Goal: Task Accomplishment & Management: Manage account settings

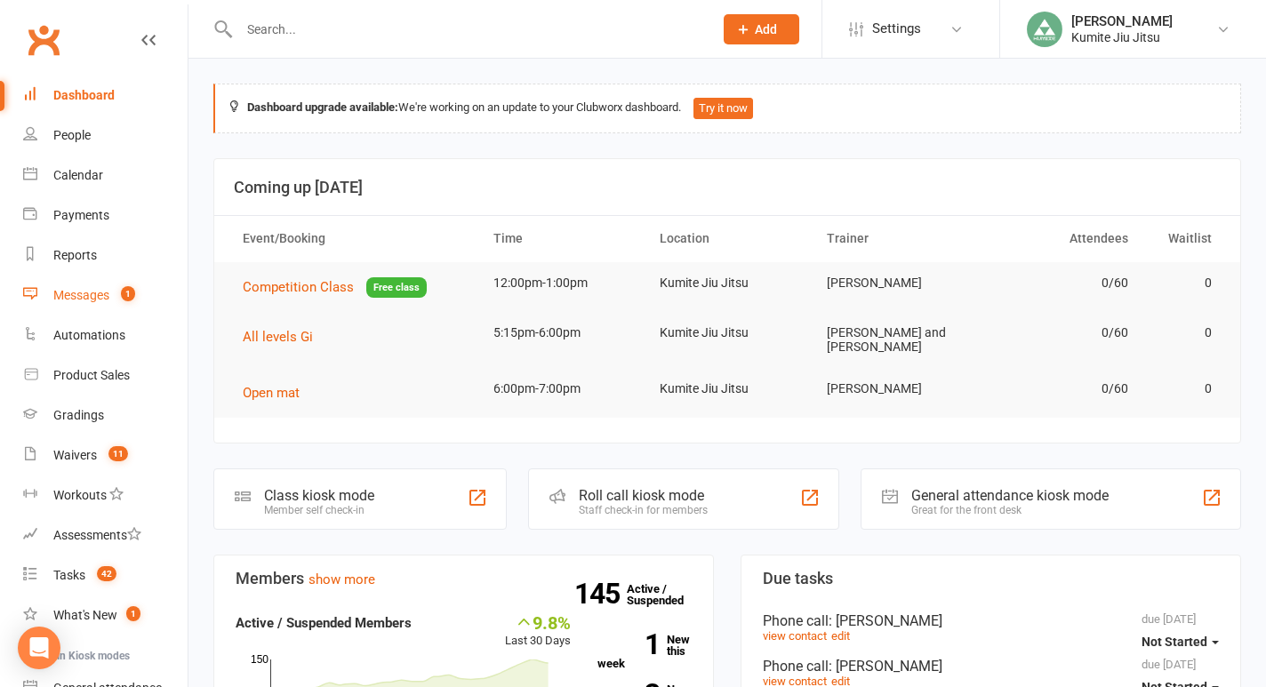
click at [107, 291] on div "Messages" at bounding box center [81, 295] width 56 height 14
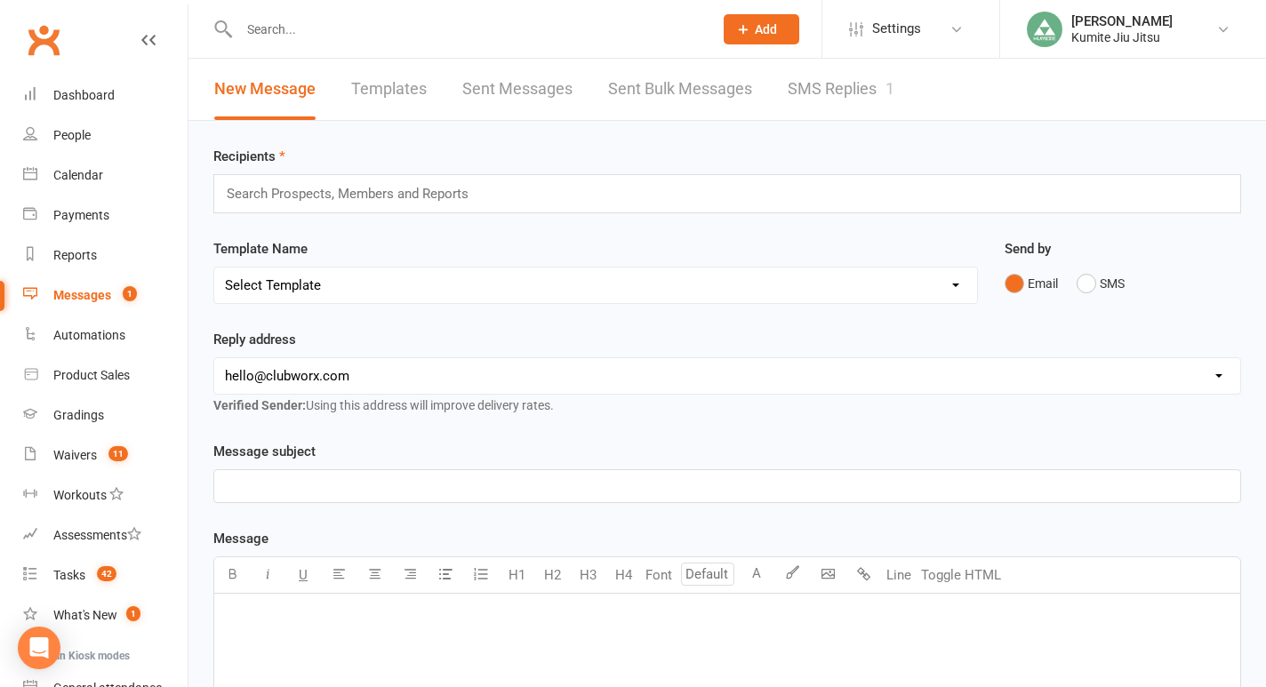
click at [841, 89] on link "SMS Replies 1" at bounding box center [841, 89] width 107 height 61
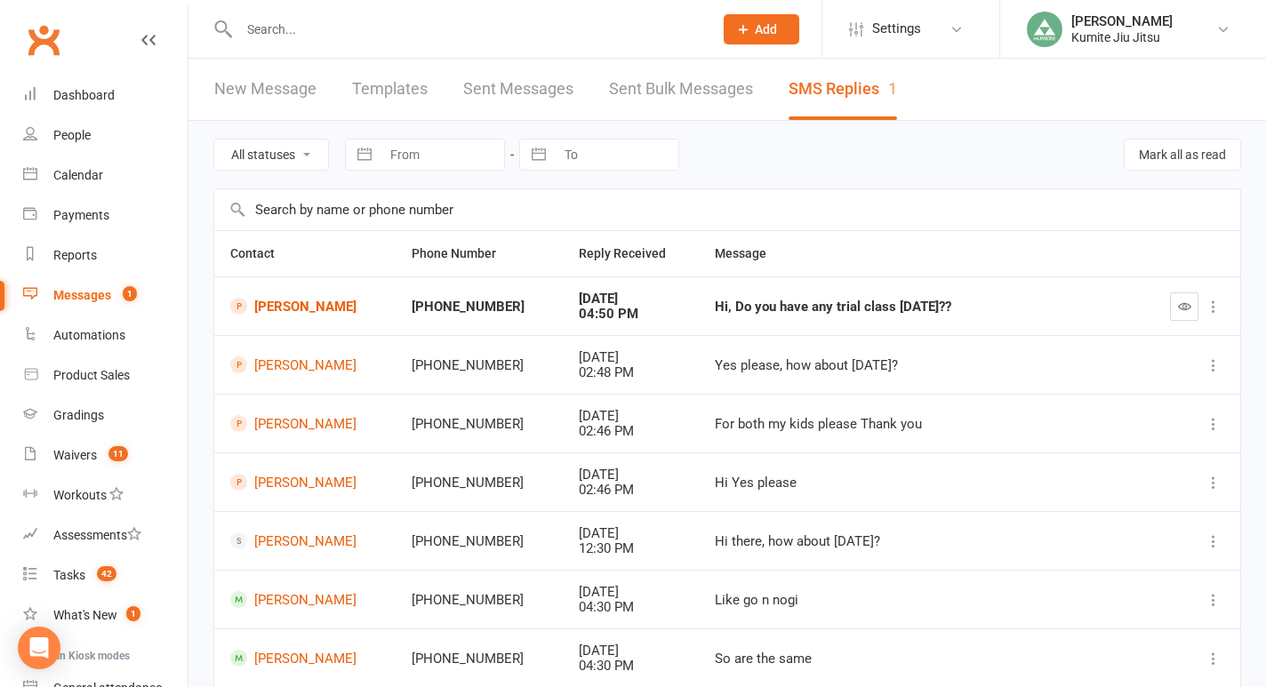
scroll to position [11, 0]
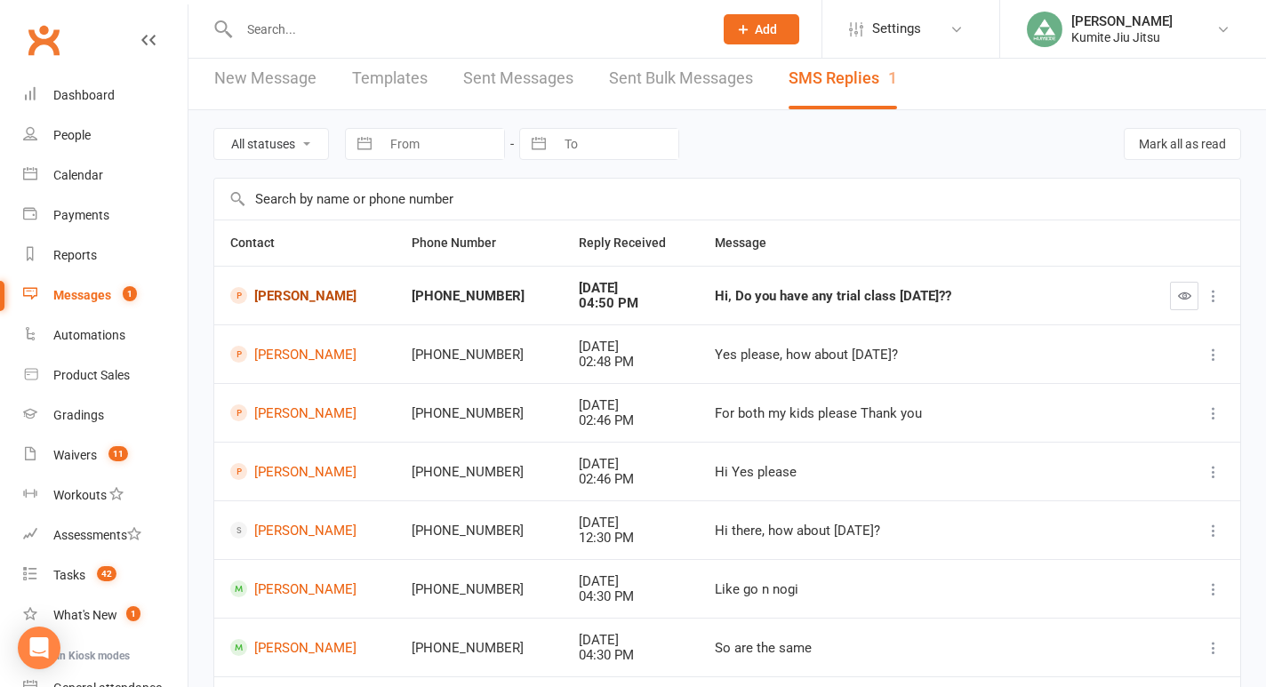
click at [310, 298] on link "[PERSON_NAME]" at bounding box center [304, 295] width 149 height 17
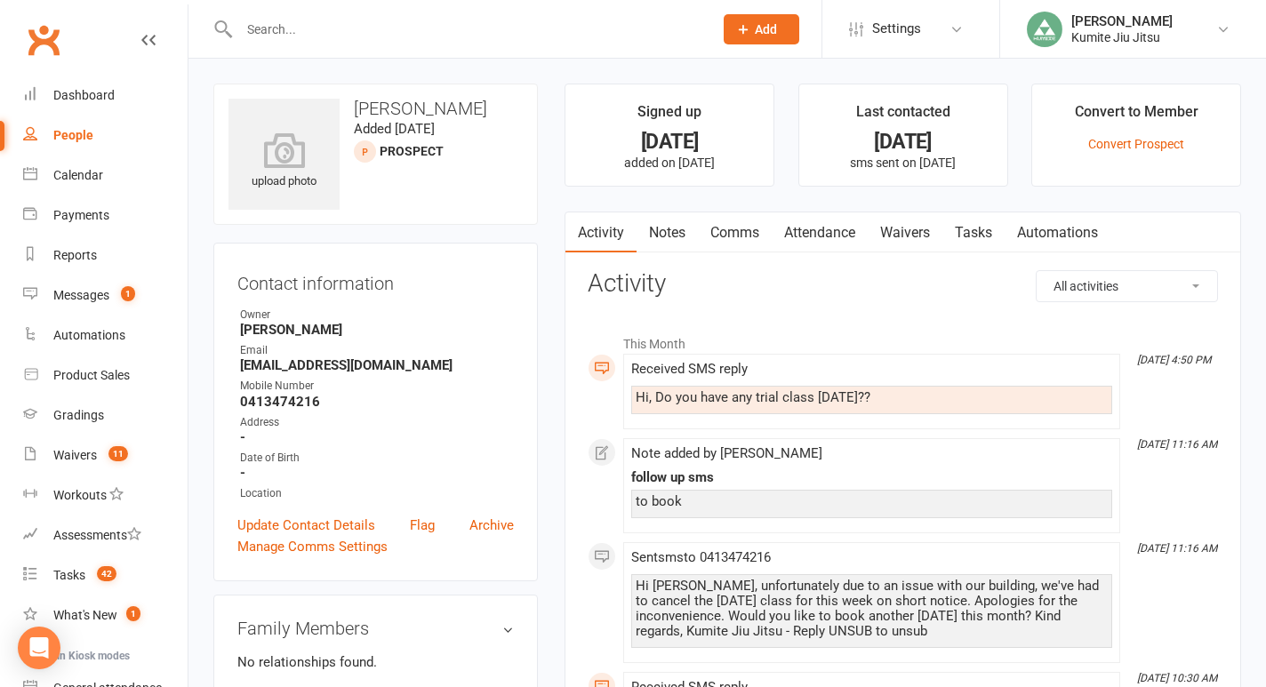
click at [666, 232] on link "Notes" at bounding box center [667, 233] width 61 height 41
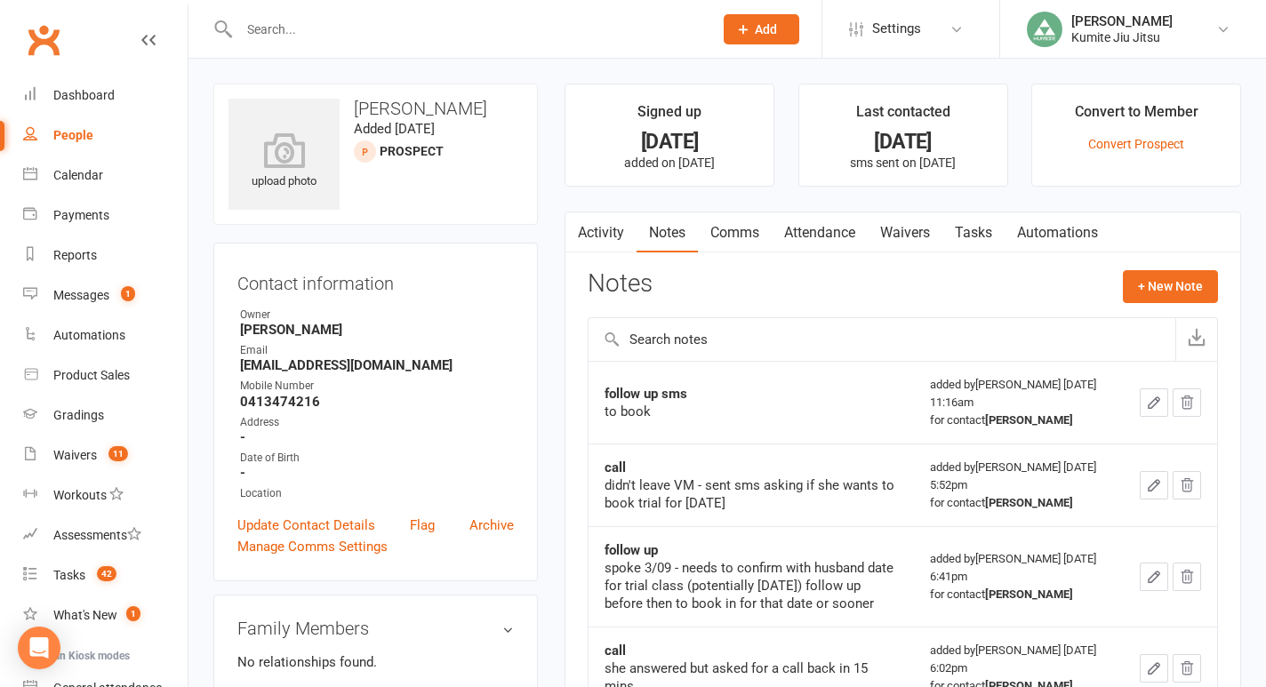
click at [829, 235] on link "Attendance" at bounding box center [820, 233] width 96 height 41
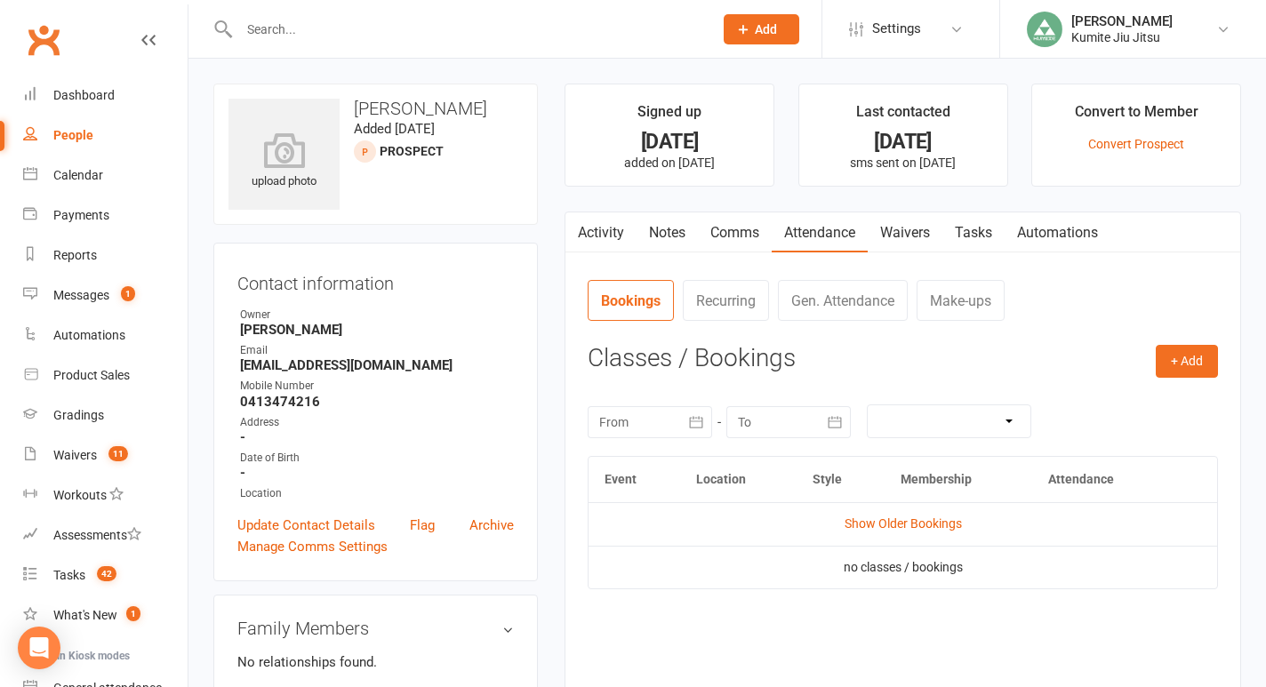
click at [611, 229] on link "Activity" at bounding box center [601, 233] width 71 height 41
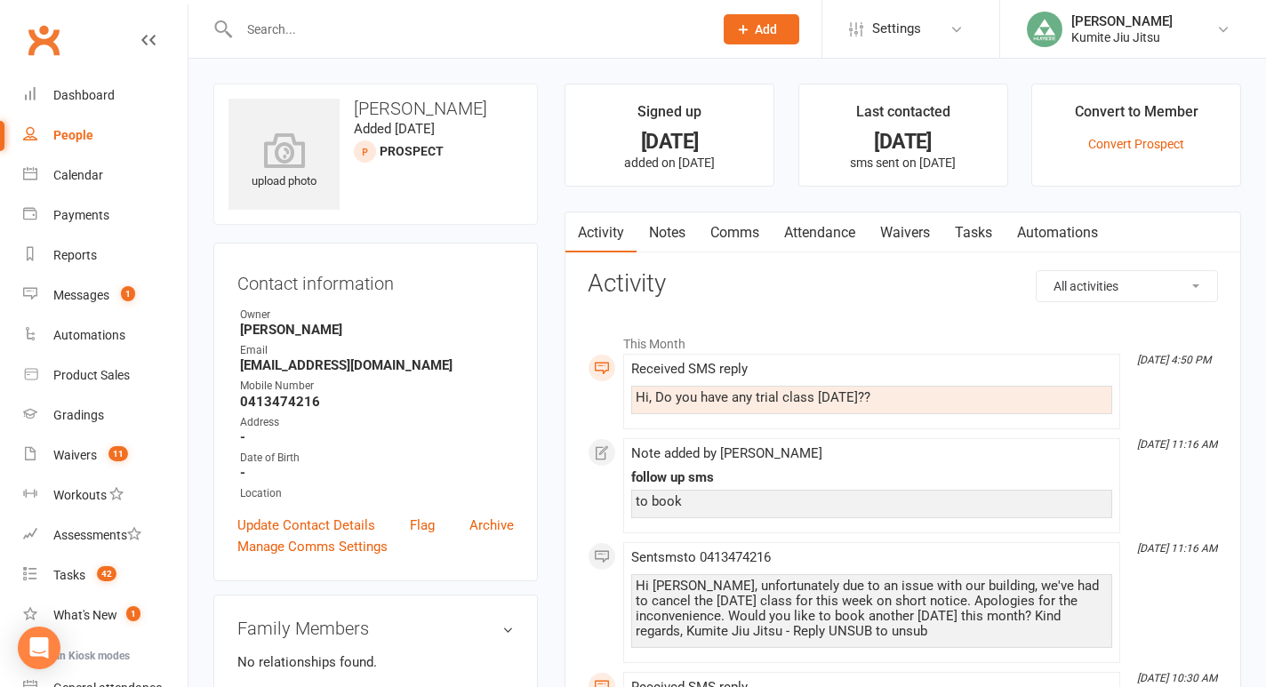
click at [750, 231] on link "Comms" at bounding box center [735, 233] width 74 height 41
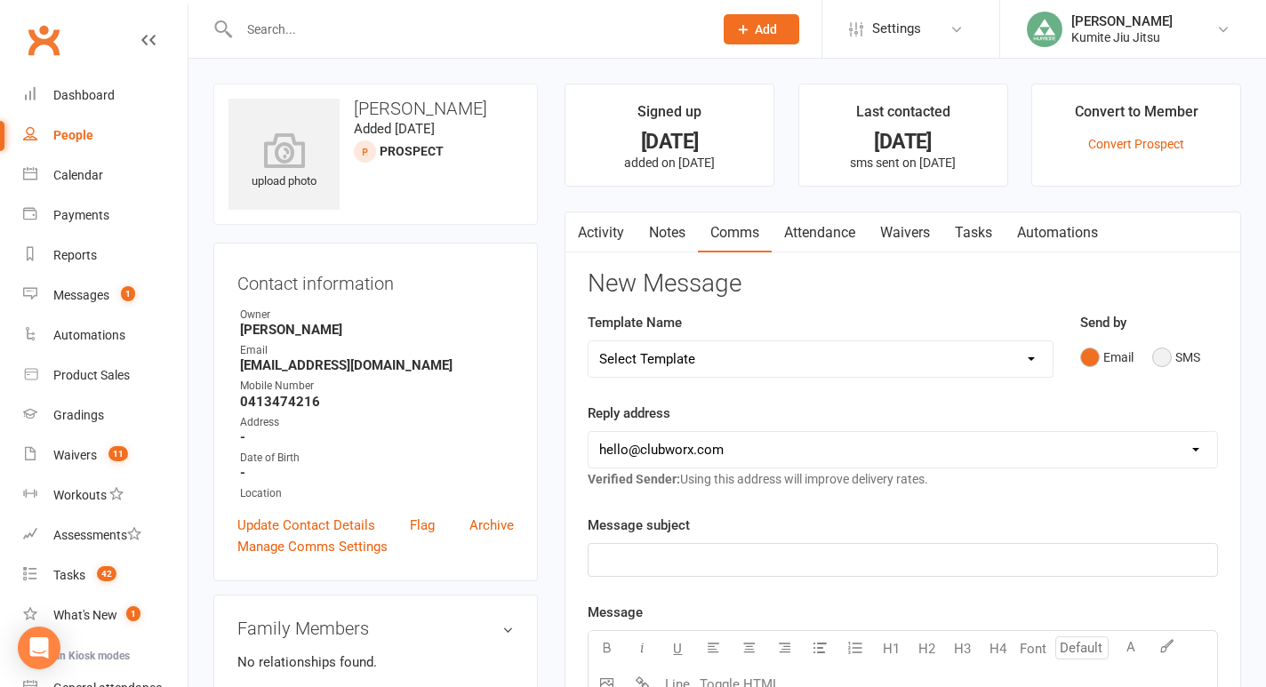
click at [1163, 362] on button "SMS" at bounding box center [1177, 358] width 48 height 34
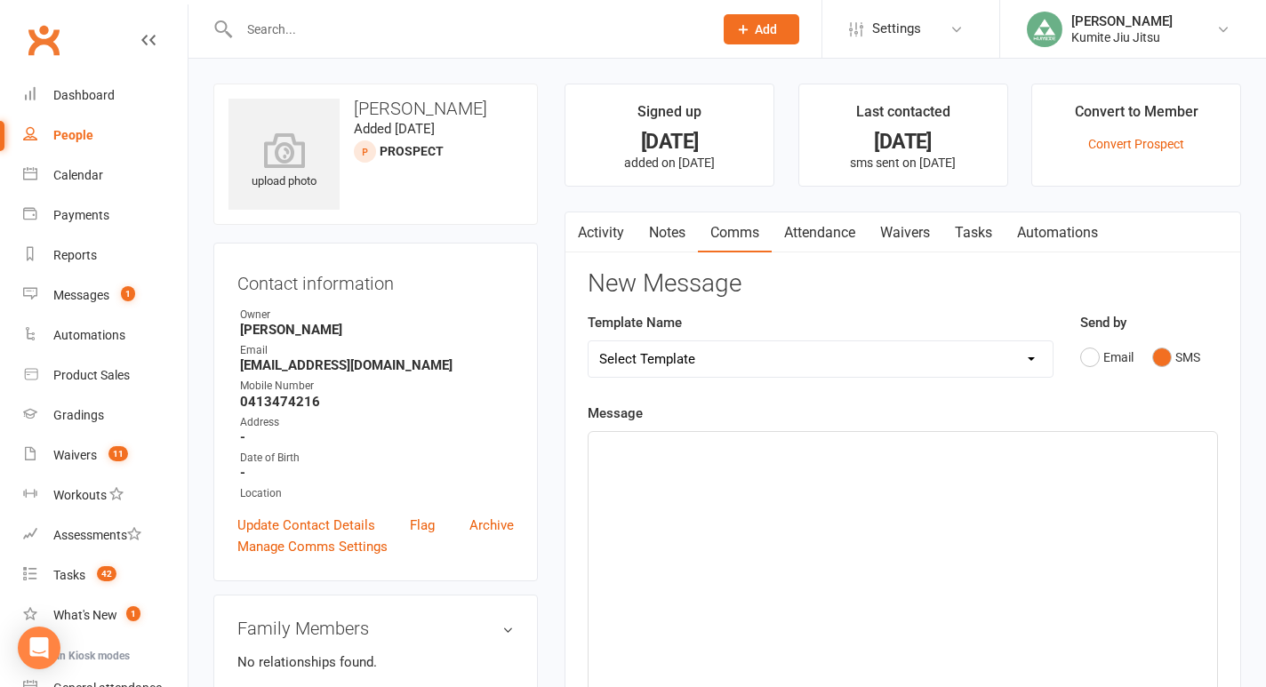
click at [678, 474] on div "﻿" at bounding box center [903, 565] width 629 height 267
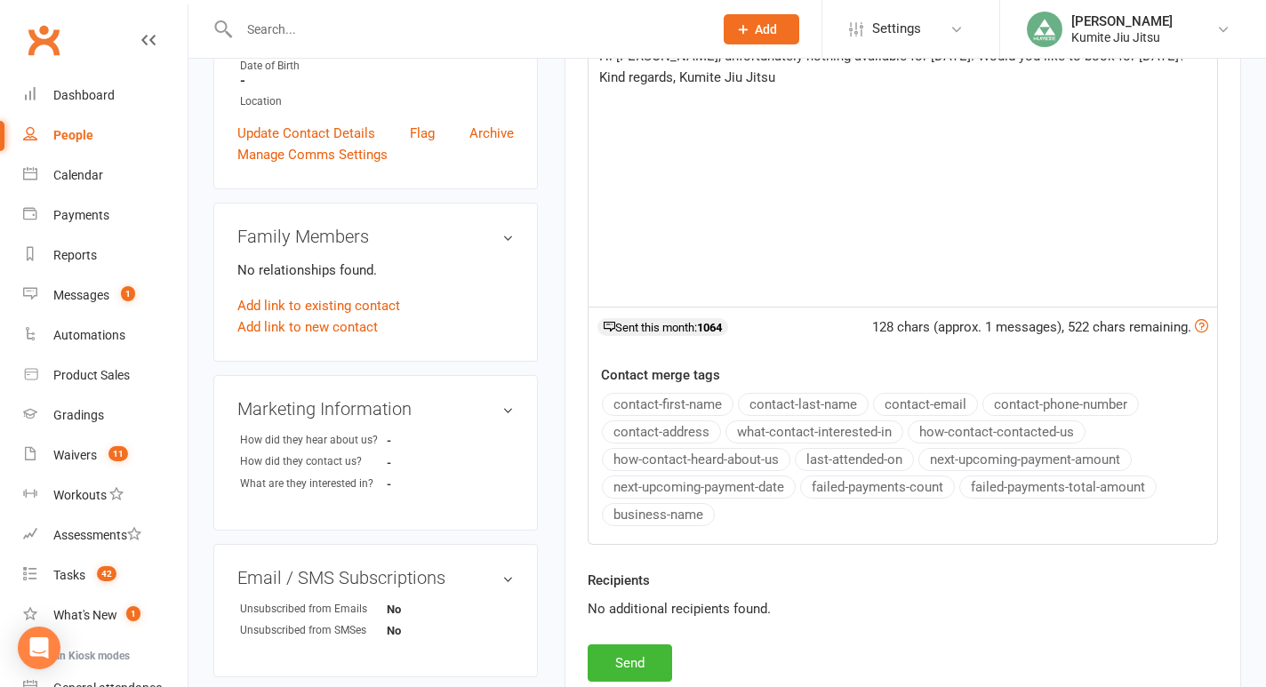
scroll to position [398, 0]
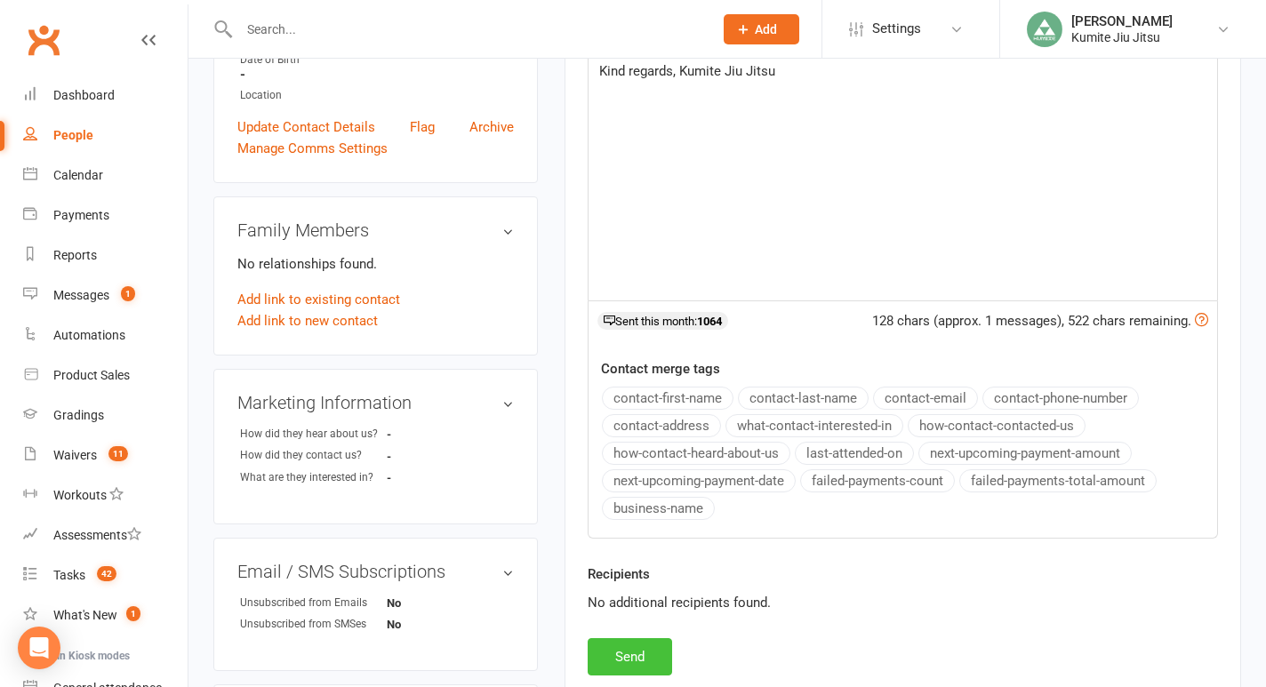
click at [634, 656] on button "Send" at bounding box center [630, 657] width 84 height 37
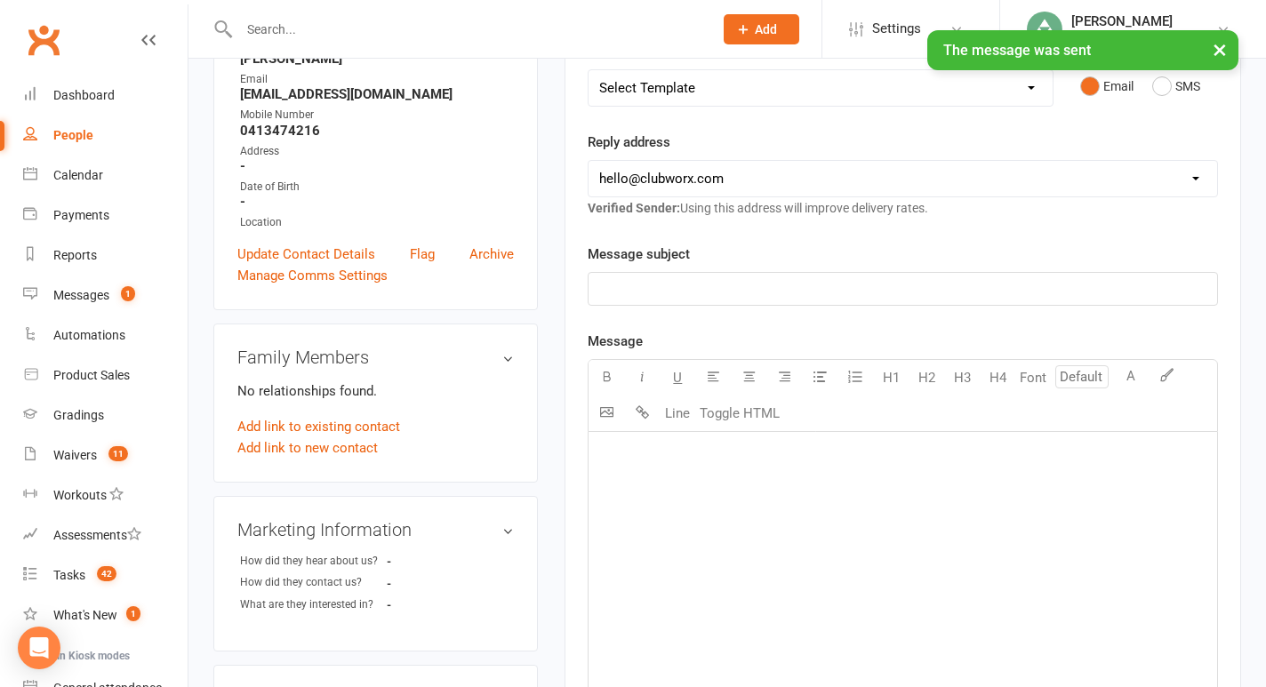
scroll to position [0, 0]
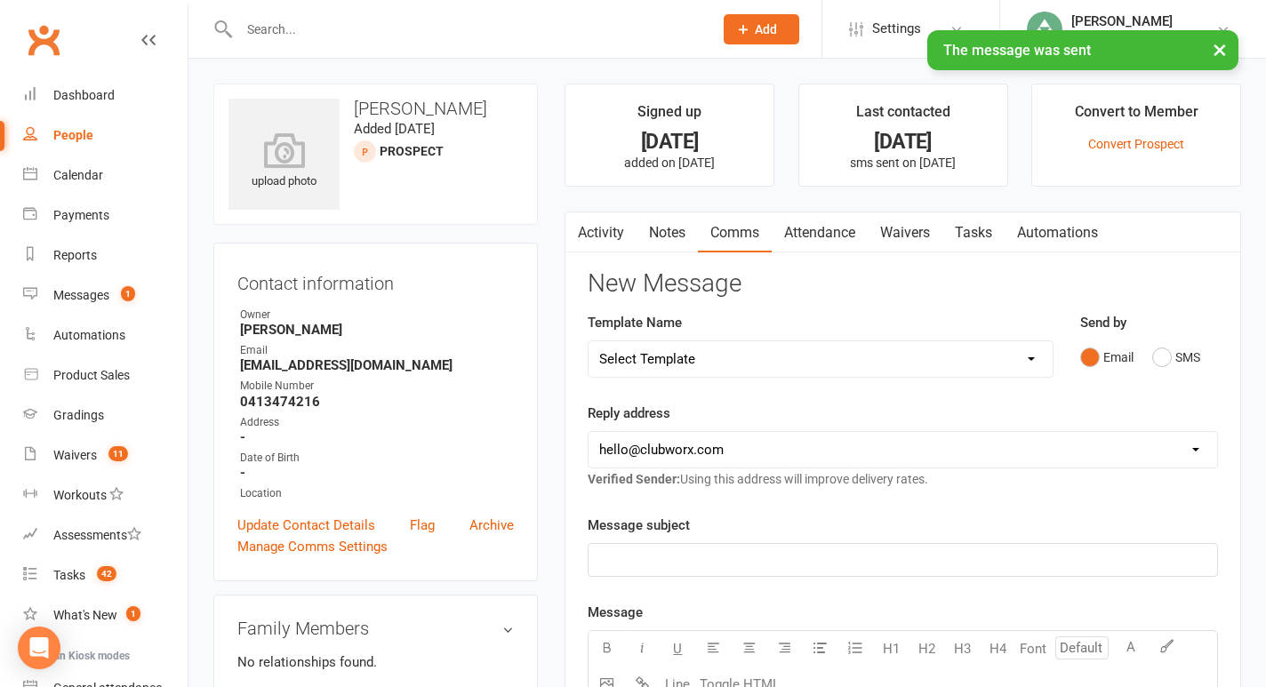
click at [672, 232] on link "Notes" at bounding box center [667, 233] width 61 height 41
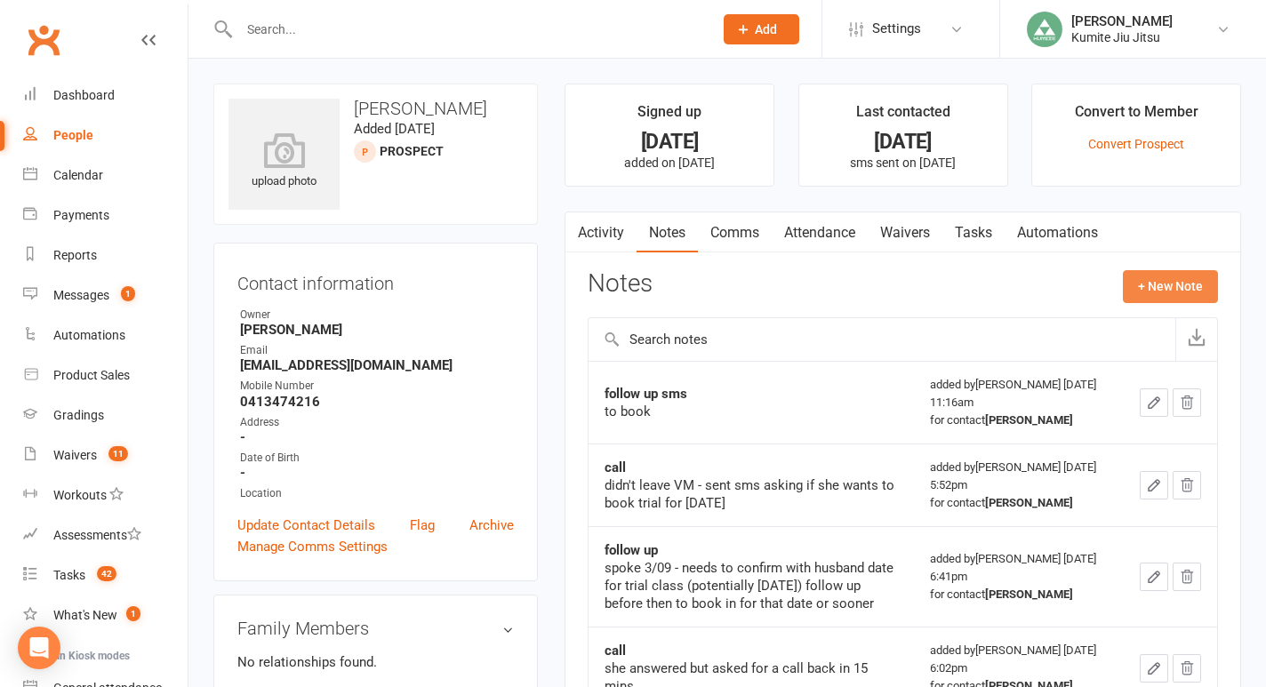
click at [1161, 298] on button "+ New Note" at bounding box center [1170, 286] width 95 height 32
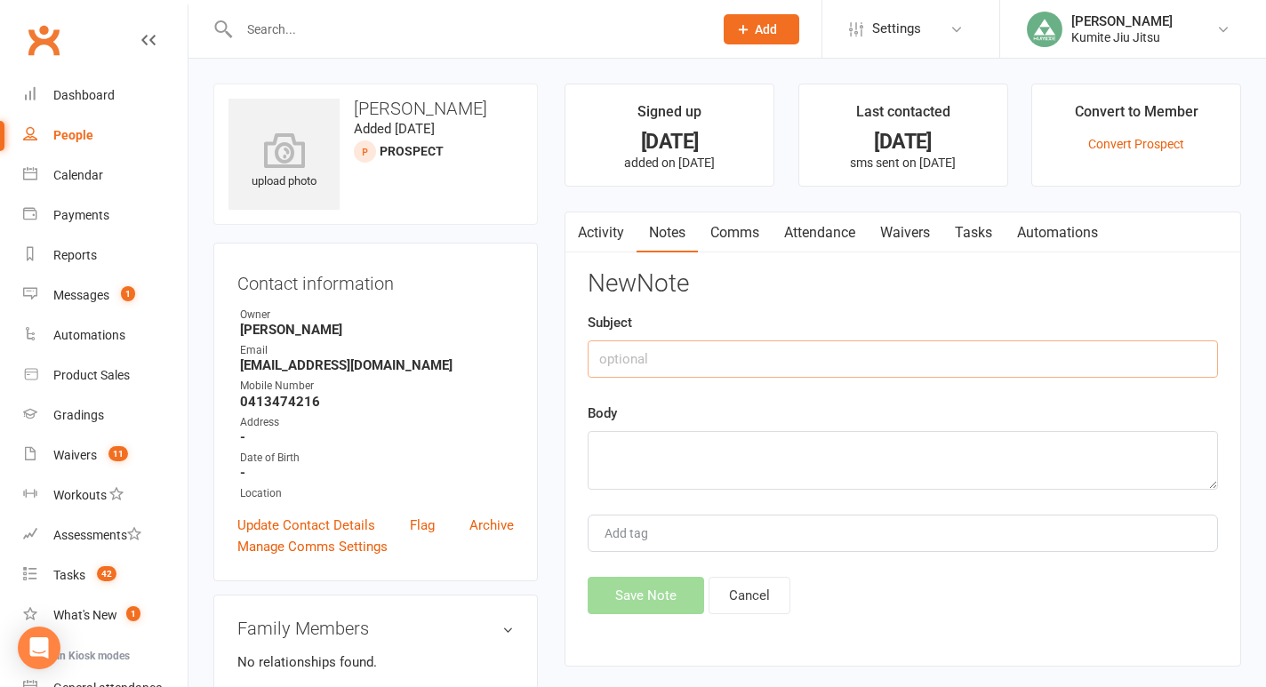
click at [647, 366] on input "text" at bounding box center [903, 359] width 631 height 37
type input "follow up sms"
click at [663, 471] on textarea at bounding box center [903, 460] width 631 height 59
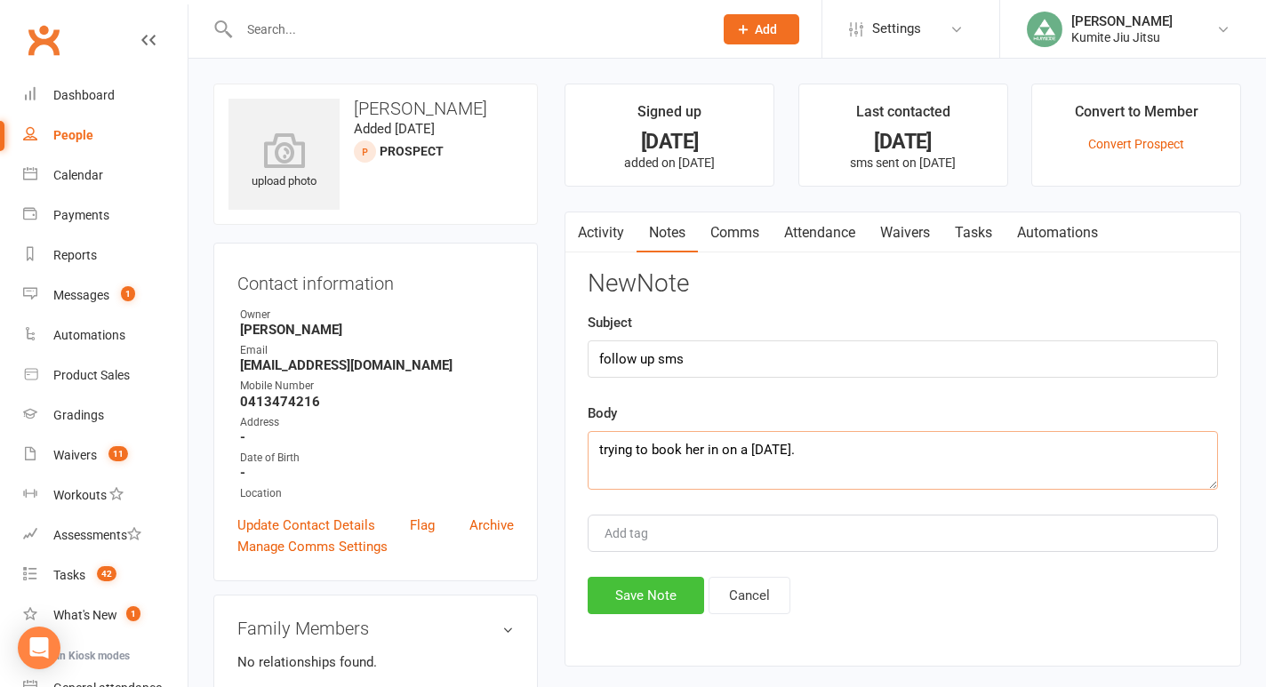
type textarea "trying to book her in on a [DATE]."
click at [678, 591] on button "Save Note" at bounding box center [646, 595] width 117 height 37
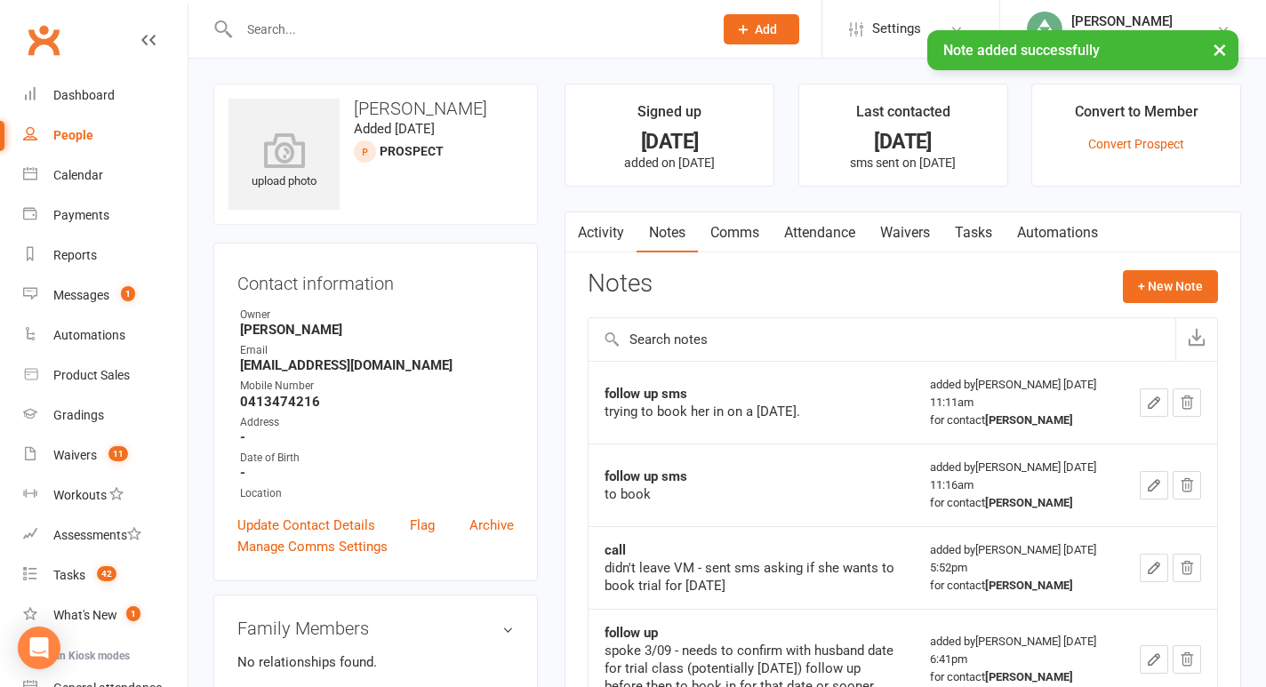
click at [989, 230] on link "Tasks" at bounding box center [974, 233] width 62 height 41
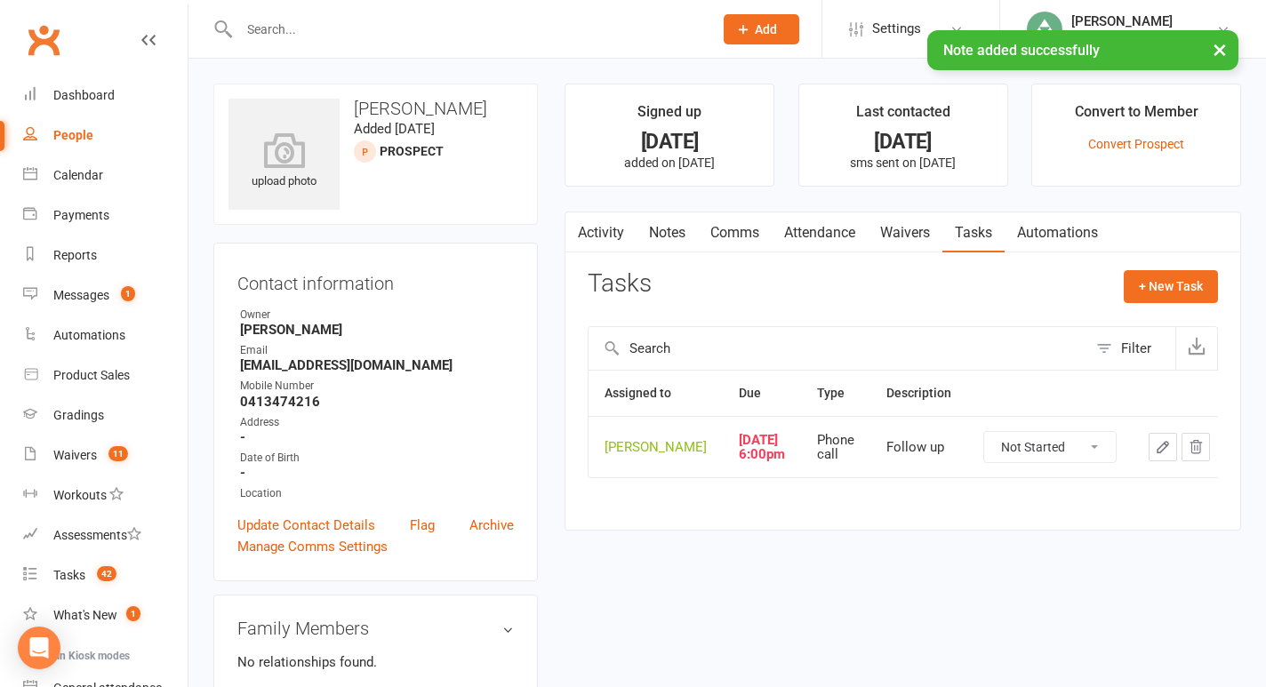
click at [1155, 455] on icon "button" at bounding box center [1163, 447] width 16 height 16
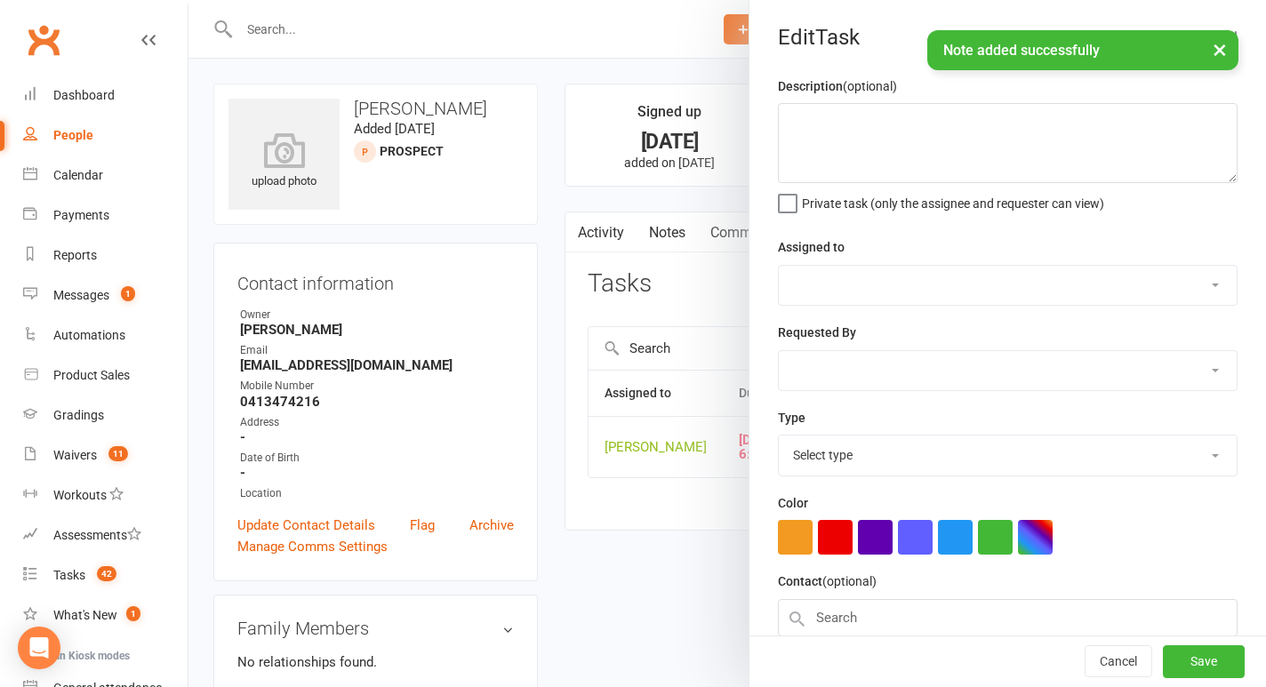
type textarea "Follow up"
select select "49706"
type input "[DATE]"
type input "6:00pm"
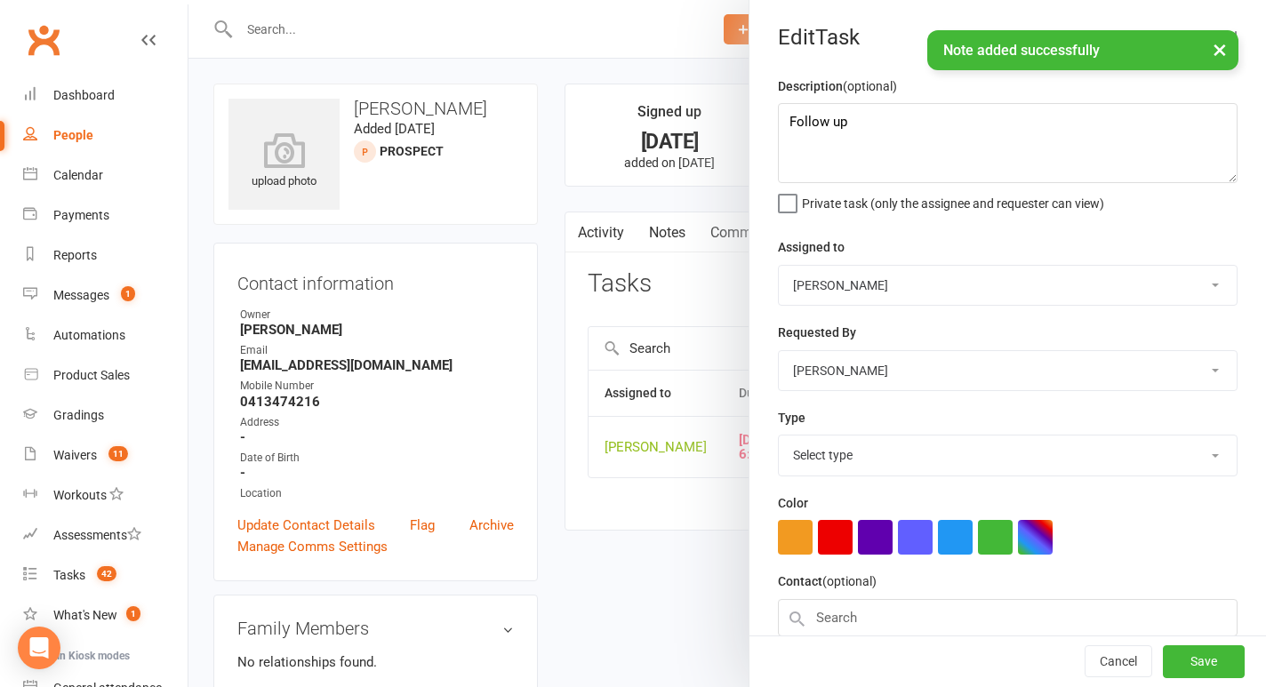
select select "28624"
click at [944, 127] on textarea "Follow up" at bounding box center [1008, 143] width 460 height 80
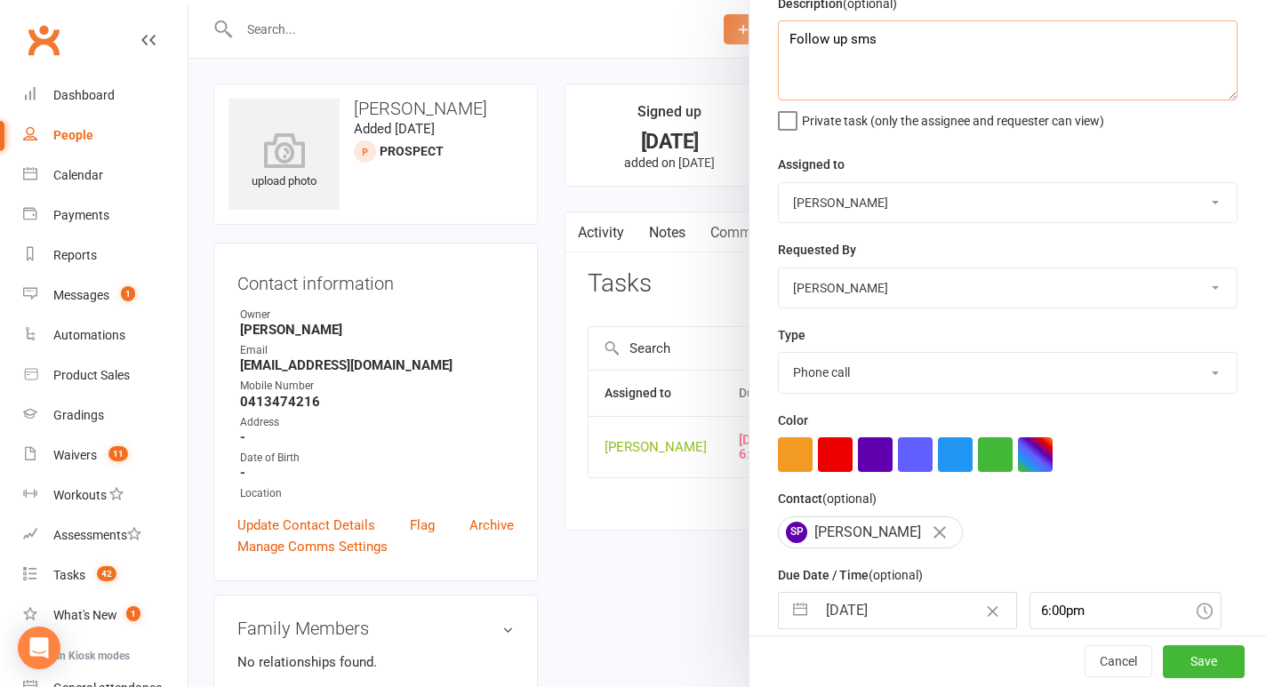
scroll to position [161, 0]
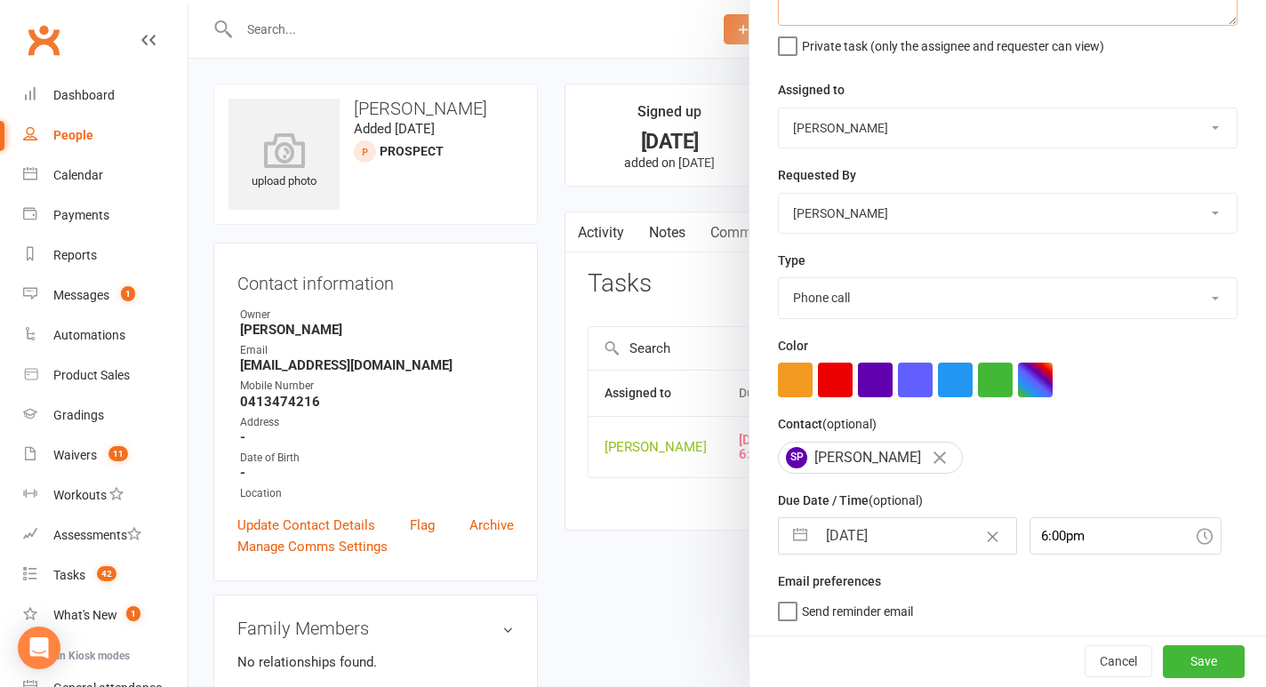
type textarea "Follow up sms"
click at [803, 534] on button "button" at bounding box center [800, 536] width 32 height 36
select select "7"
select select "2025"
select select "8"
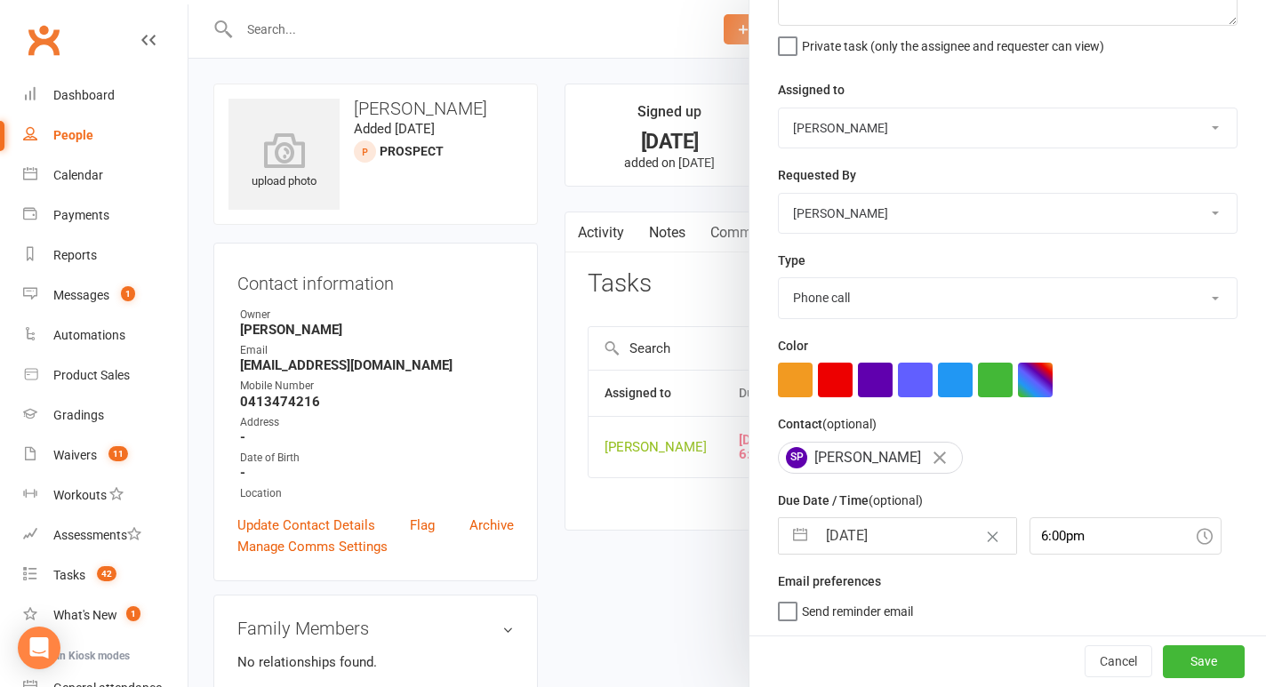
select select "2025"
select select "9"
select select "2025"
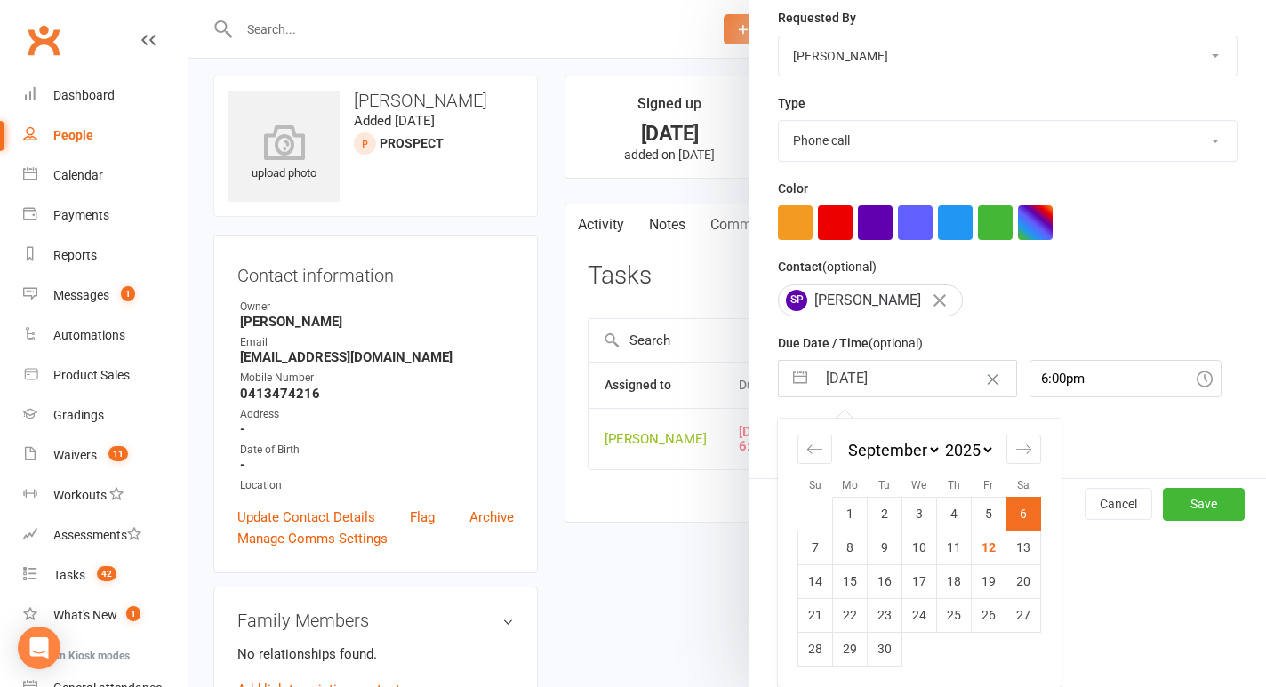
scroll to position [12, 0]
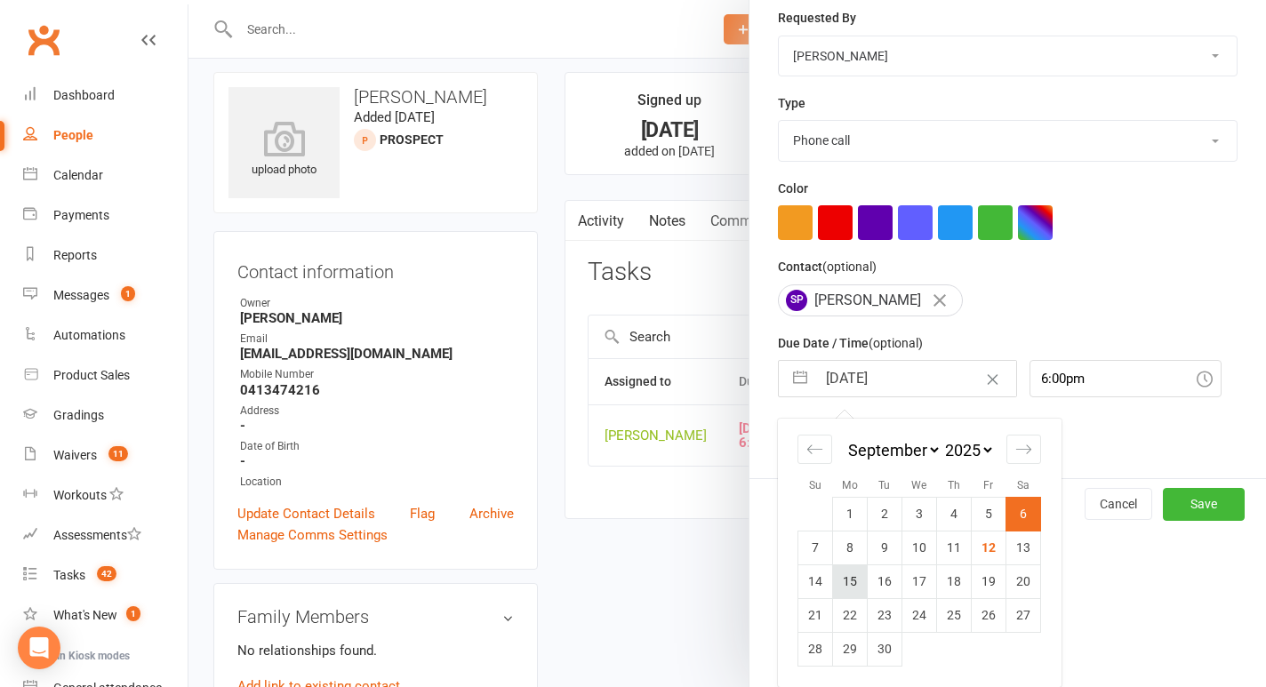
click at [854, 585] on td "15" at bounding box center [850, 582] width 35 height 34
type input "[DATE]"
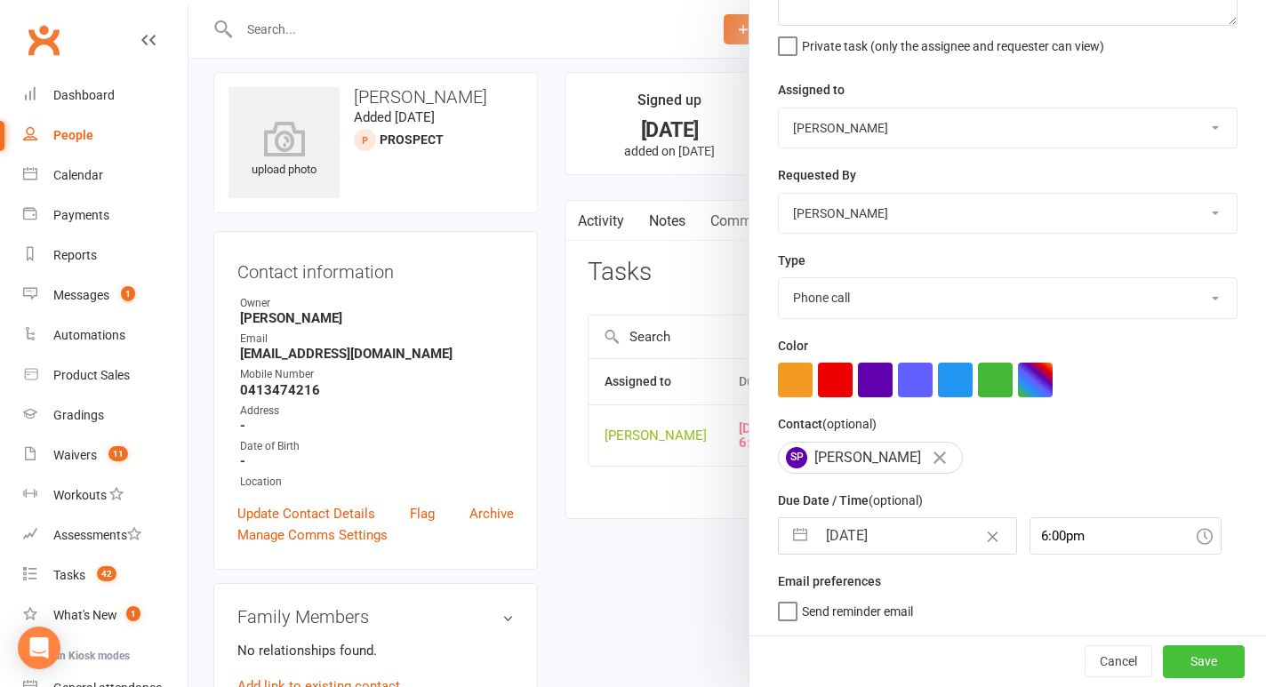
click at [1210, 663] on button "Save" at bounding box center [1204, 662] width 82 height 32
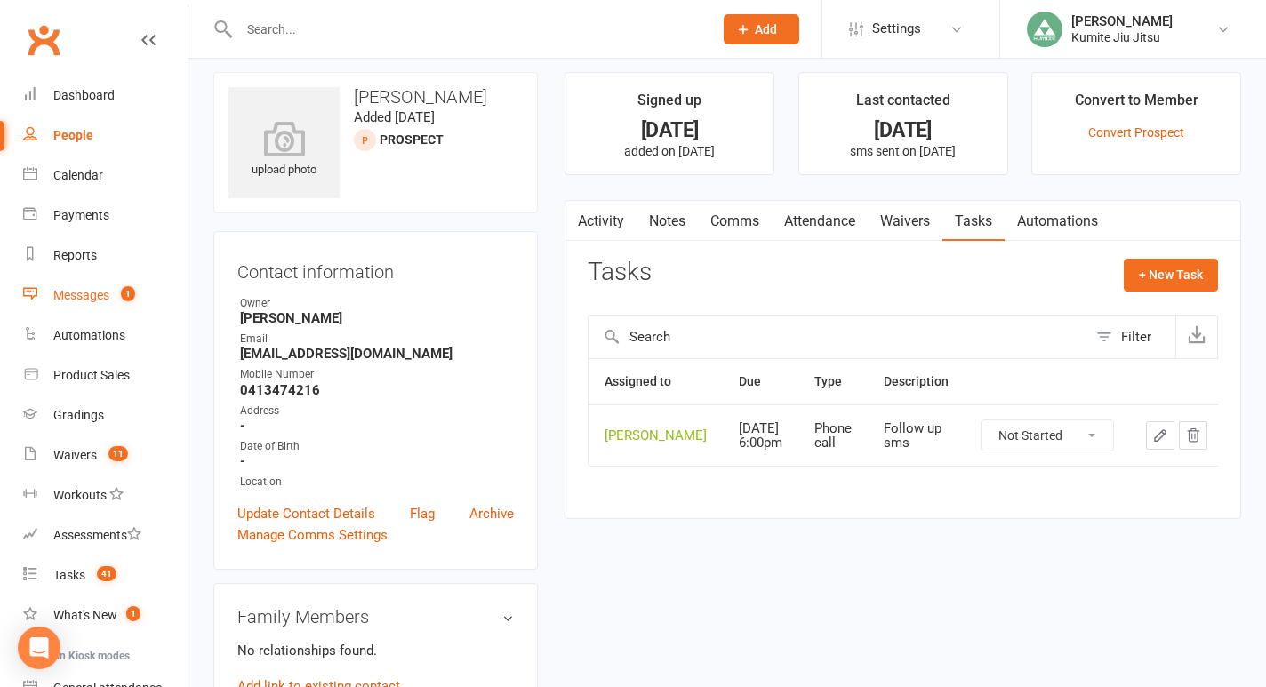
click at [117, 303] on link "Messages 1" at bounding box center [105, 296] width 165 height 40
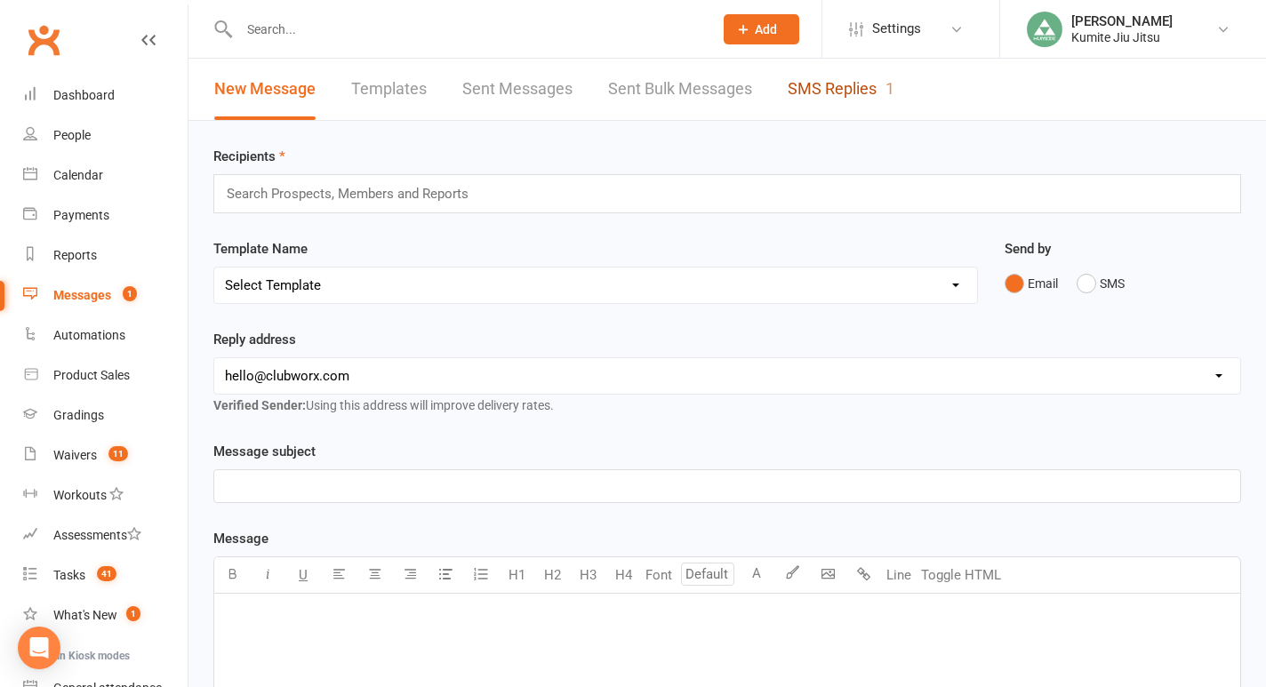
click at [829, 73] on link "SMS Replies 1" at bounding box center [841, 89] width 107 height 61
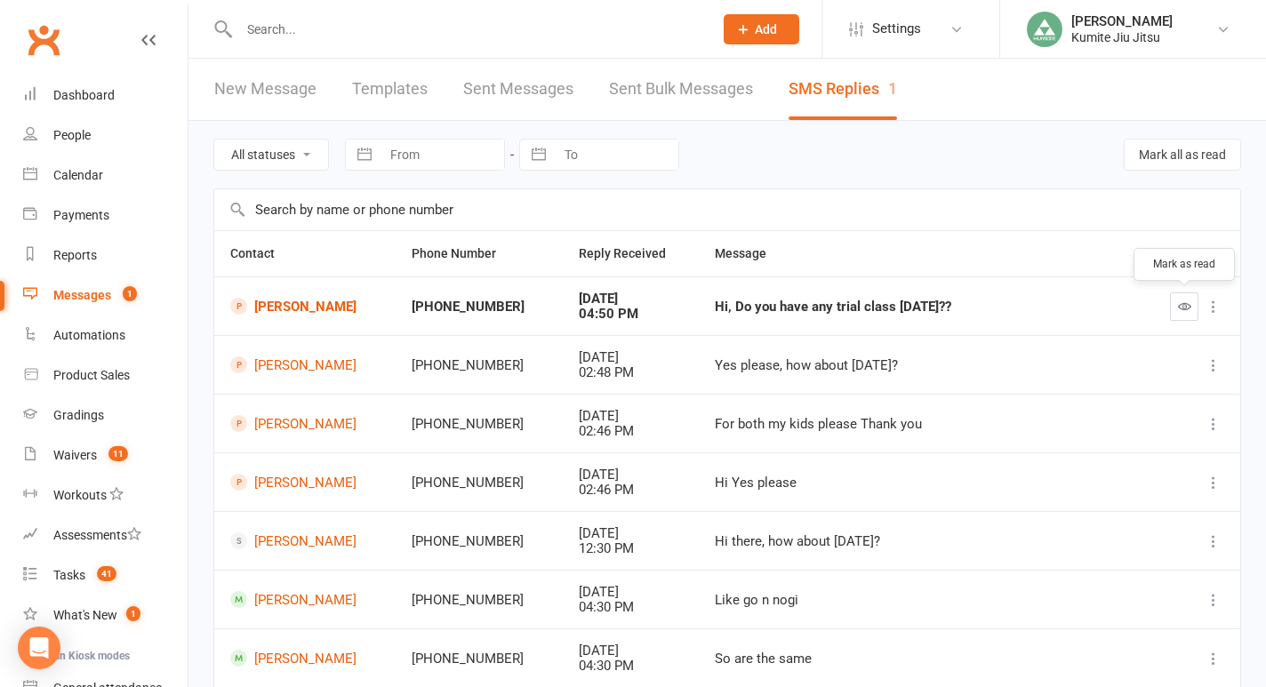
click at [1182, 304] on icon "button" at bounding box center [1184, 306] width 13 height 13
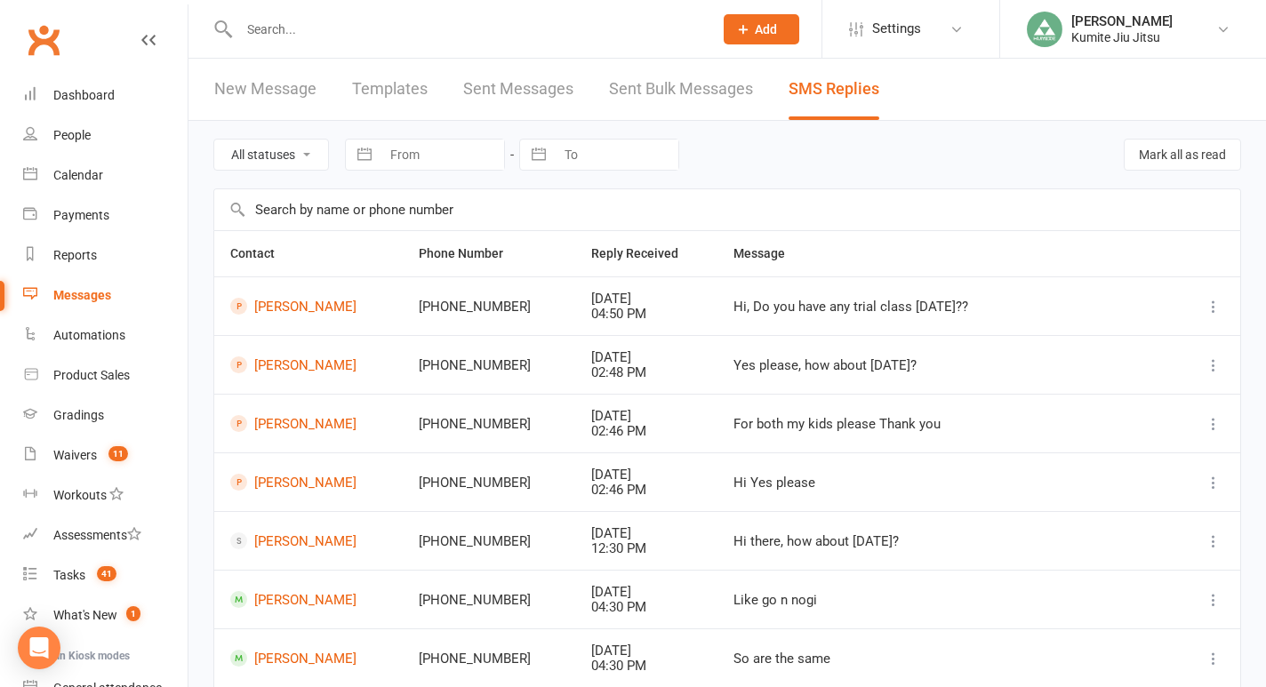
click at [330, 32] on input "text" at bounding box center [467, 29] width 467 height 25
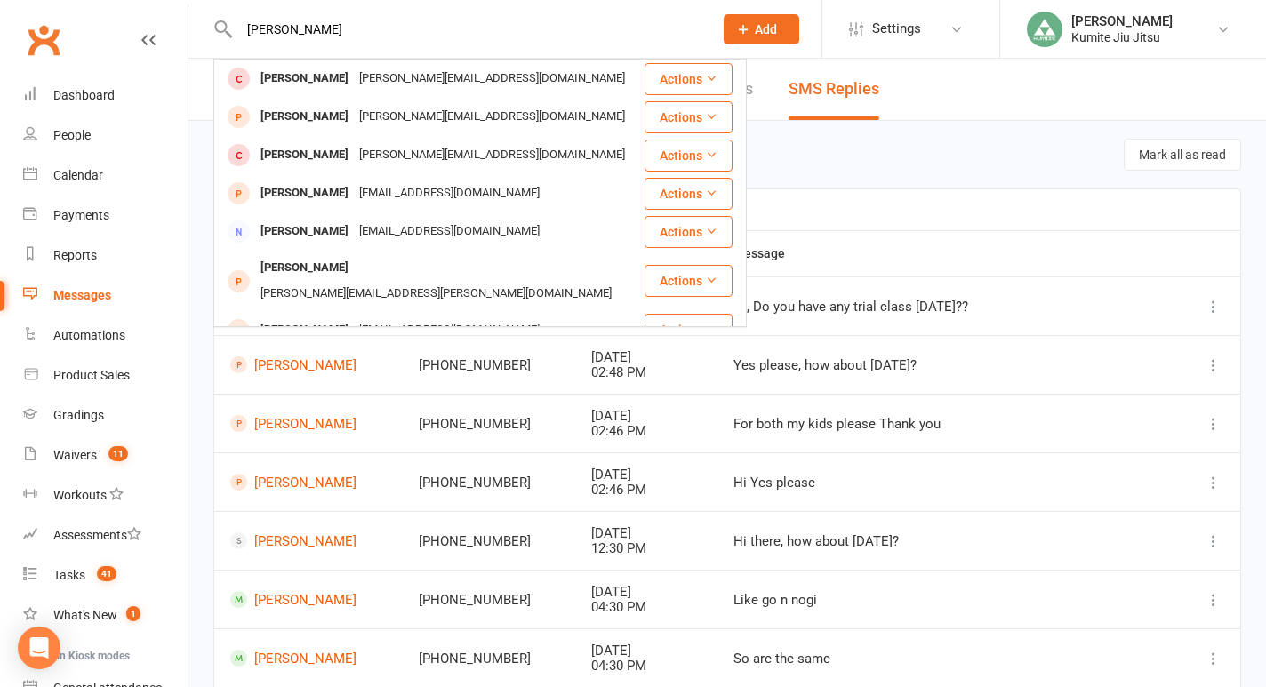
type input "[PERSON_NAME]"
drag, startPoint x: 351, startPoint y: 30, endPoint x: 211, endPoint y: 28, distance: 140.5
click at [211, 28] on react-component "[PERSON_NAME] [PERSON_NAME] [PERSON_NAME][EMAIL_ADDRESS][DOMAIN_NAME] Actions […" at bounding box center [350, 29] width 701 height 58
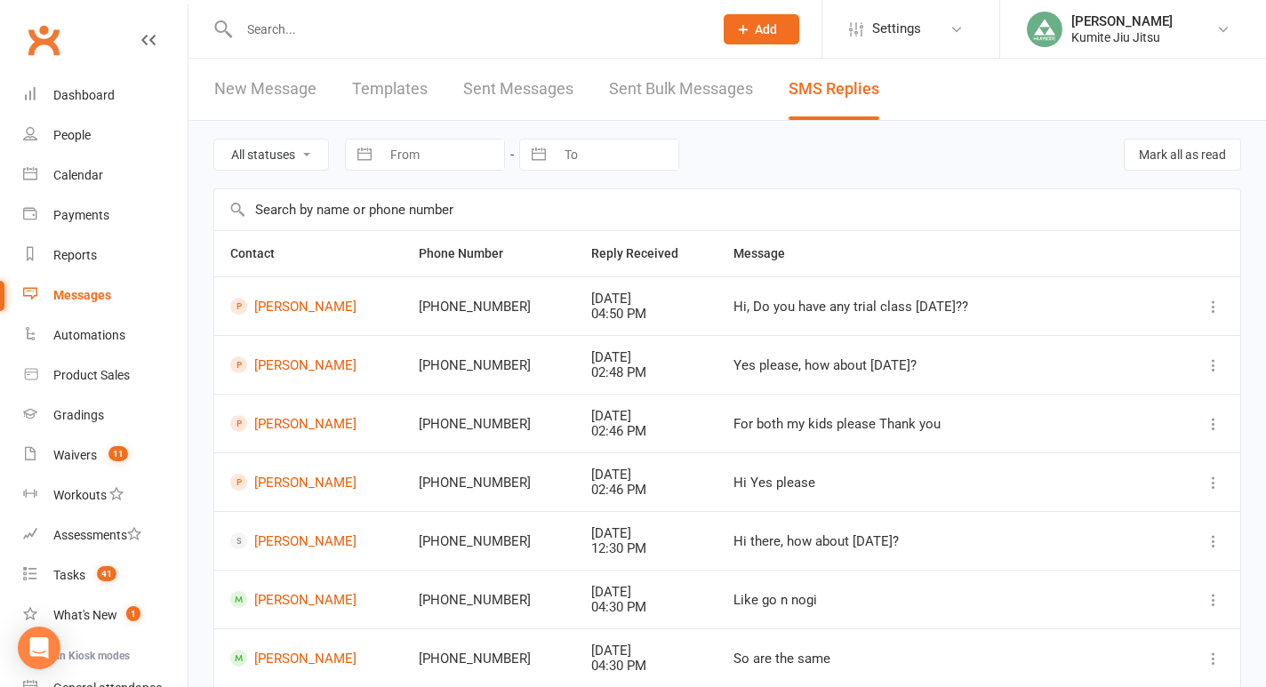
click at [762, 27] on span "Add" at bounding box center [766, 29] width 22 height 14
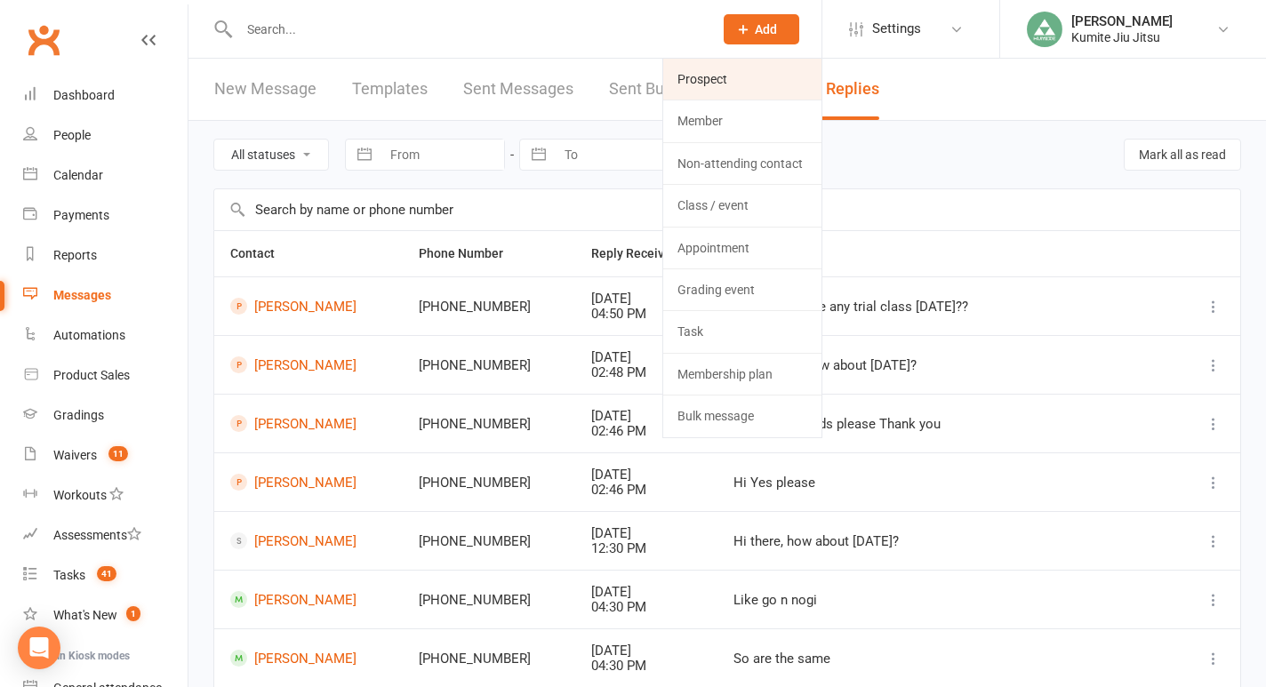
click at [716, 76] on link "Prospect" at bounding box center [742, 79] width 158 height 41
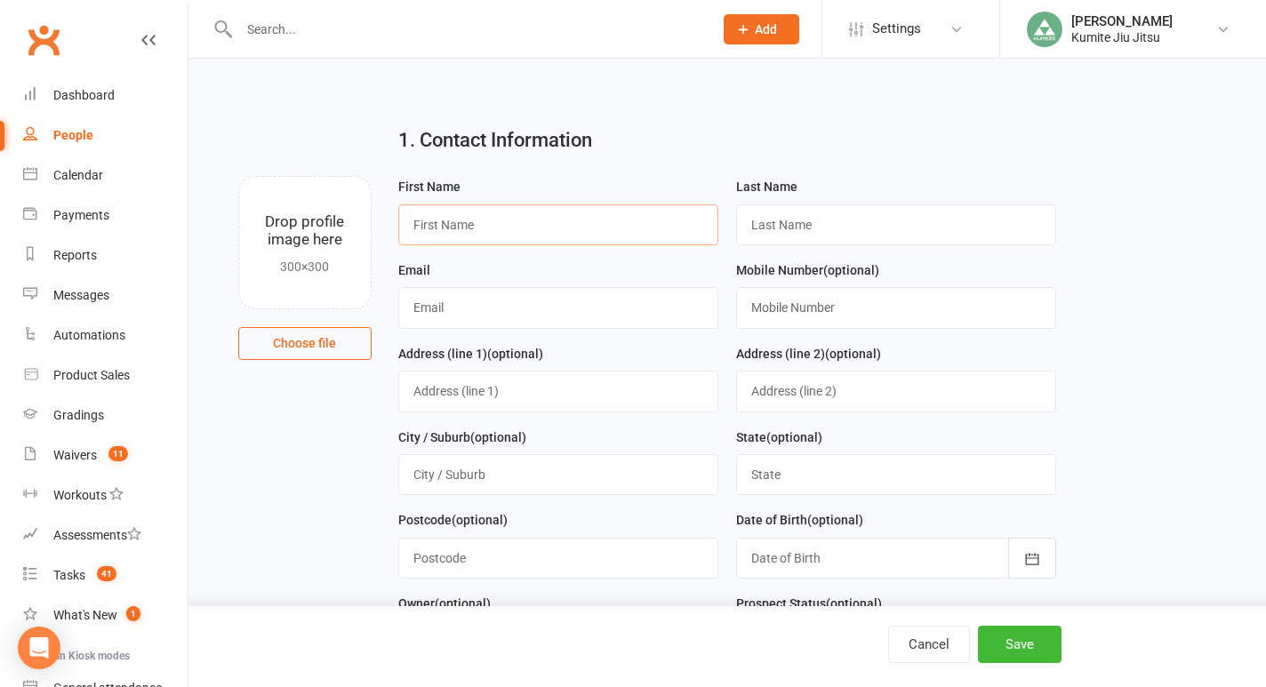
click at [483, 229] on input "text" at bounding box center [558, 225] width 320 height 41
type input "[PERSON_NAME]"
click at [774, 227] on input "text" at bounding box center [896, 225] width 320 height 41
type input "[PERSON_NAME]"
click at [555, 314] on input "text" at bounding box center [558, 307] width 320 height 41
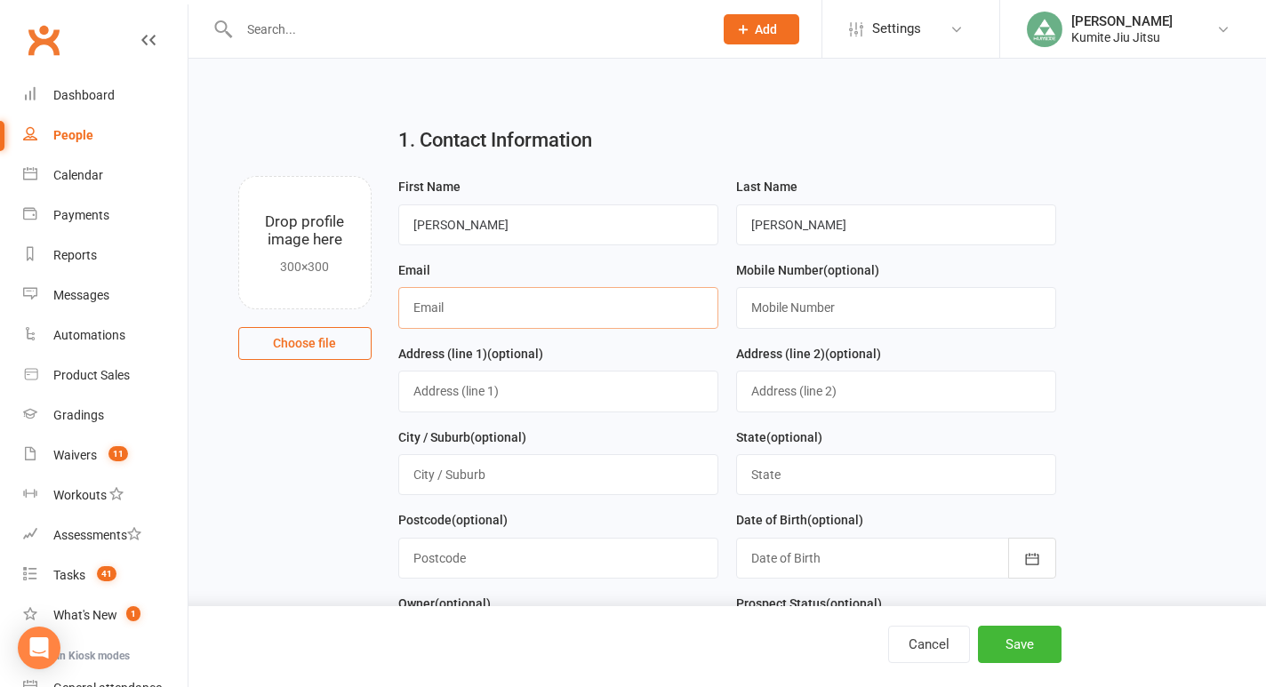
paste input "[EMAIL_ADDRESS][DOMAIN_NAME]"
type input "[EMAIL_ADDRESS][DOMAIN_NAME]"
click at [841, 303] on input "text" at bounding box center [896, 307] width 320 height 41
paste input "61 411484579"
click at [772, 306] on input "61 411484579" at bounding box center [896, 307] width 320 height 41
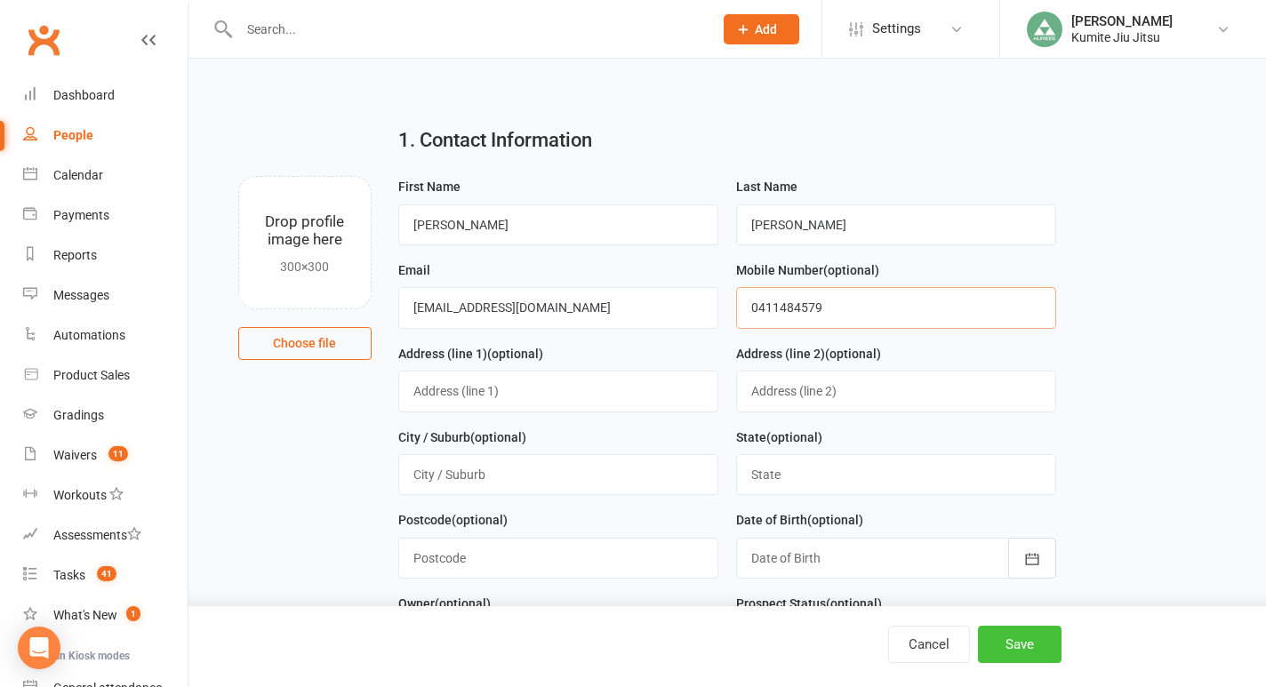
type input "0411484579"
click at [1022, 639] on button "Save" at bounding box center [1020, 644] width 84 height 37
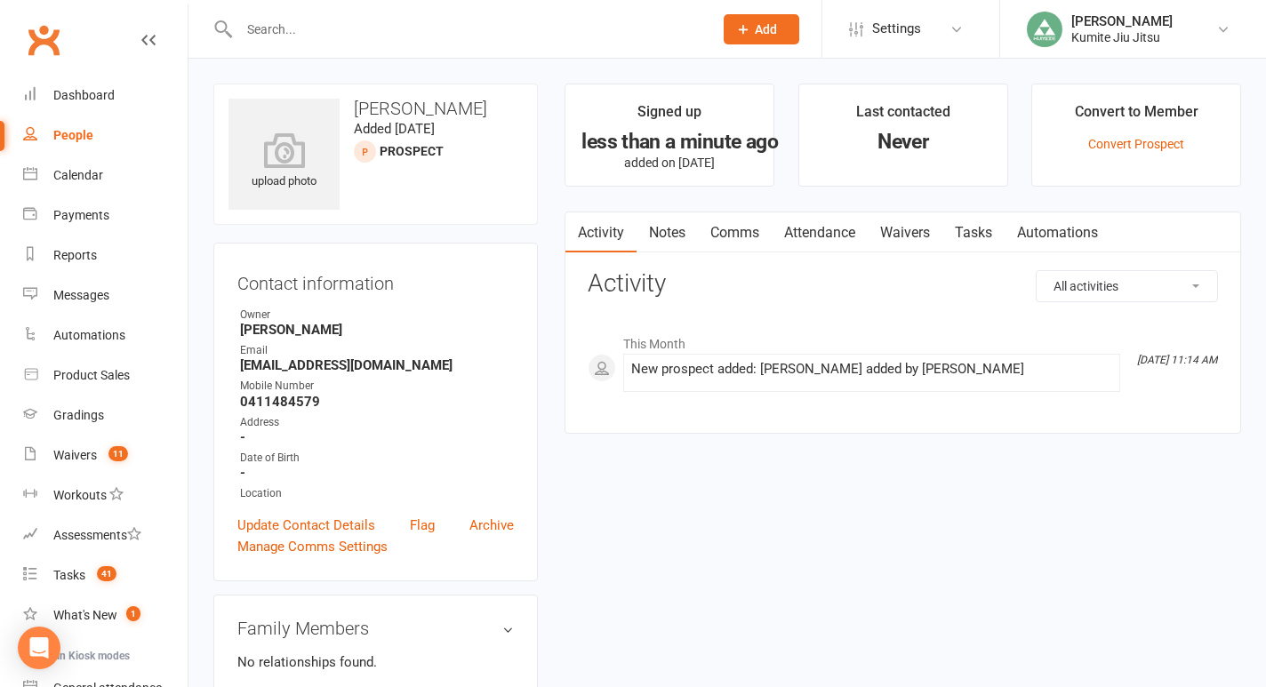
click at [679, 231] on link "Notes" at bounding box center [667, 233] width 61 height 41
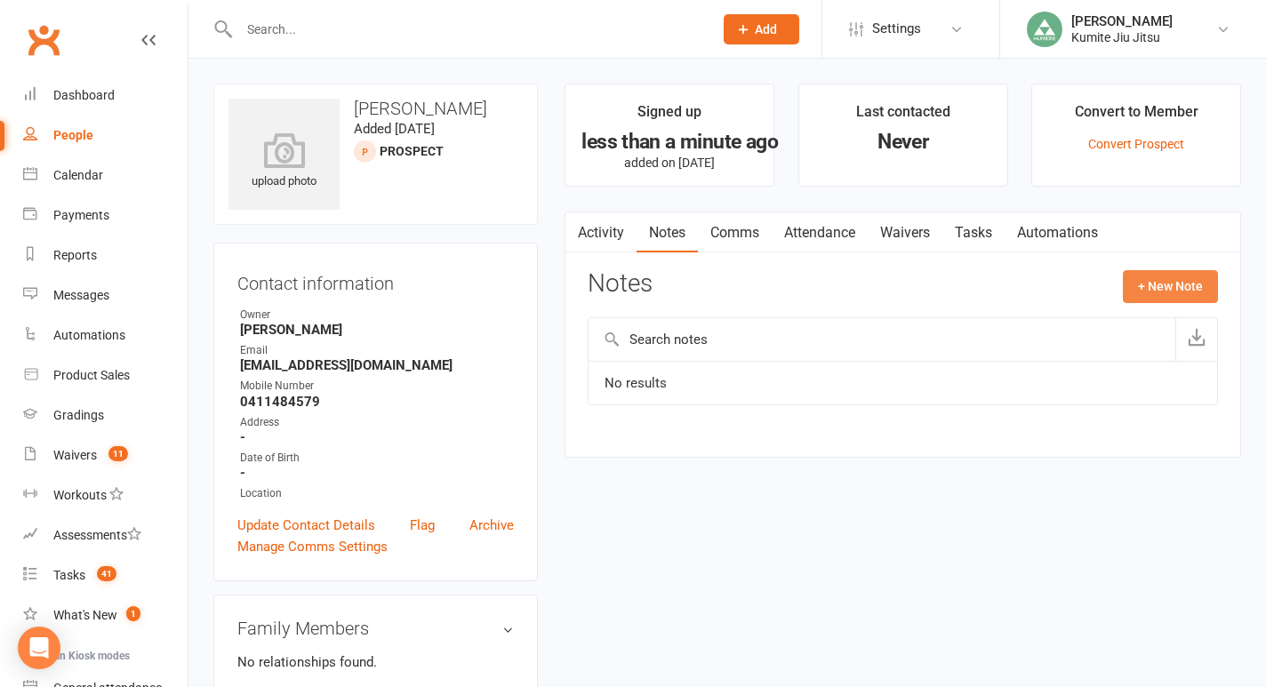
click at [1153, 275] on button "+ New Note" at bounding box center [1170, 286] width 95 height 32
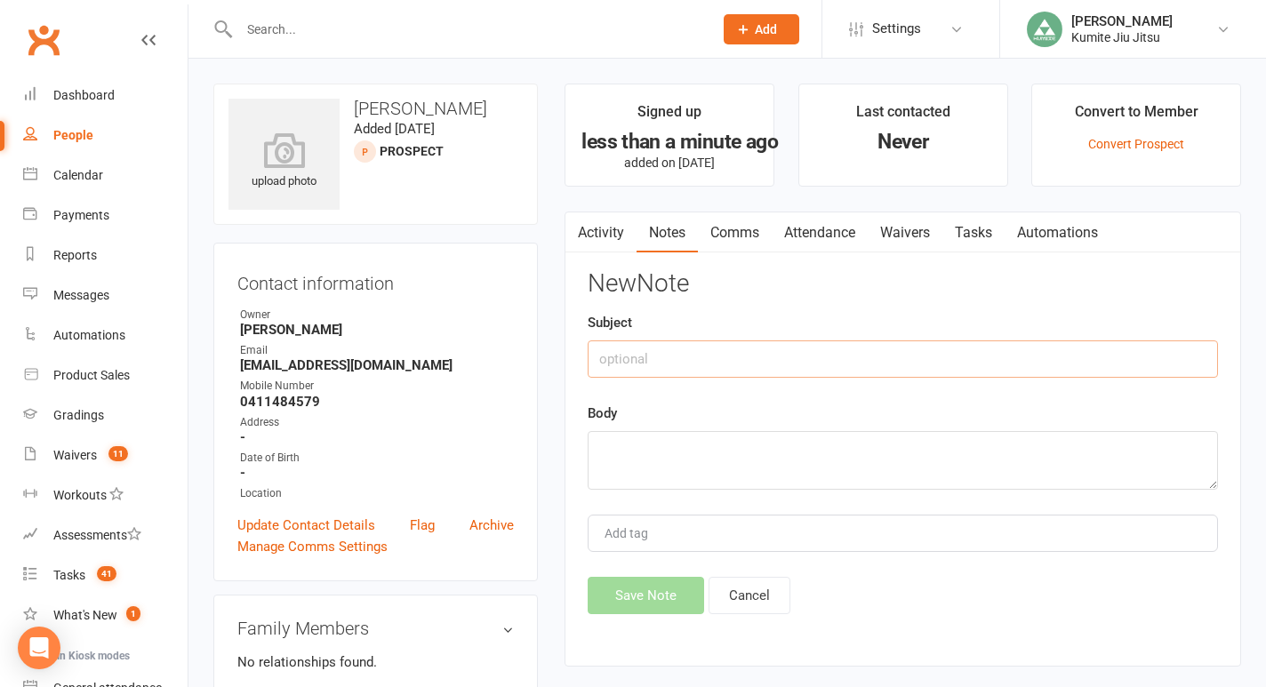
click at [695, 352] on input "text" at bounding box center [903, 359] width 631 height 37
type input "website inquiry"
paste textarea "Thank you for below. My son is a grey belt. He is [DEMOGRAPHIC_DATA]. We are th…"
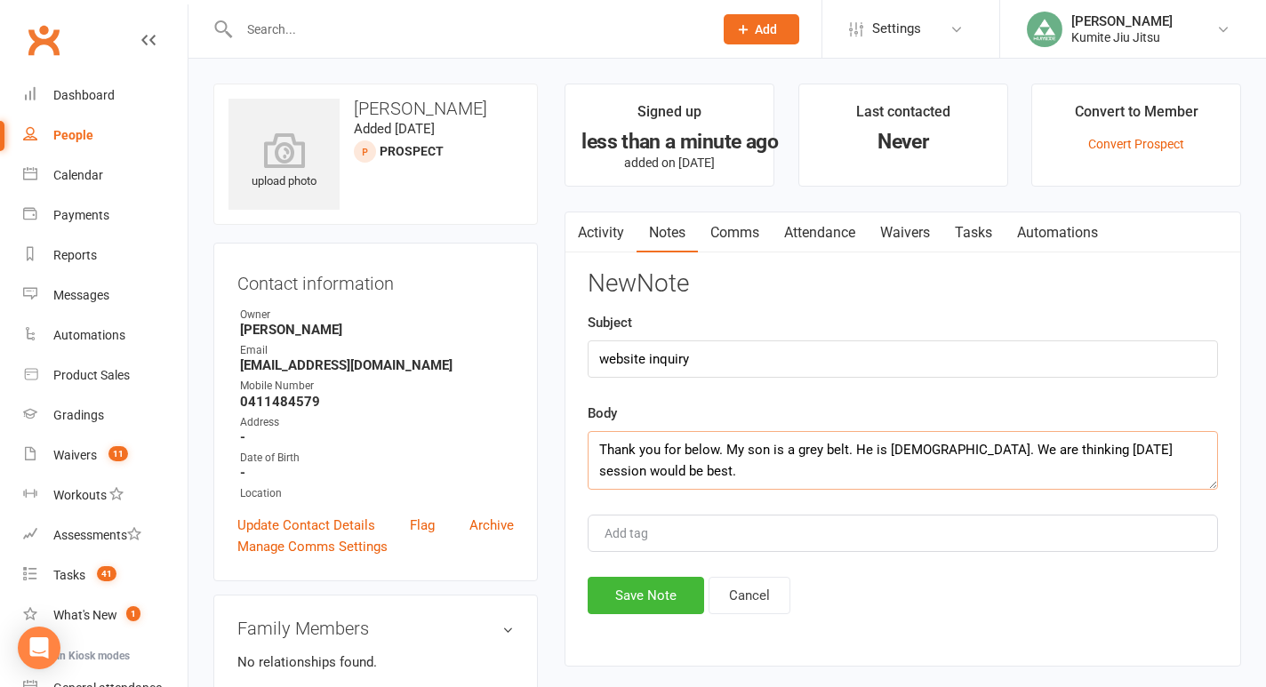
scroll to position [11, 0]
type textarea "Thank you for below. My son is a grey belt. He is [DEMOGRAPHIC_DATA]. We are th…"
click at [644, 592] on button "Save Note" at bounding box center [646, 595] width 117 height 37
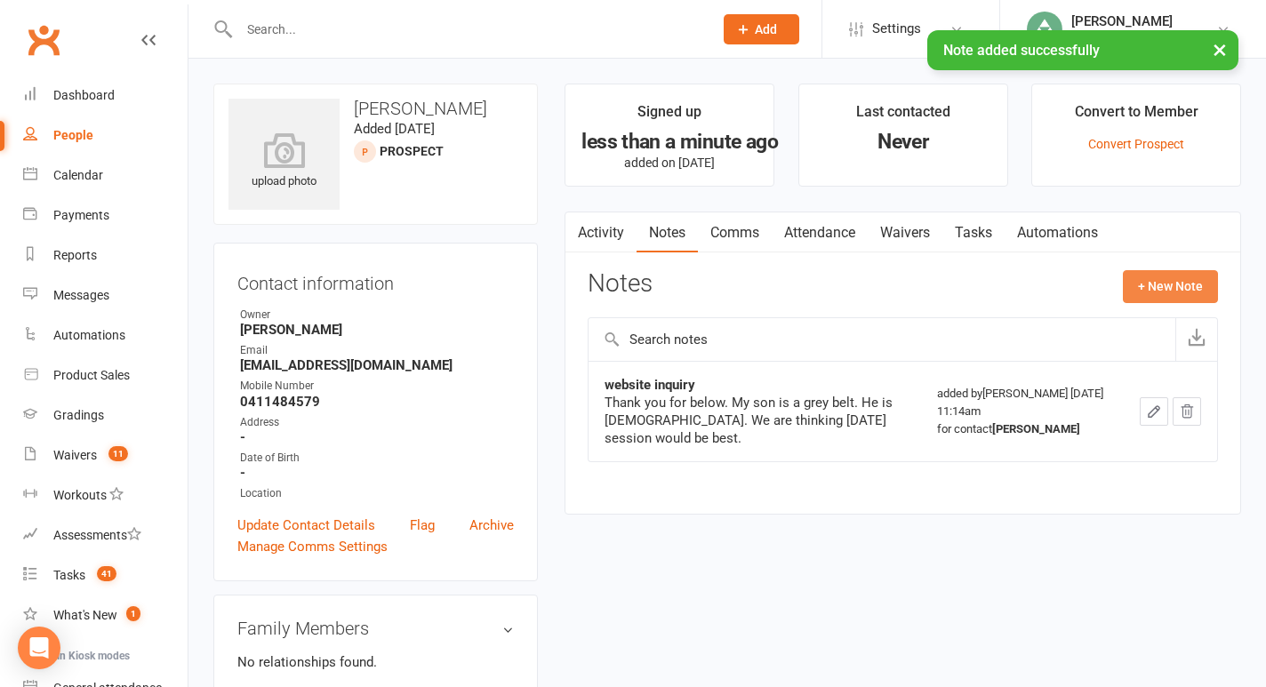
click at [1180, 295] on button "+ New Note" at bounding box center [1170, 286] width 95 height 32
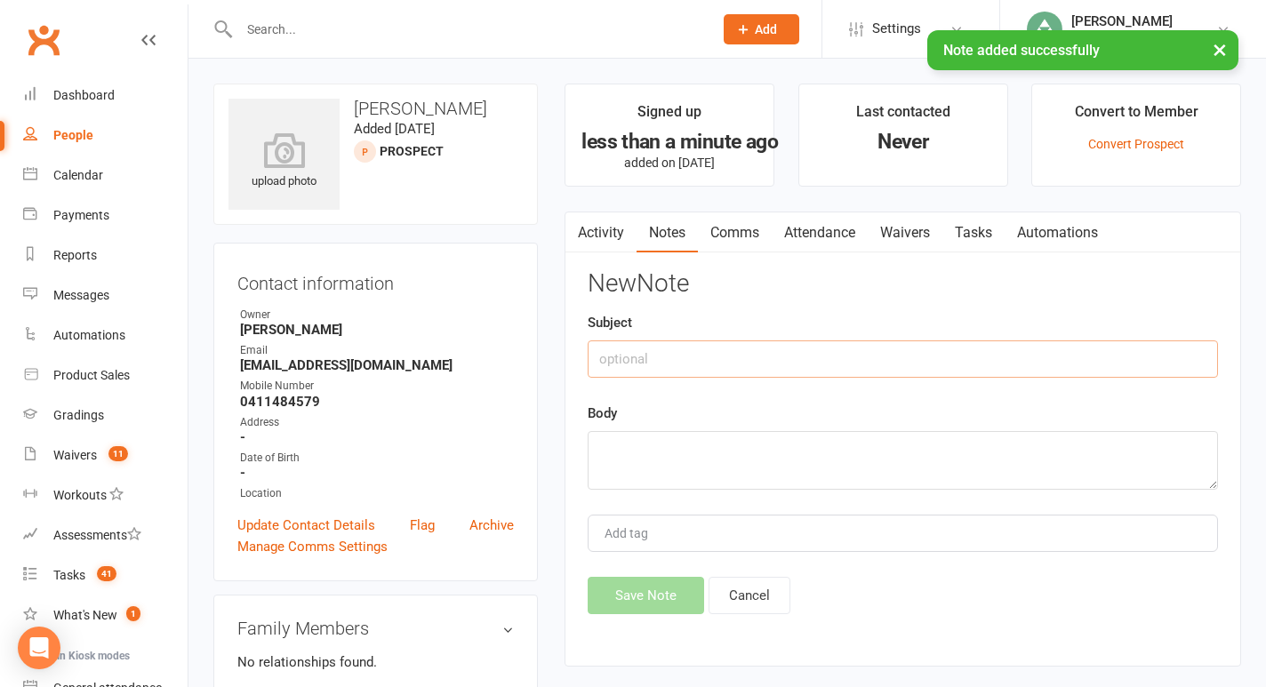
click at [735, 368] on input "text" at bounding box center [903, 359] width 631 height 37
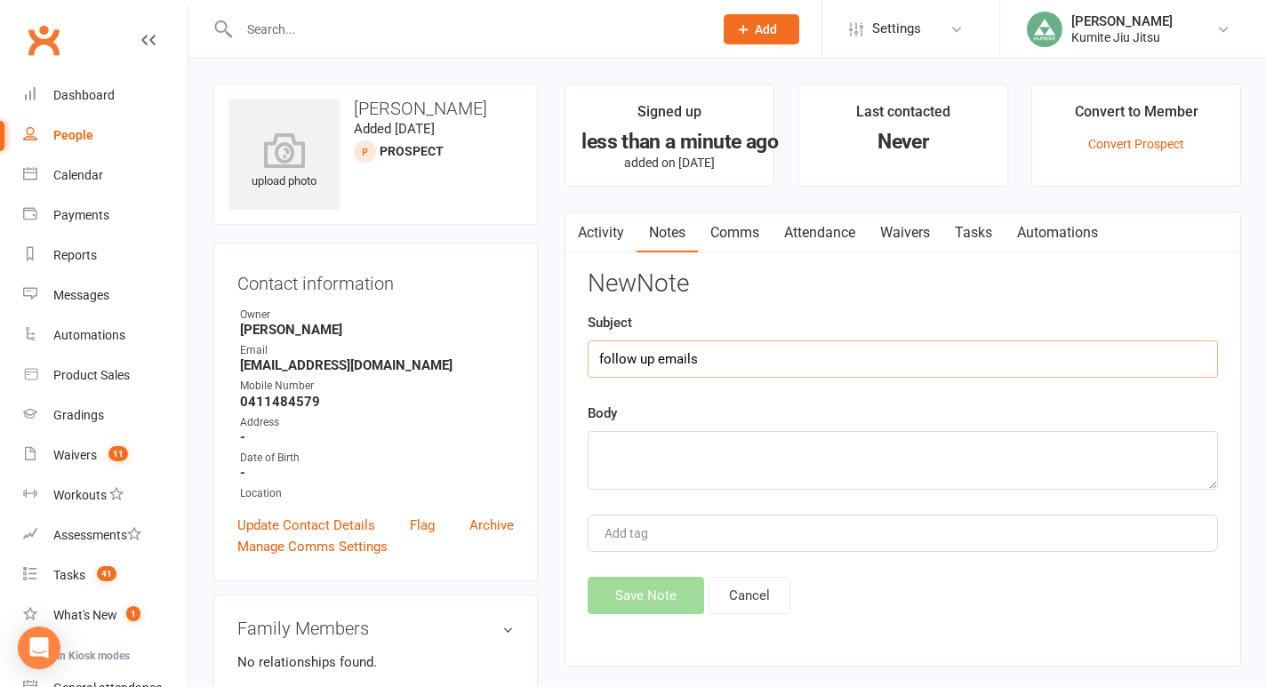
type input "follow up emails"
click at [712, 458] on textarea at bounding box center [903, 460] width 631 height 59
type textarea "k"
click at [651, 599] on button "Save Note" at bounding box center [646, 595] width 117 height 37
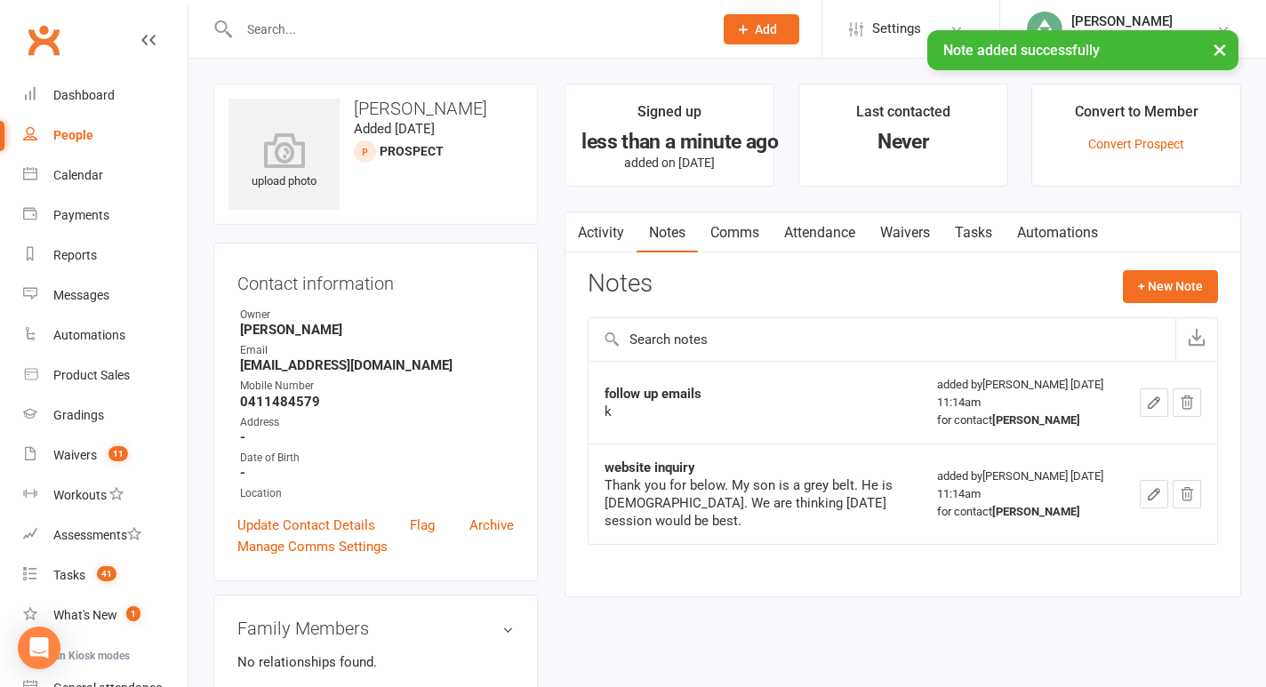
click at [977, 232] on link "Tasks" at bounding box center [974, 233] width 62 height 41
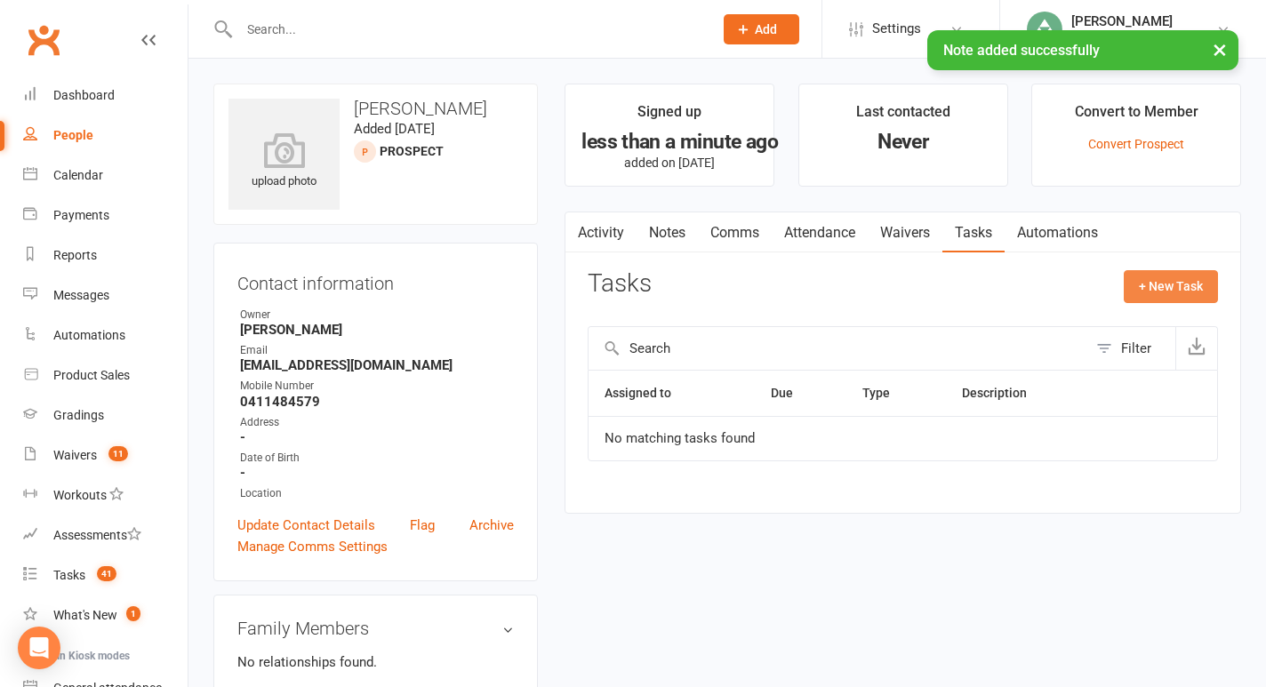
click at [1146, 289] on button "+ New Task" at bounding box center [1171, 286] width 94 height 32
select select "49706"
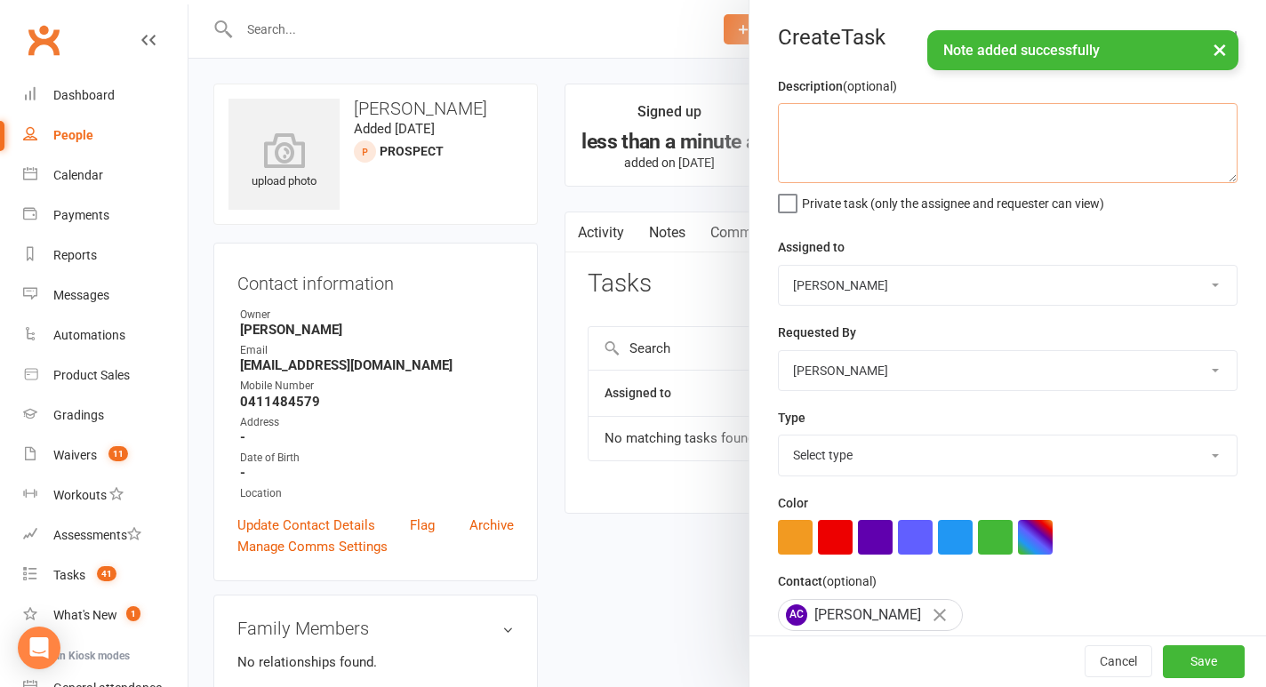
click at [908, 122] on textarea at bounding box center [1008, 143] width 460 height 80
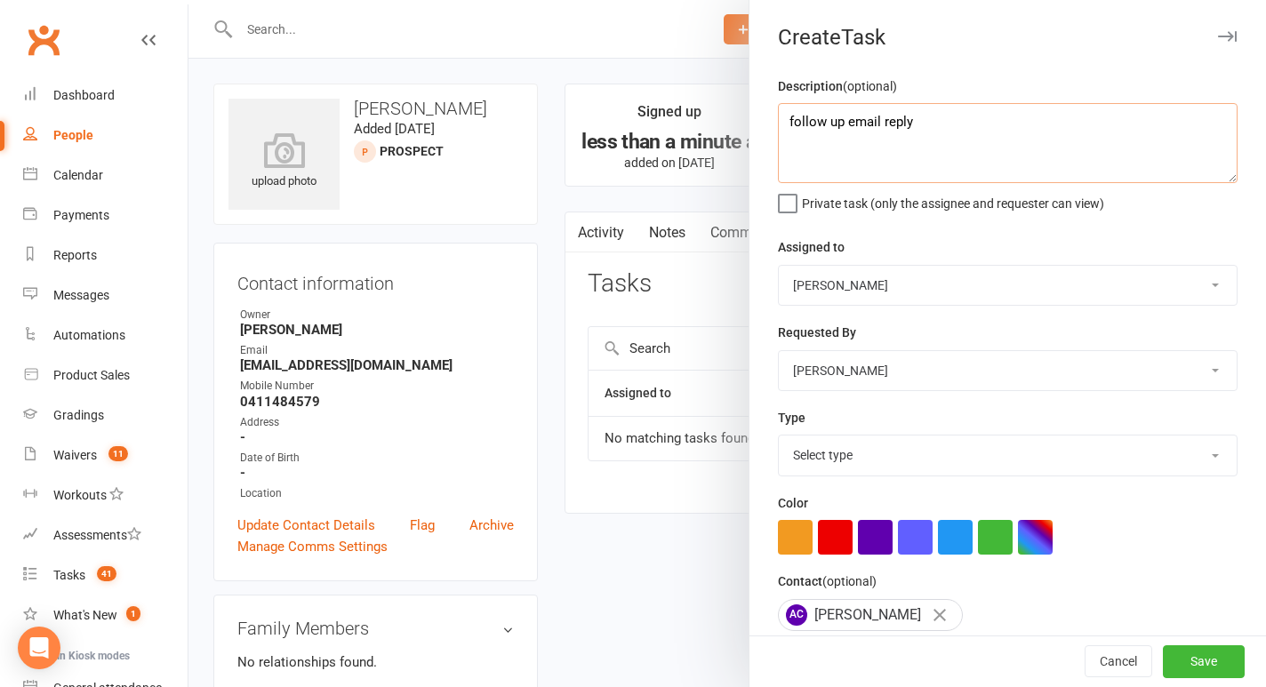
type textarea "follow up email reply"
click at [840, 458] on select "Select type E-mail In person Meeting Phone call Add new task type" at bounding box center [1008, 455] width 458 height 39
select select "28623"
click at [779, 438] on select "Select type E-mail In person Meeting Phone call Add new task type" at bounding box center [1008, 455] width 458 height 39
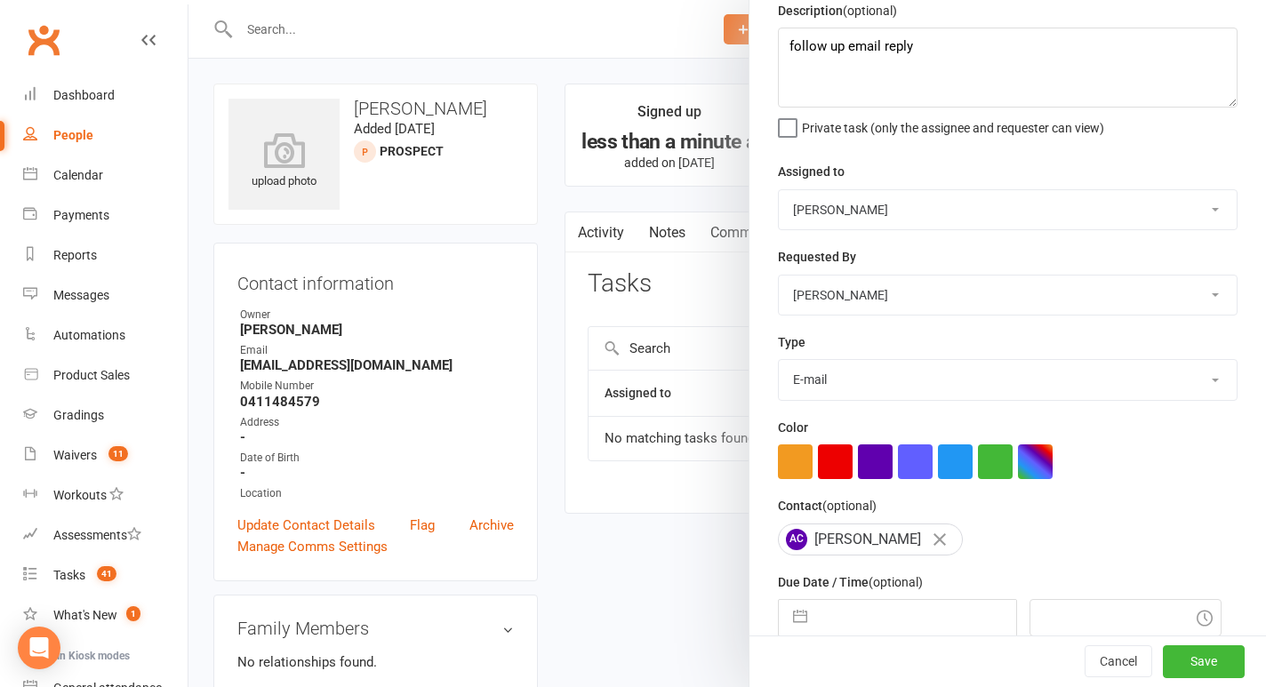
scroll to position [161, 0]
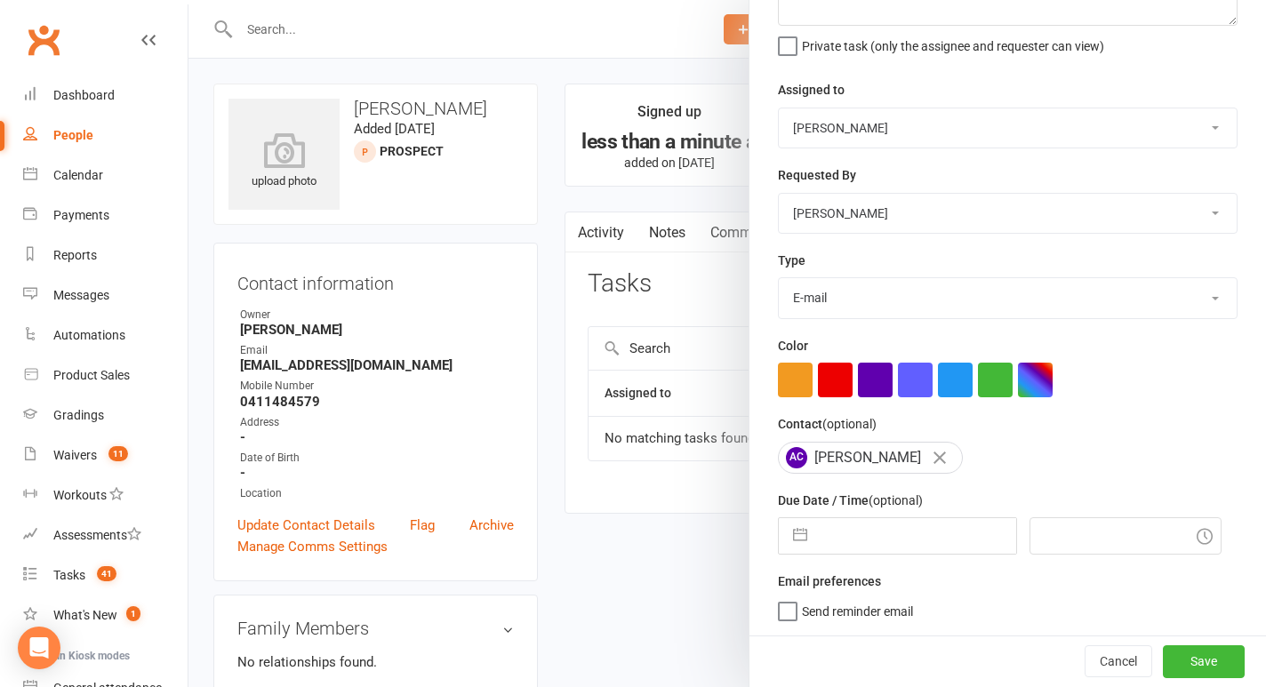
click at [792, 534] on button "button" at bounding box center [800, 536] width 32 height 36
select select "7"
select select "2025"
select select "8"
select select "2025"
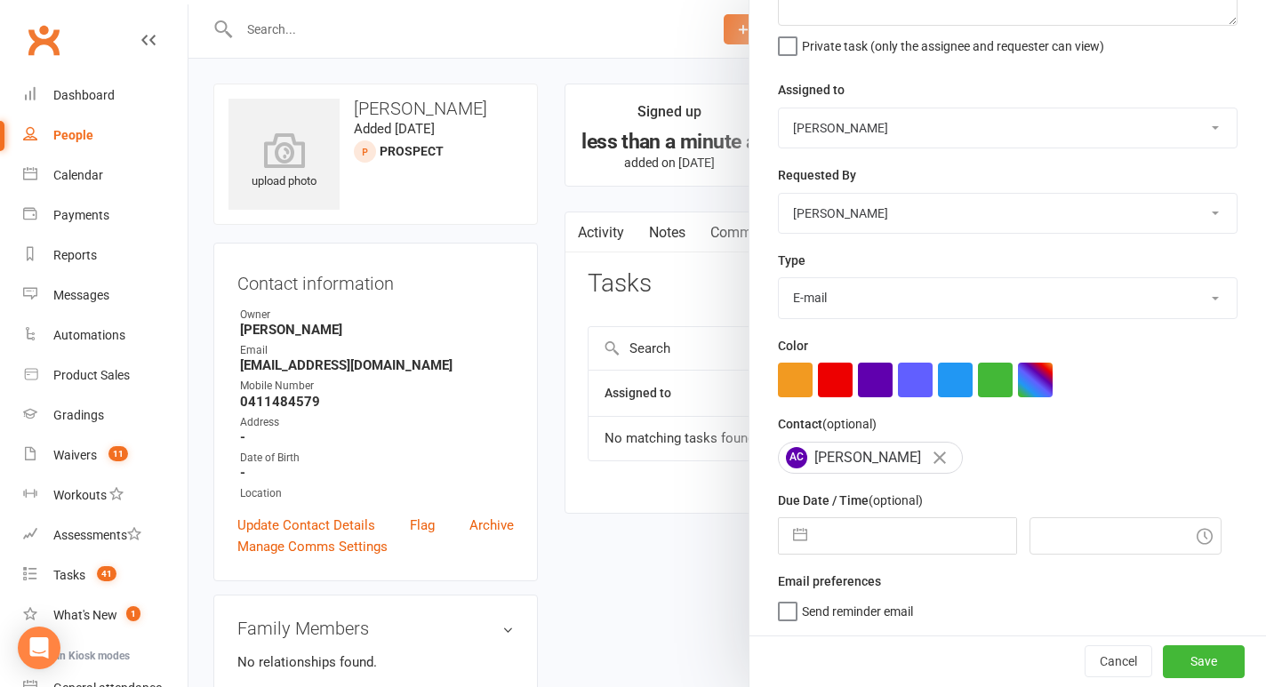
select select "9"
select select "2025"
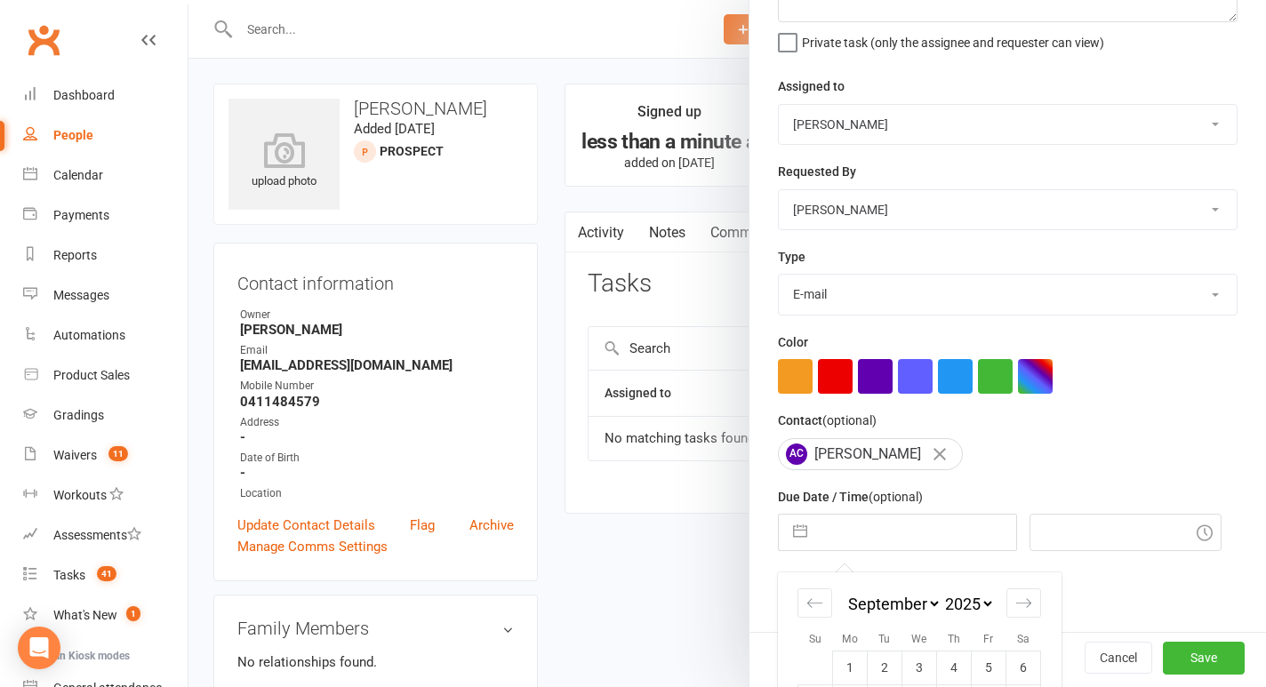
scroll to position [317, 0]
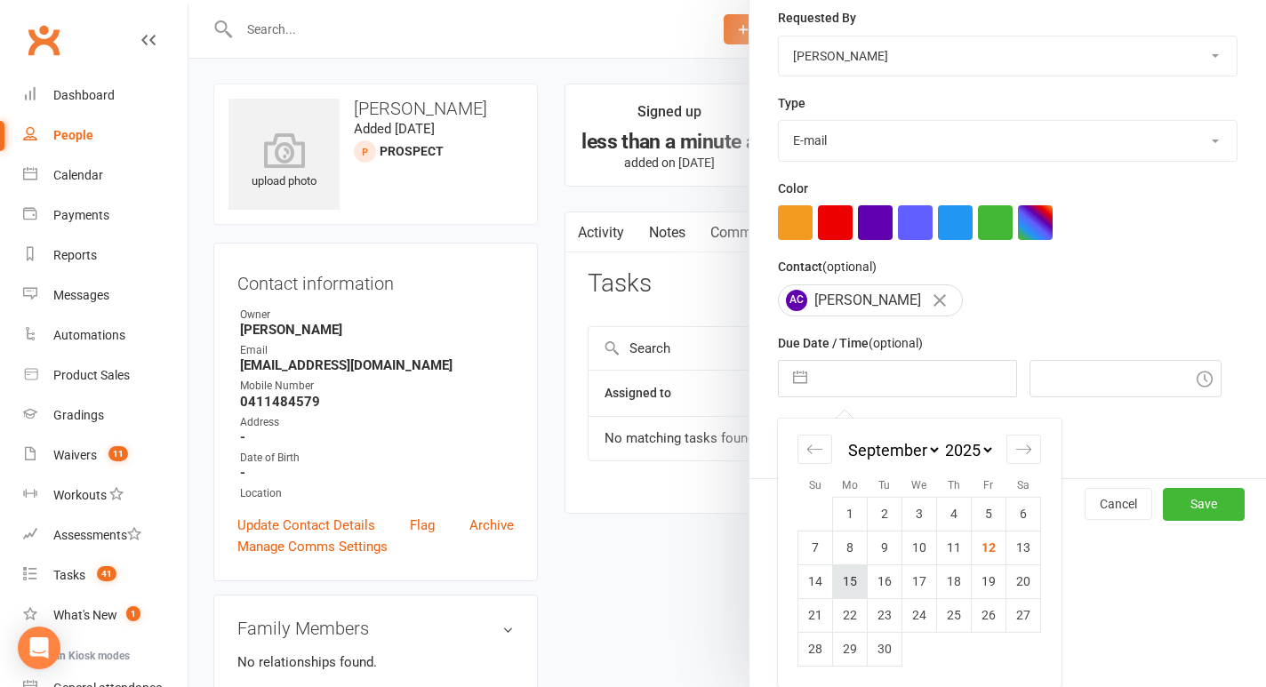
click at [854, 584] on td "15" at bounding box center [850, 582] width 35 height 34
type input "[DATE]"
type input "11:15am"
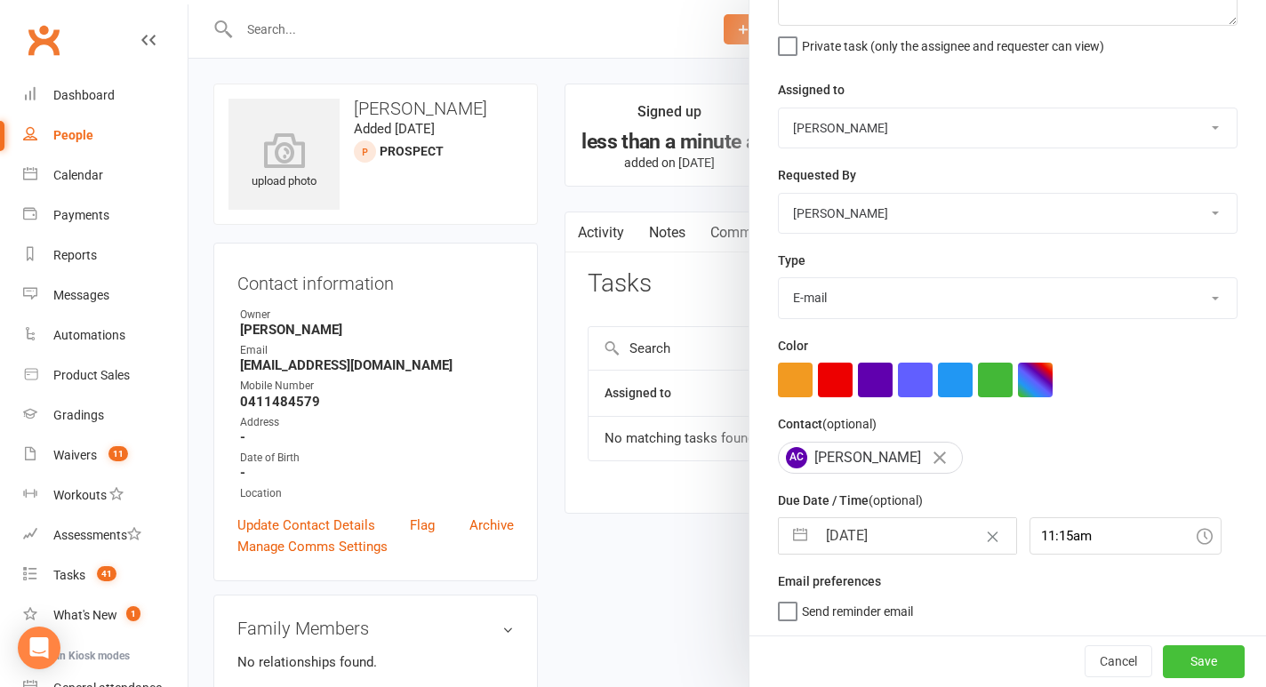
click at [1203, 668] on button "Save" at bounding box center [1204, 662] width 82 height 32
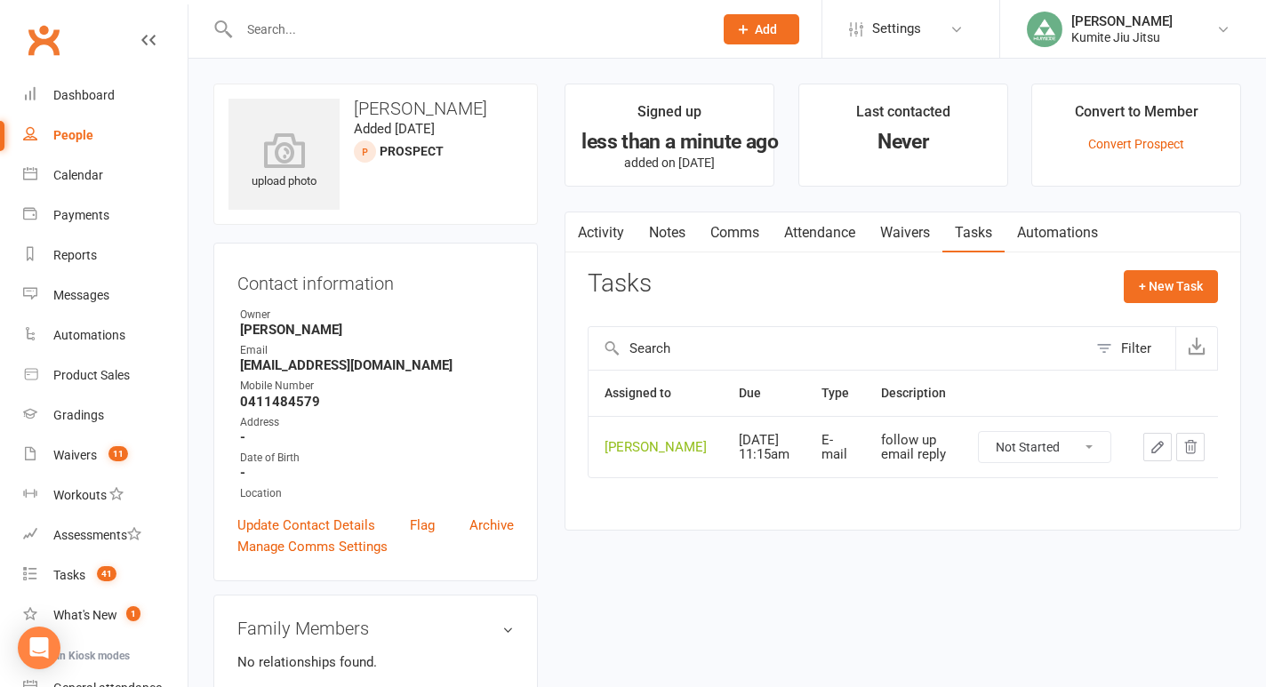
click at [329, 44] on div at bounding box center [456, 29] width 487 height 58
click at [295, 29] on input "text" at bounding box center [467, 29] width 467 height 25
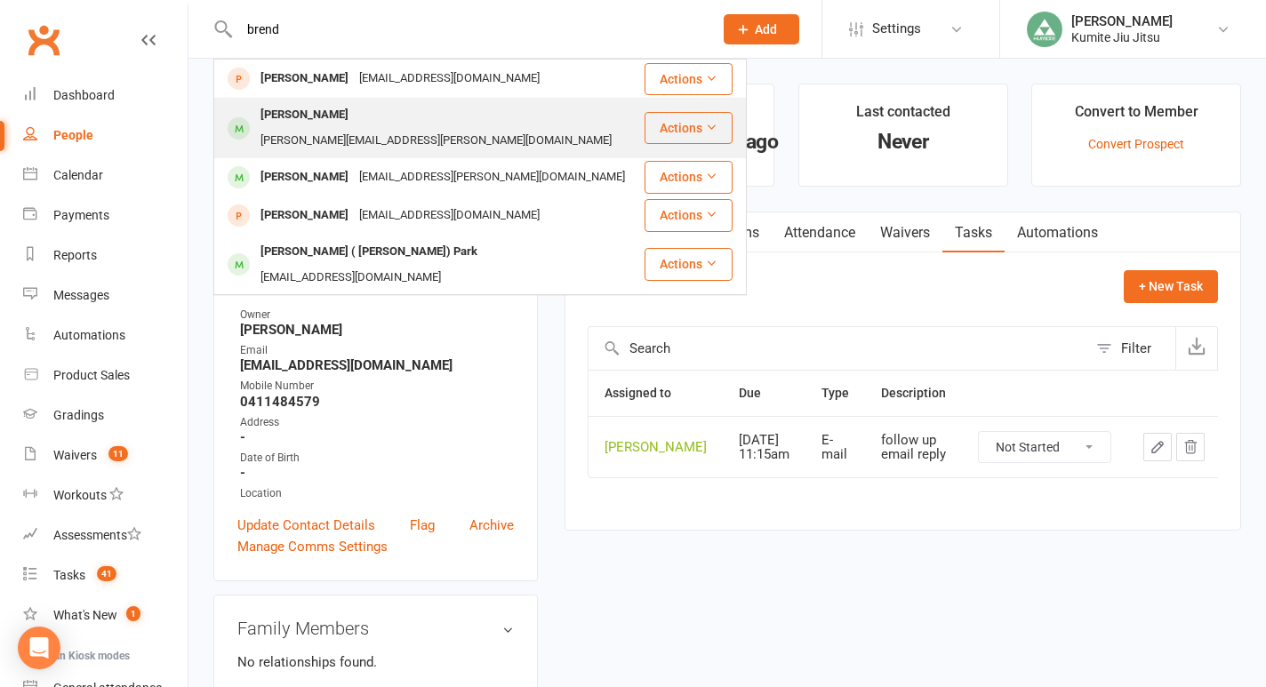
type input "brend"
click at [301, 123] on div "[PERSON_NAME]" at bounding box center [304, 115] width 99 height 26
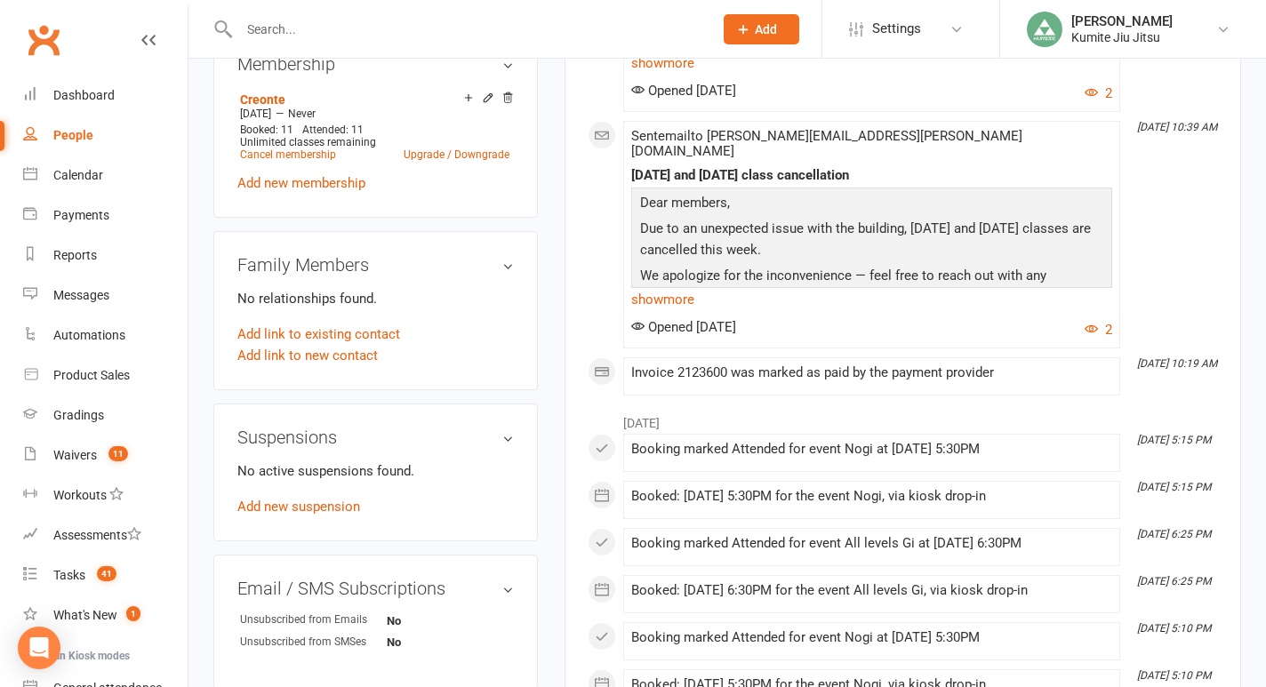
scroll to position [737, 0]
click at [307, 498] on link "Add new suspension" at bounding box center [298, 506] width 123 height 16
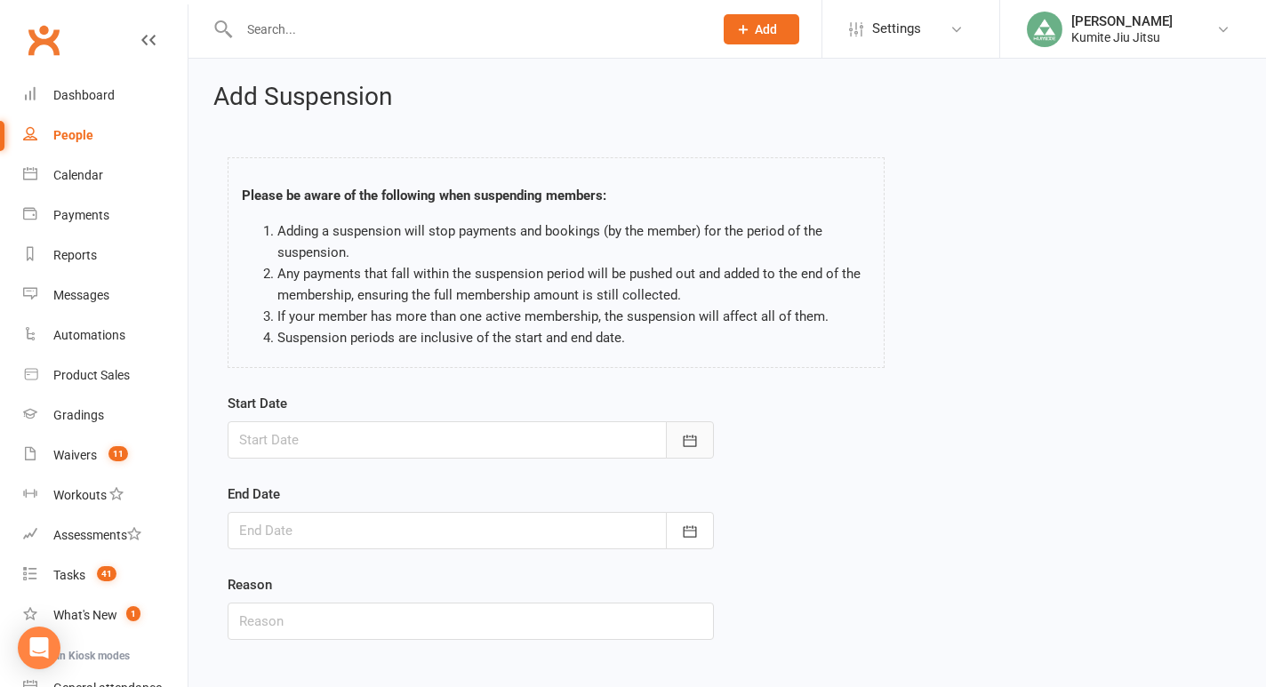
click at [689, 440] on icon "button" at bounding box center [690, 441] width 18 height 18
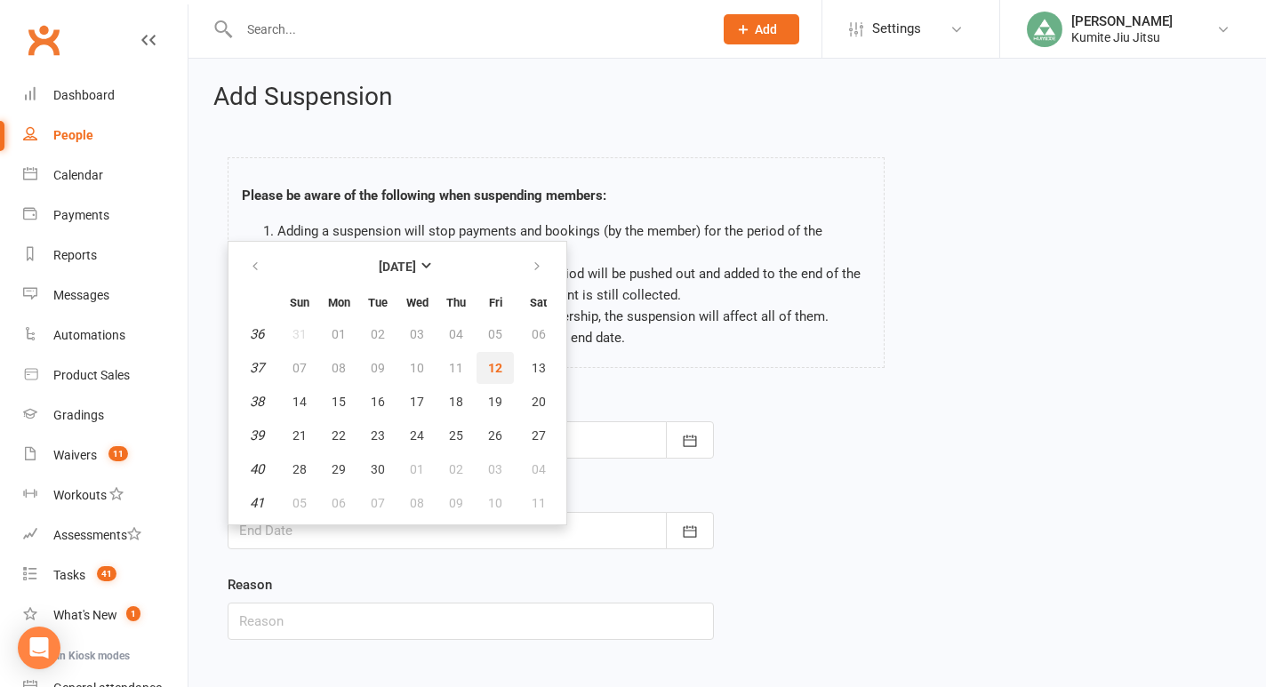
click at [494, 363] on span "12" at bounding box center [495, 368] width 14 height 14
type input "[DATE]"
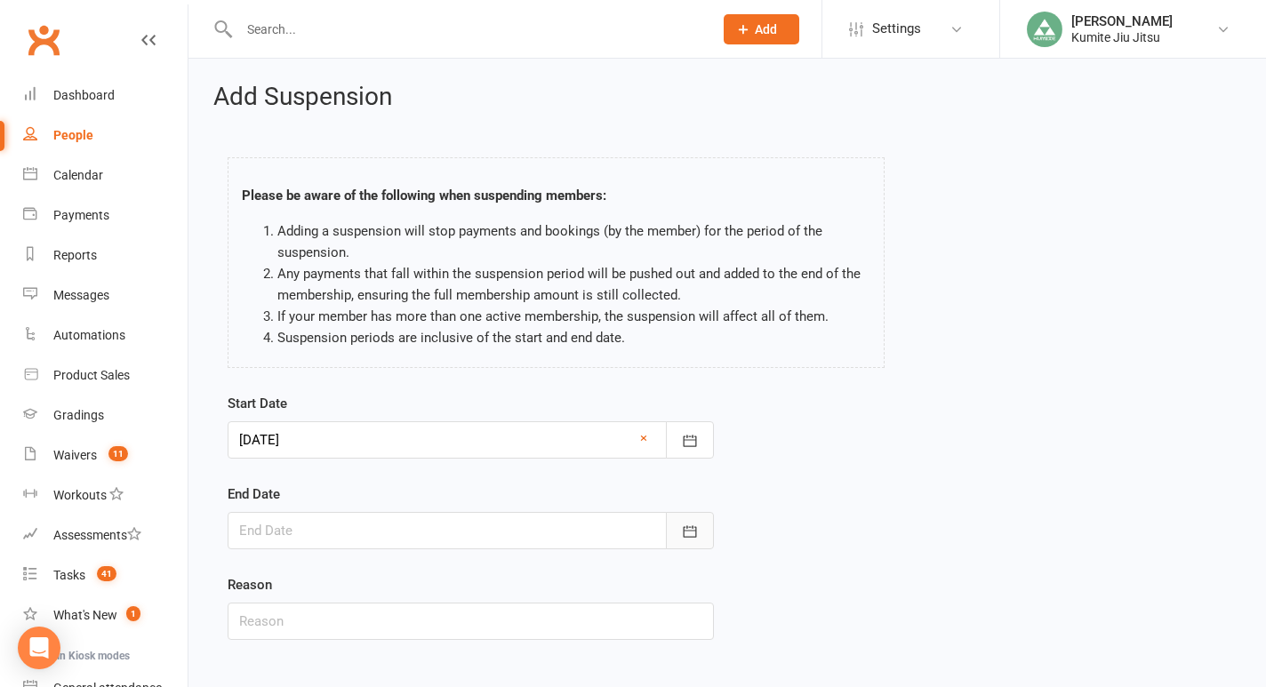
click at [687, 533] on icon "button" at bounding box center [690, 532] width 18 height 18
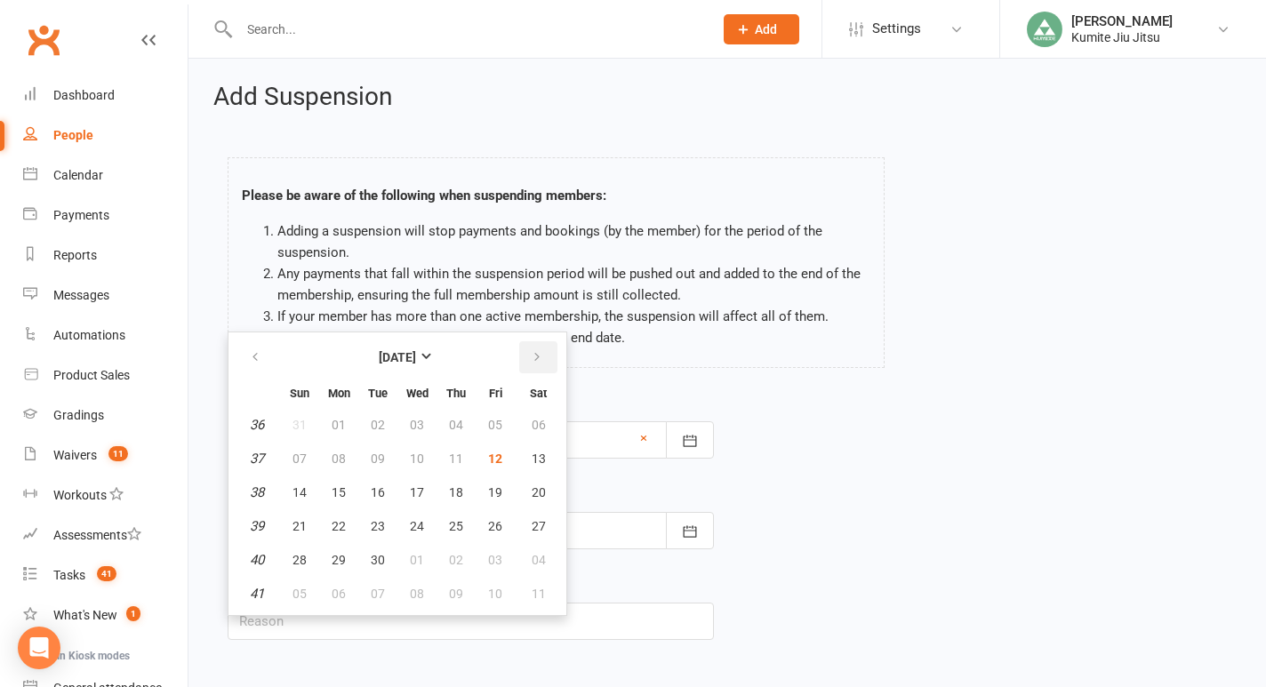
click at [537, 359] on icon "button" at bounding box center [537, 357] width 12 height 14
click at [457, 454] on span "09" at bounding box center [456, 459] width 14 height 14
type input "[DATE]"
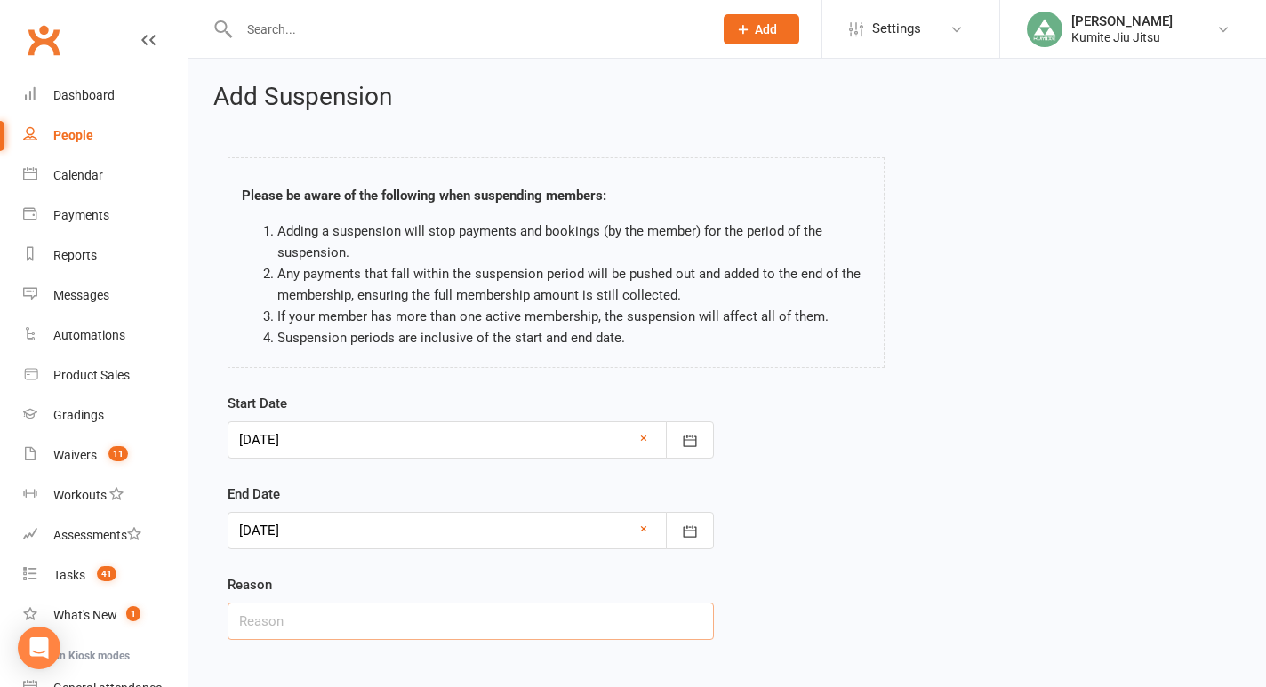
click at [362, 623] on input "text" at bounding box center [471, 621] width 486 height 37
type input "building closure"
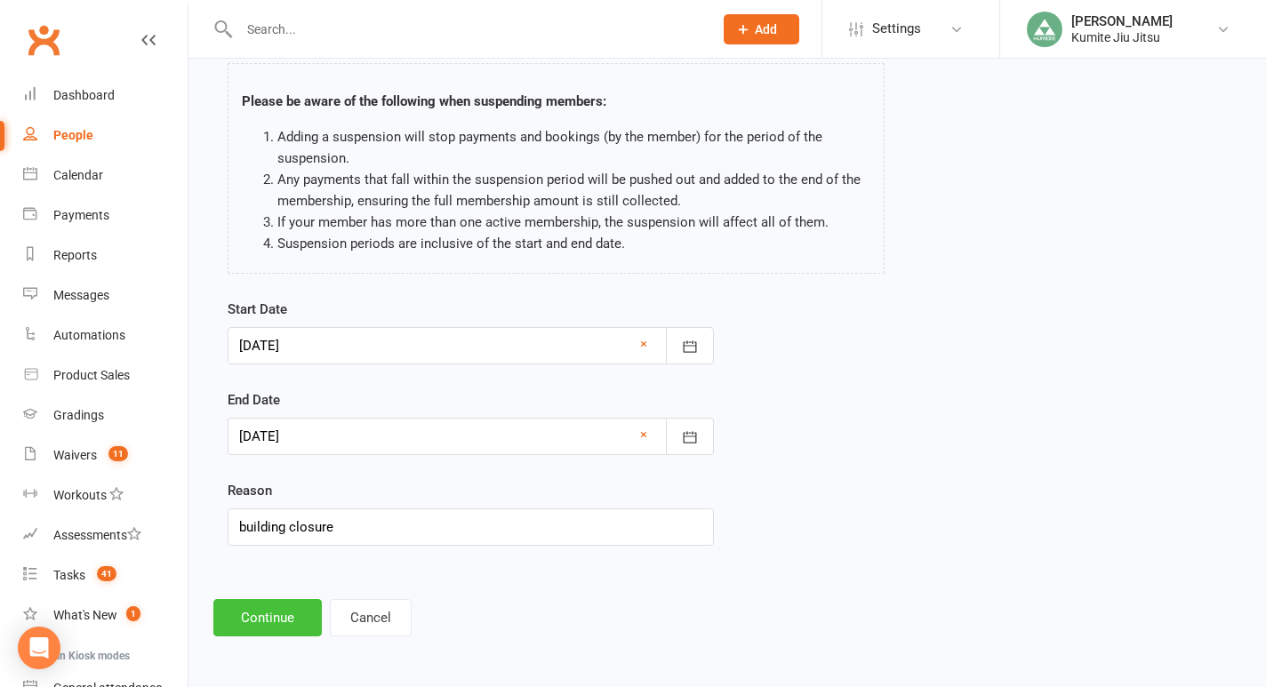
click at [270, 618] on button "Continue" at bounding box center [267, 617] width 109 height 37
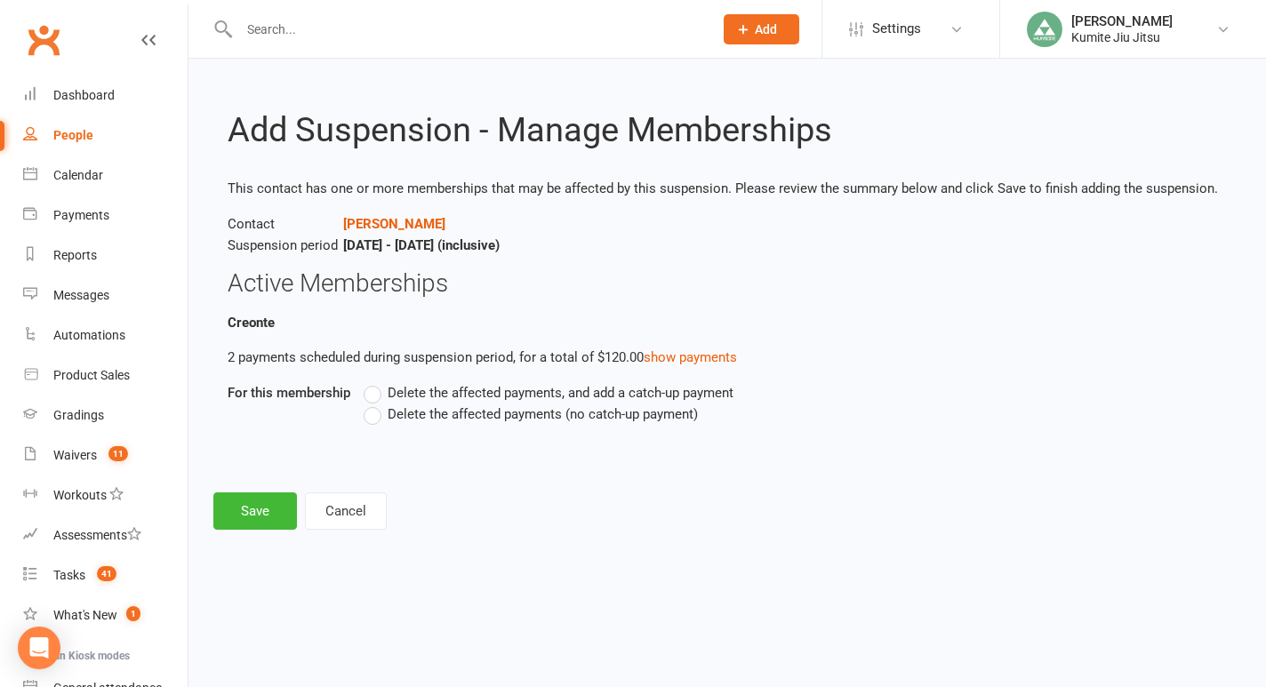
click at [476, 417] on span "Delete the affected payments (no catch-up payment)" at bounding box center [543, 413] width 310 height 19
click at [375, 404] on input "Delete the affected payments (no catch-up payment)" at bounding box center [370, 404] width 12 height 0
click at [249, 512] on button "Save" at bounding box center [255, 511] width 84 height 37
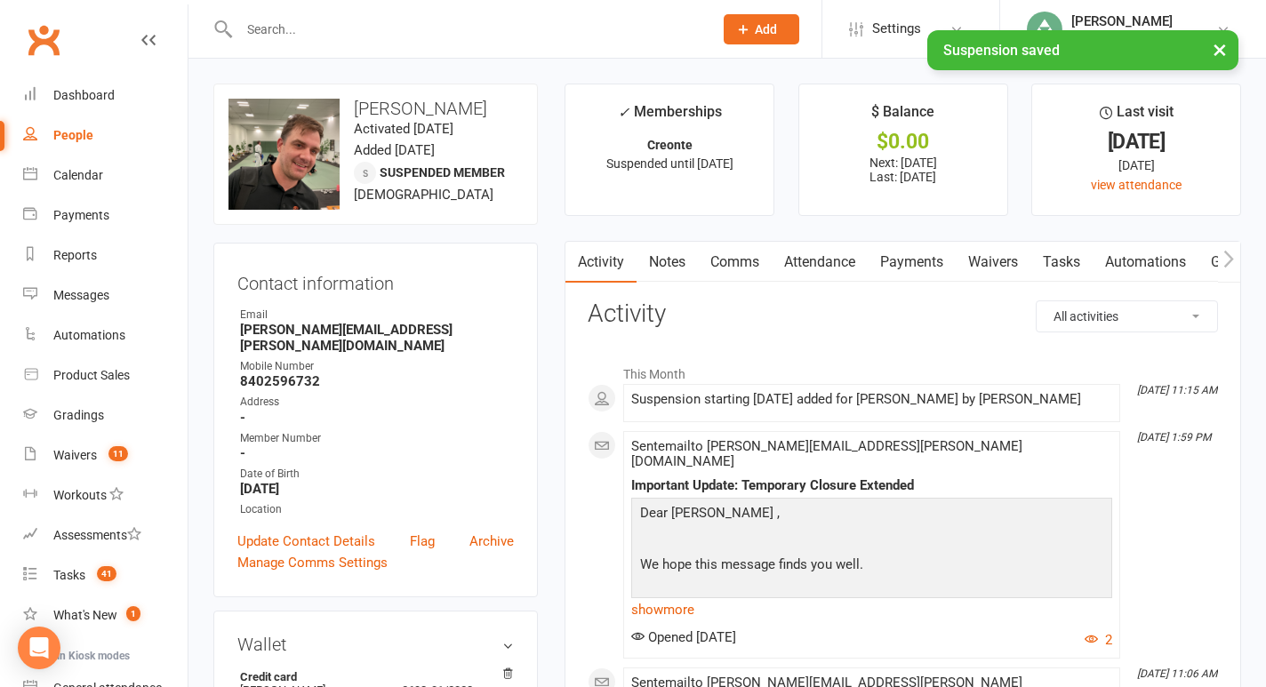
click at [1071, 269] on link "Tasks" at bounding box center [1062, 262] width 62 height 41
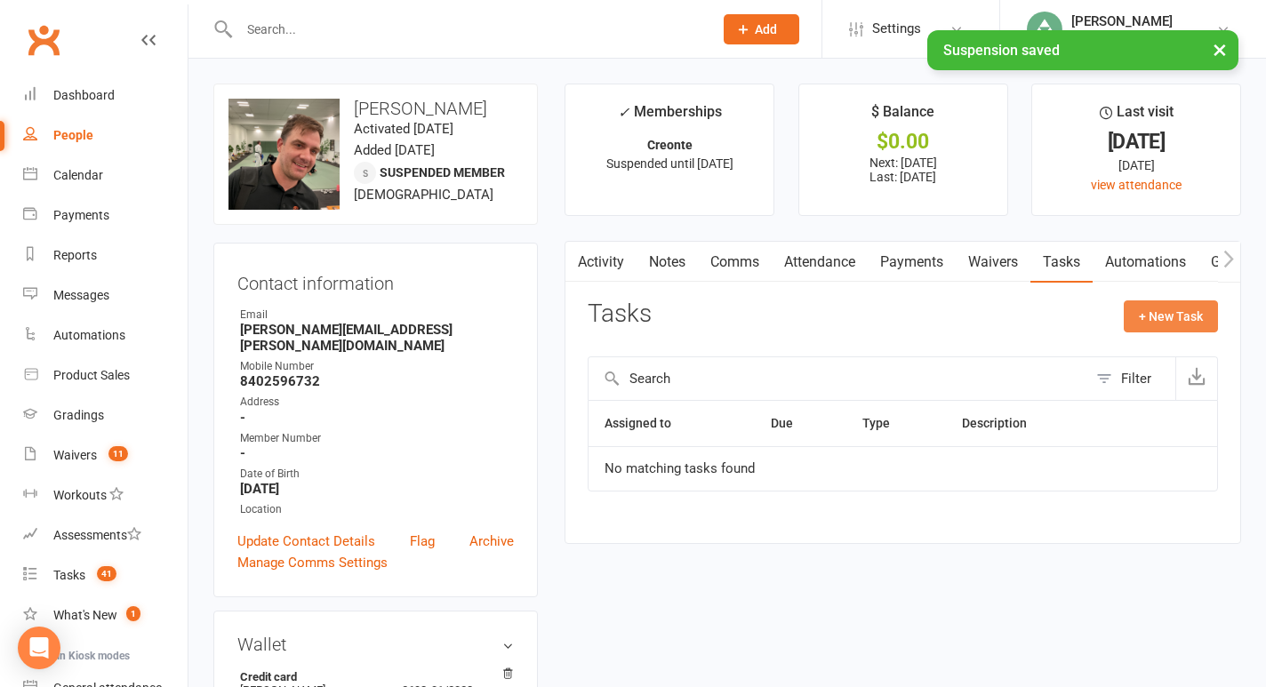
click at [1155, 323] on button "+ New Task" at bounding box center [1171, 317] width 94 height 32
select select "49706"
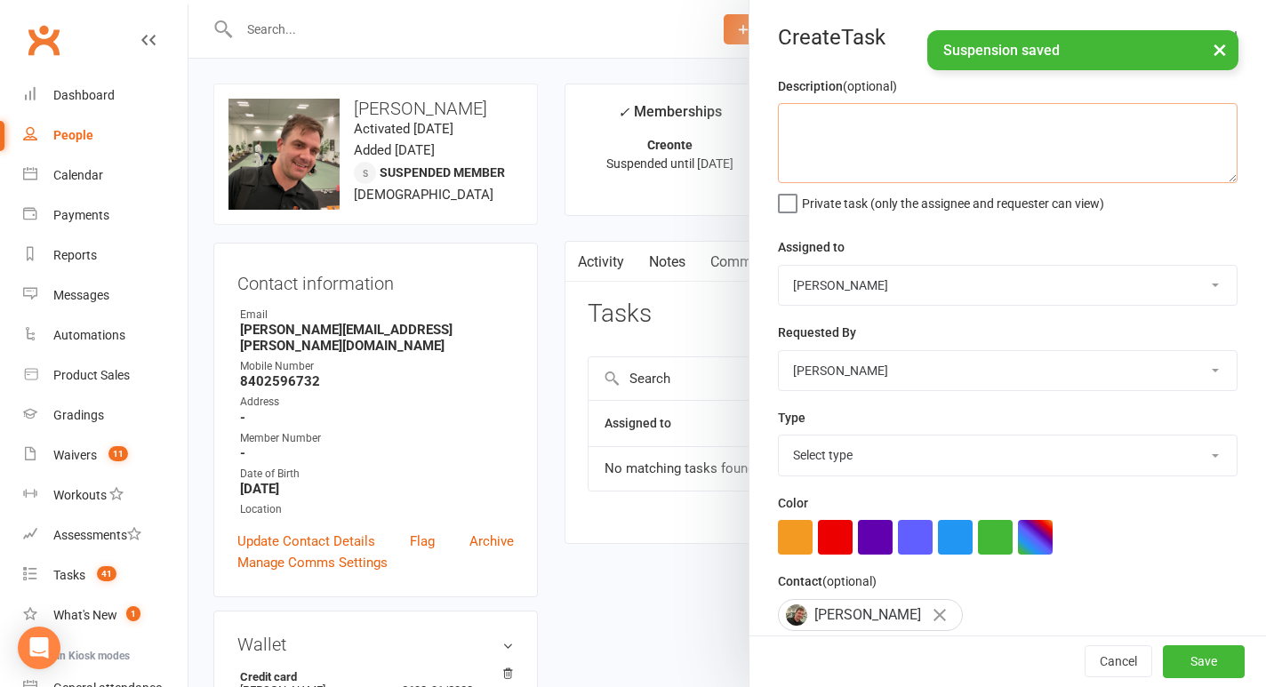
click at [869, 145] on textarea at bounding box center [1008, 143] width 460 height 80
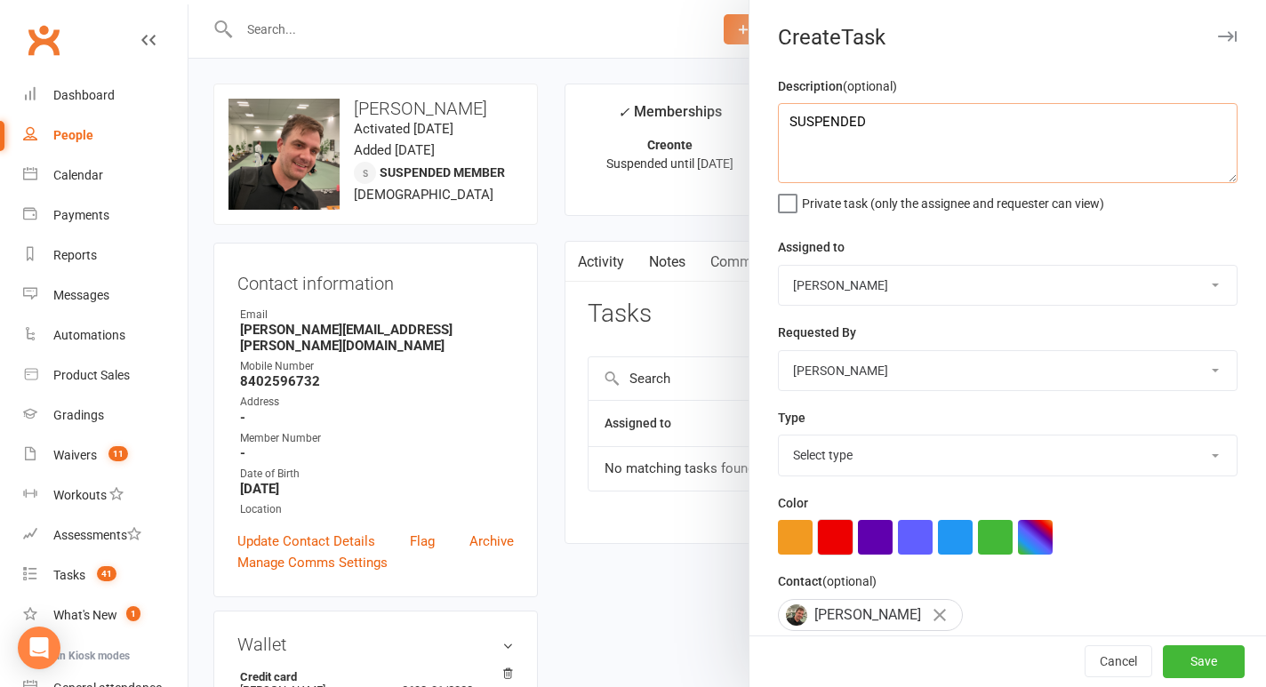
type textarea "SUSPENDED"
click at [840, 530] on button "button" at bounding box center [835, 537] width 35 height 35
click at [858, 454] on select "Select type E-mail In person Meeting Phone call Add new task type" at bounding box center [1008, 455] width 458 height 39
select select "28623"
click at [779, 438] on select "Select type E-mail In person Meeting Phone call Add new task type" at bounding box center [1008, 455] width 458 height 39
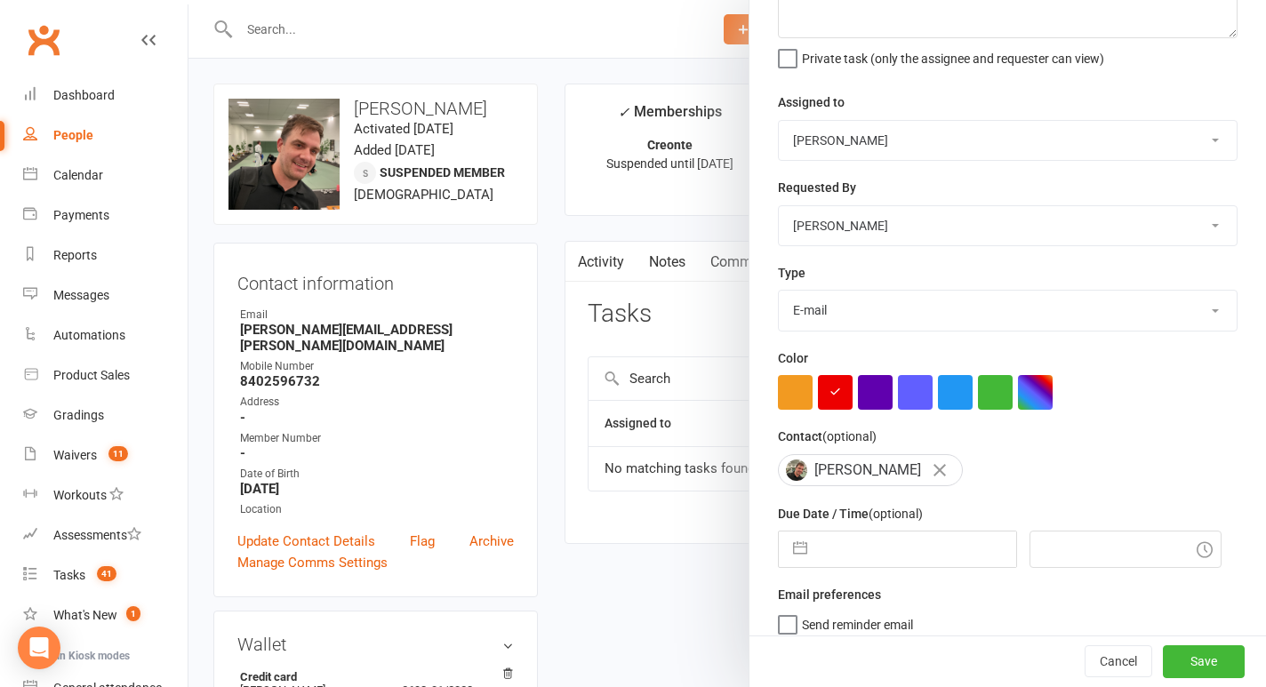
scroll to position [162, 0]
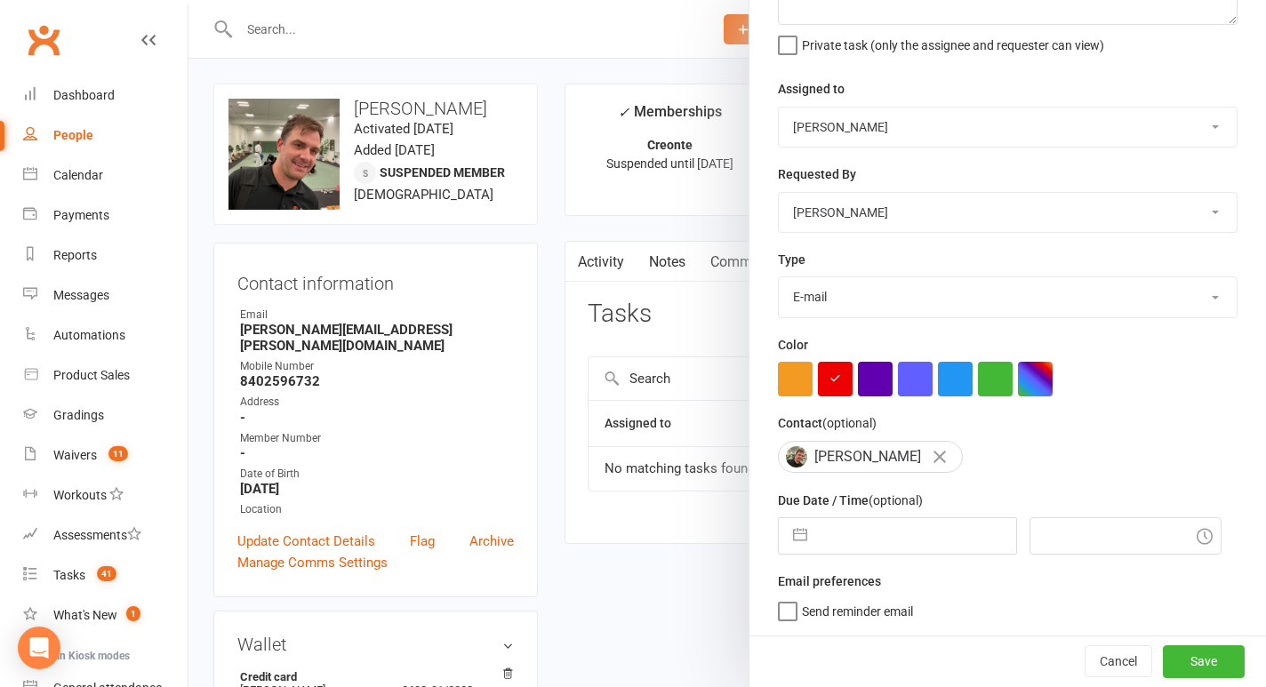
click at [796, 536] on button "button" at bounding box center [800, 536] width 32 height 36
select select "7"
select select "2025"
select select "8"
select select "2025"
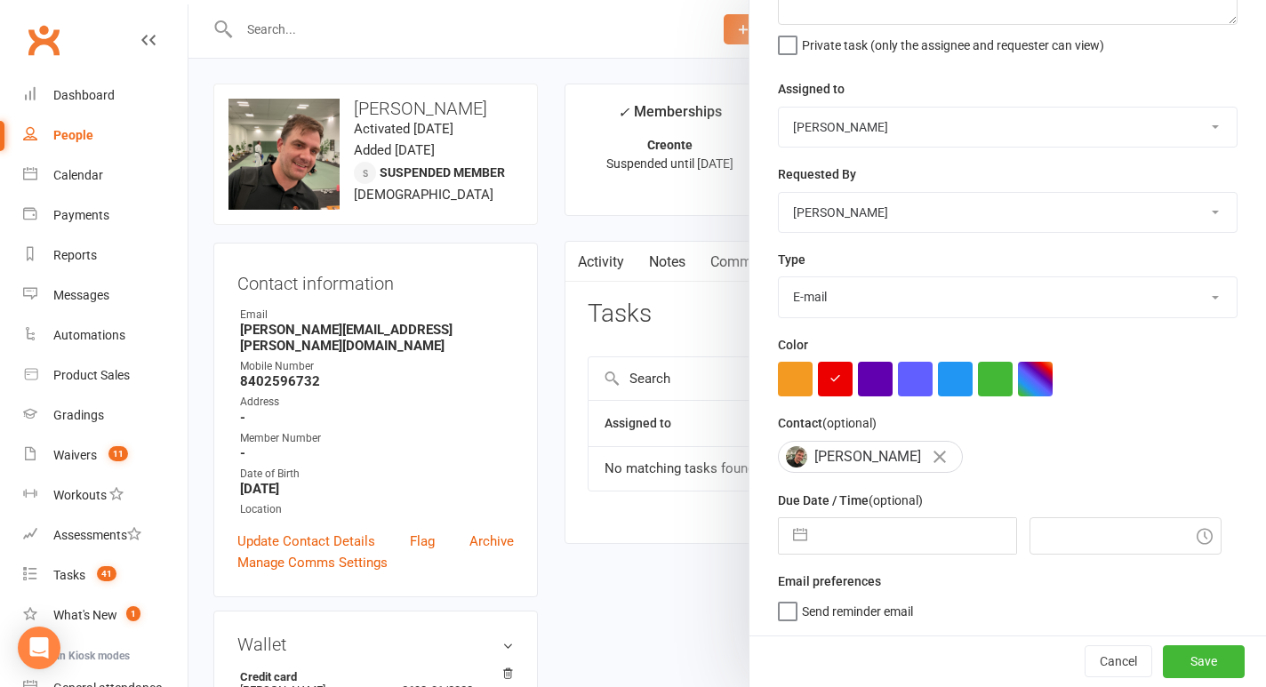
select select "9"
select select "2025"
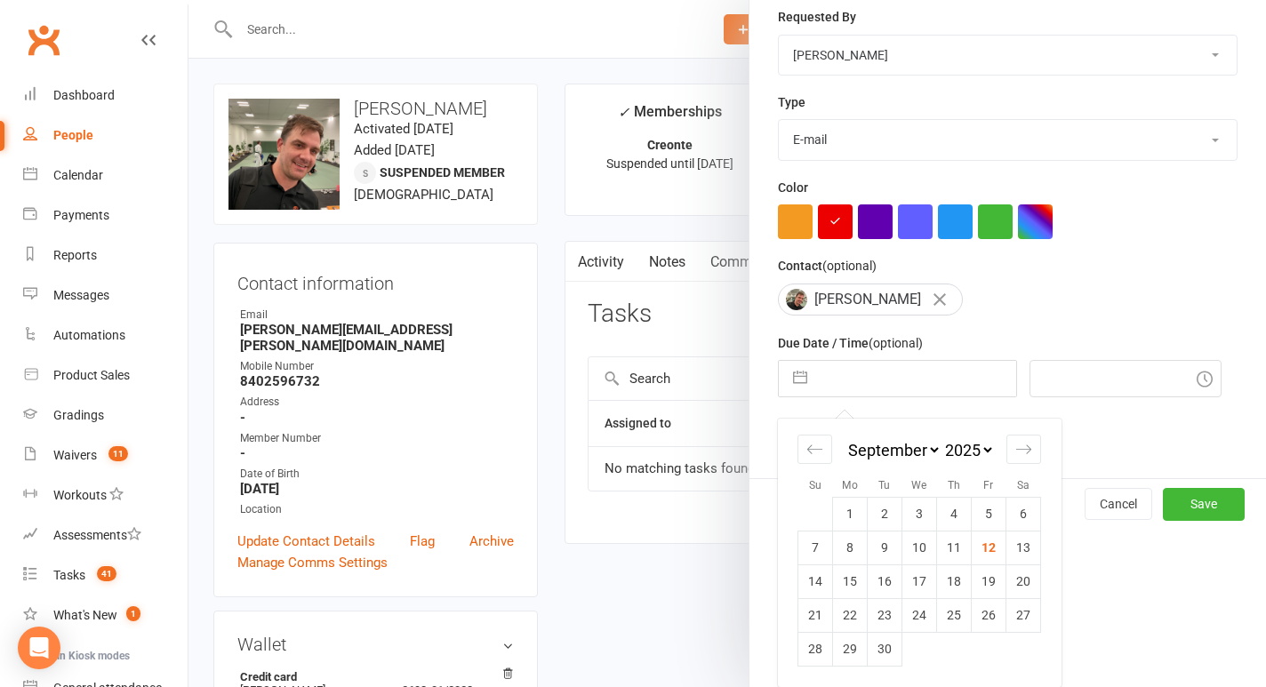
scroll to position [18, 0]
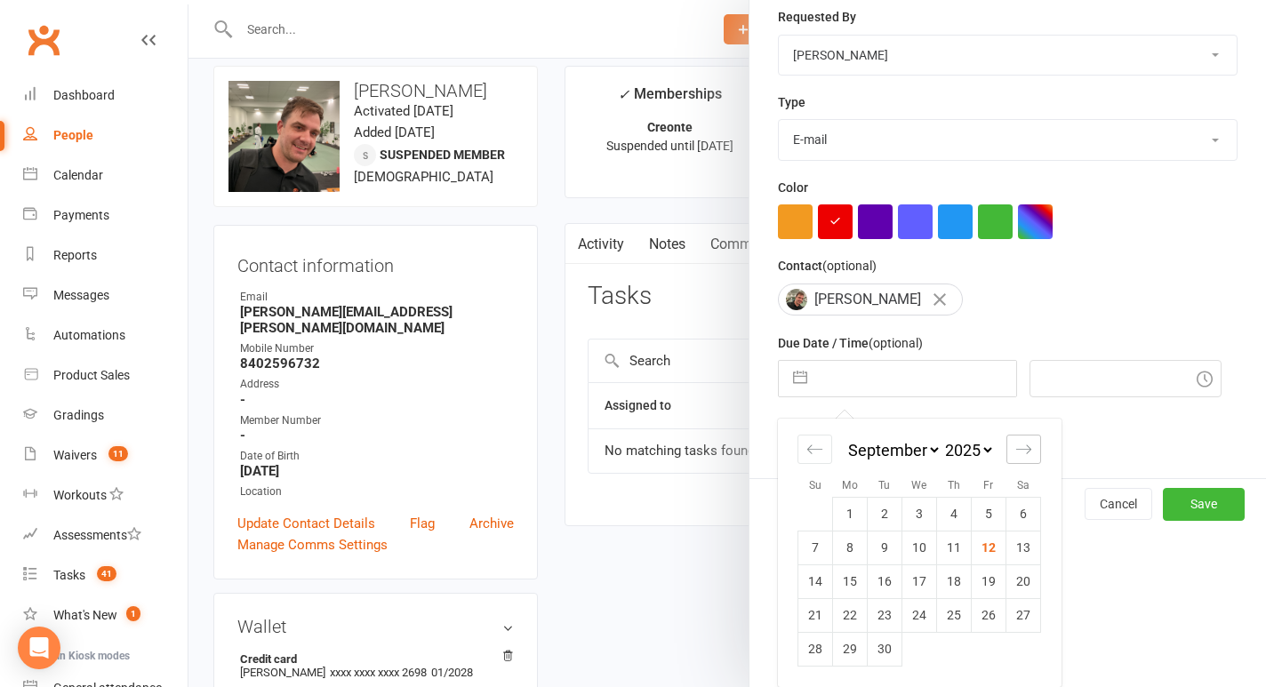
click at [1023, 442] on icon "Move forward to switch to the next month." at bounding box center [1024, 449] width 17 height 17
select select "10"
select select "2025"
click at [955, 547] on td "9" at bounding box center [954, 548] width 35 height 34
type input "[DATE]"
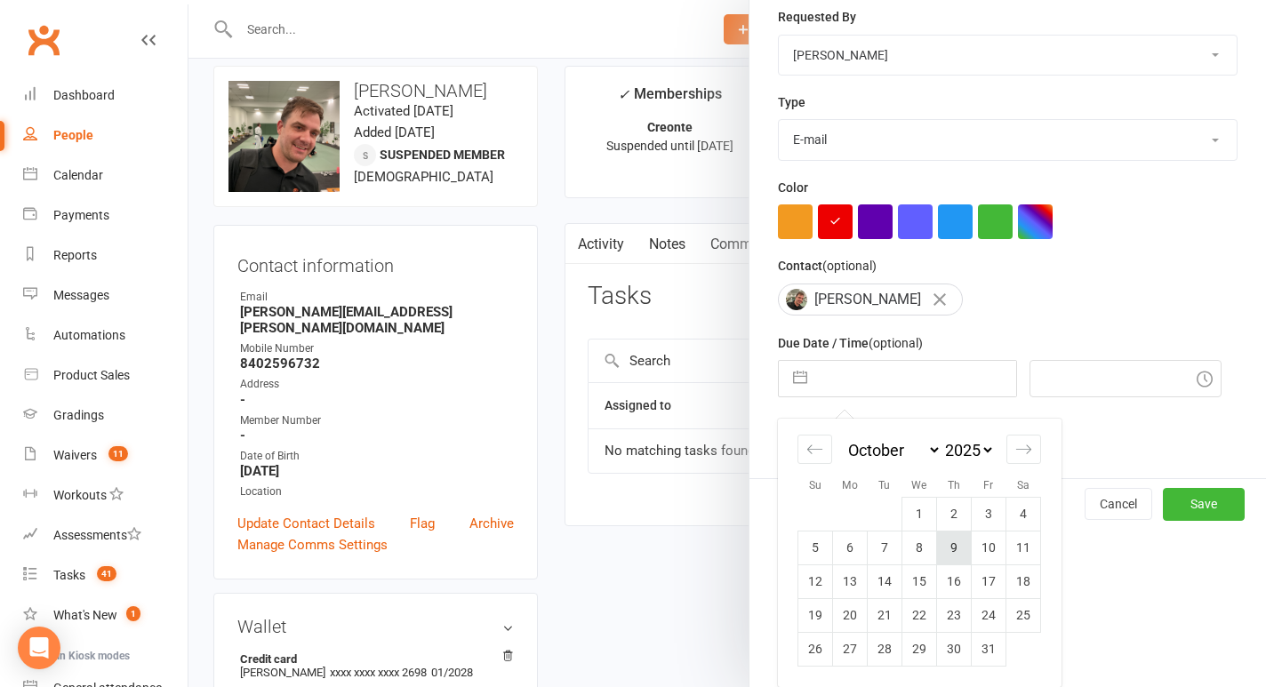
type input "11:15am"
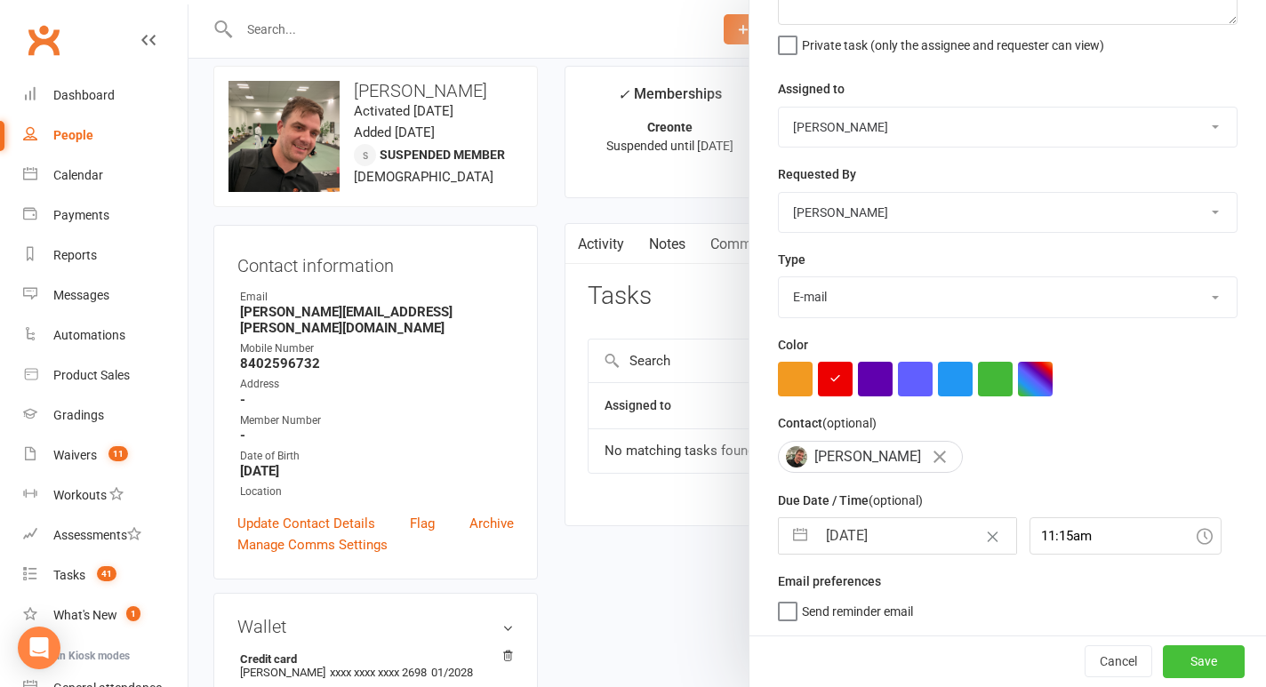
click at [1208, 656] on button "Save" at bounding box center [1204, 662] width 82 height 32
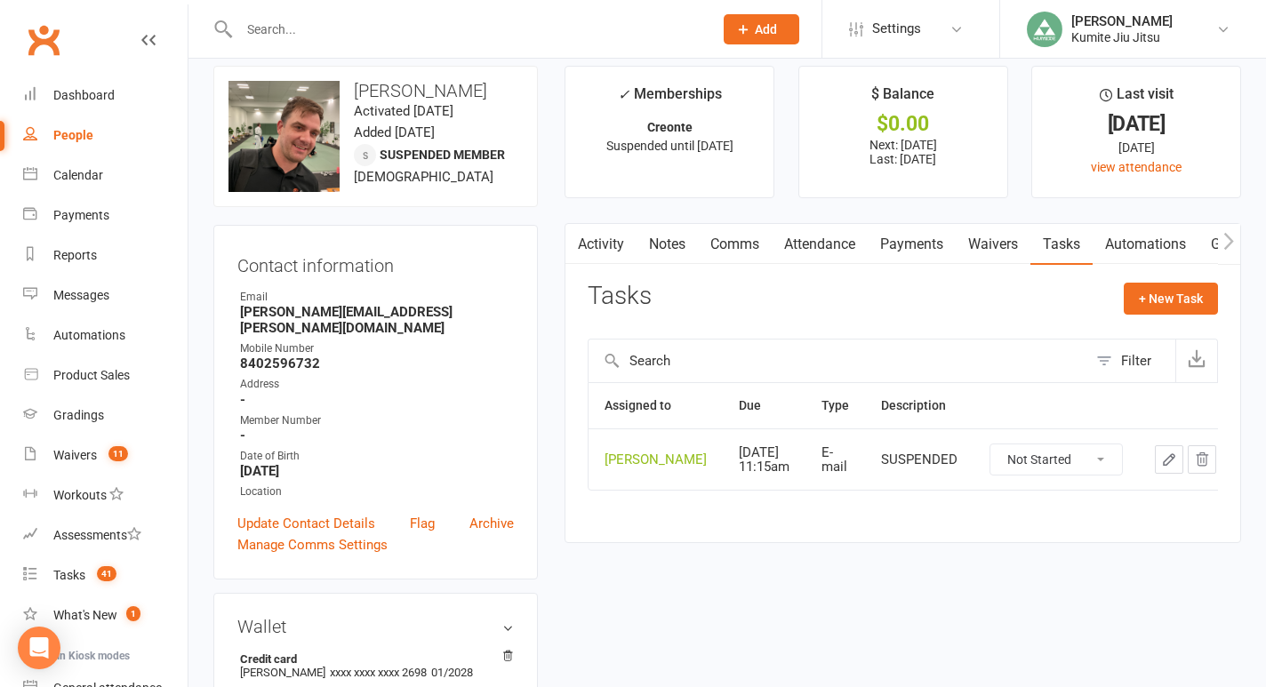
click at [284, 32] on input "text" at bounding box center [467, 29] width 467 height 25
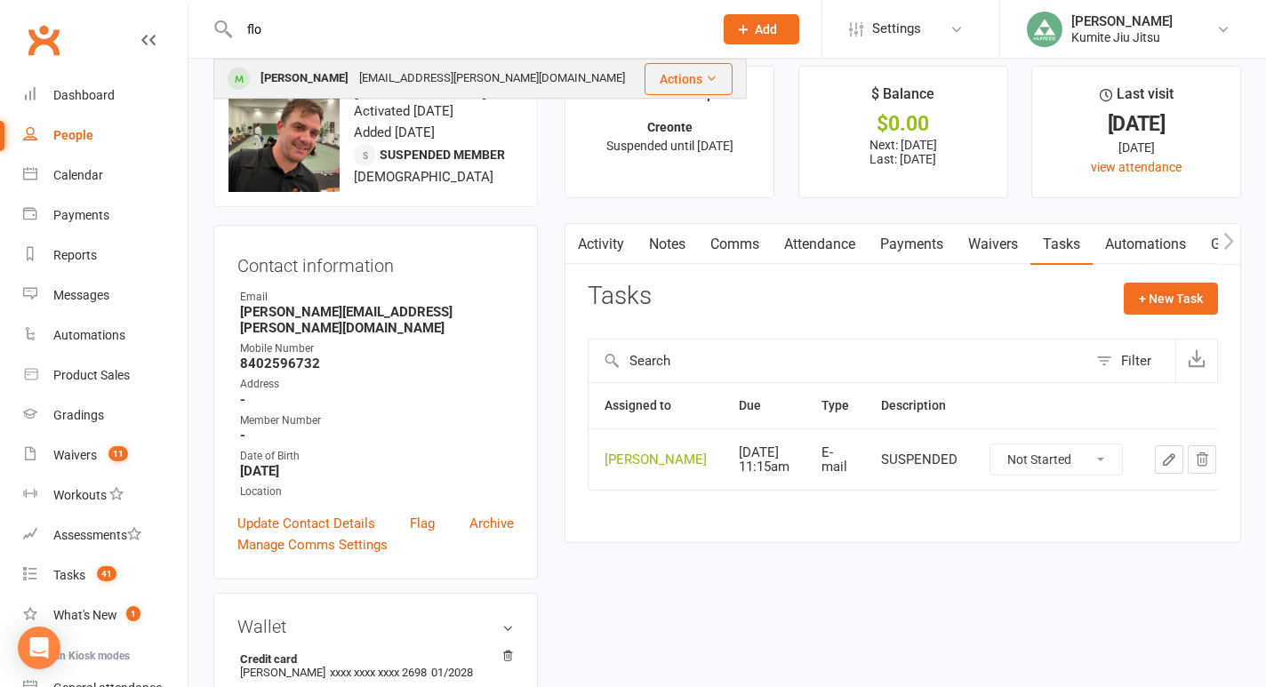
type input "flo"
click at [303, 86] on div "[PERSON_NAME]" at bounding box center [304, 79] width 99 height 26
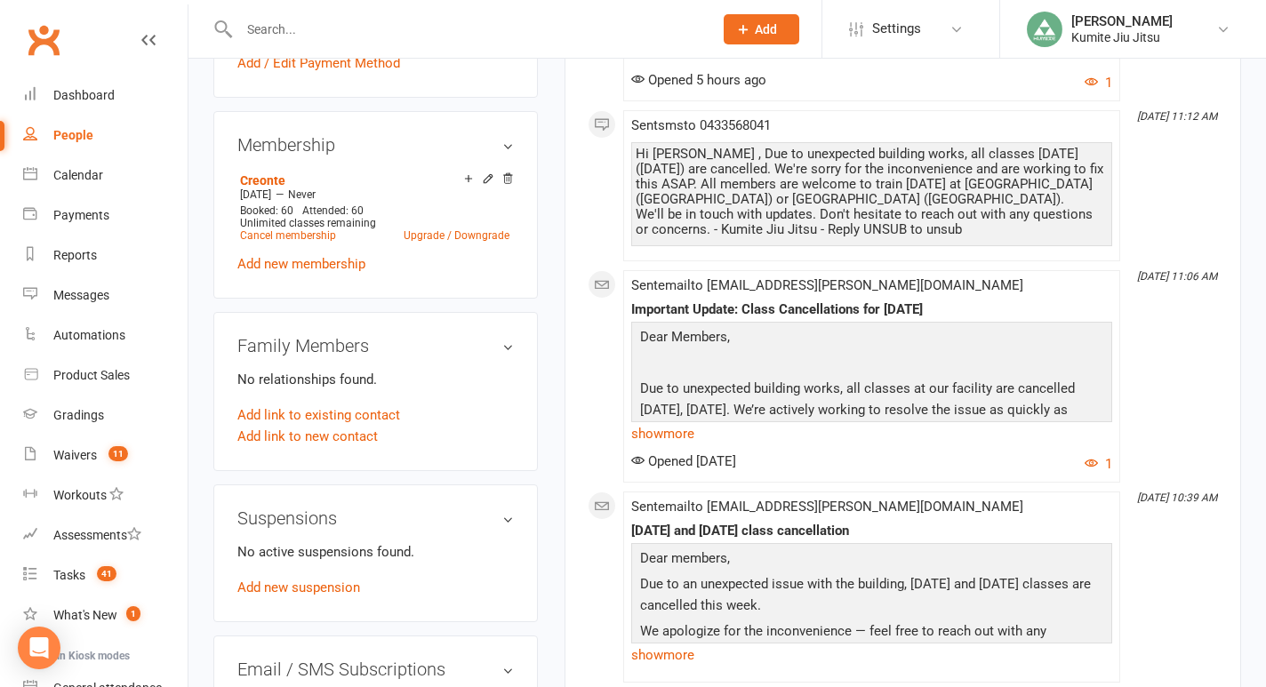
scroll to position [660, 0]
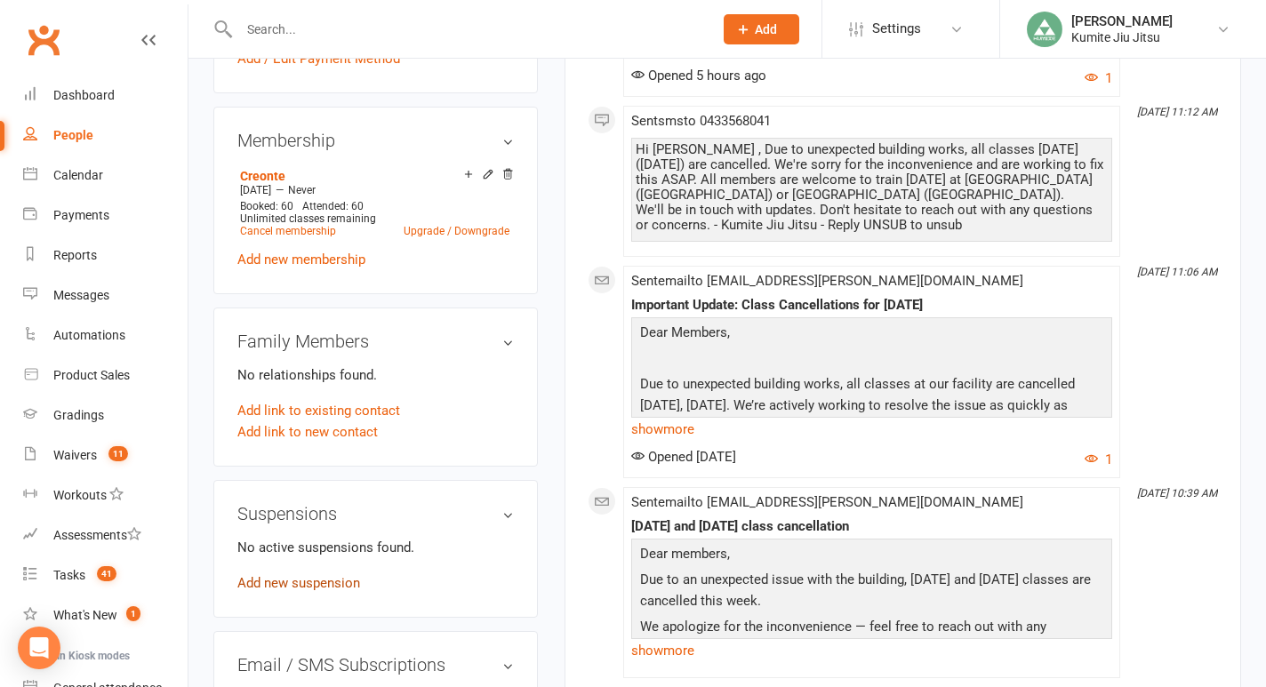
click at [301, 575] on div "Suspensions No active suspensions found. Add new suspension" at bounding box center [375, 549] width 325 height 138
click at [283, 575] on link "Add new suspension" at bounding box center [298, 583] width 123 height 16
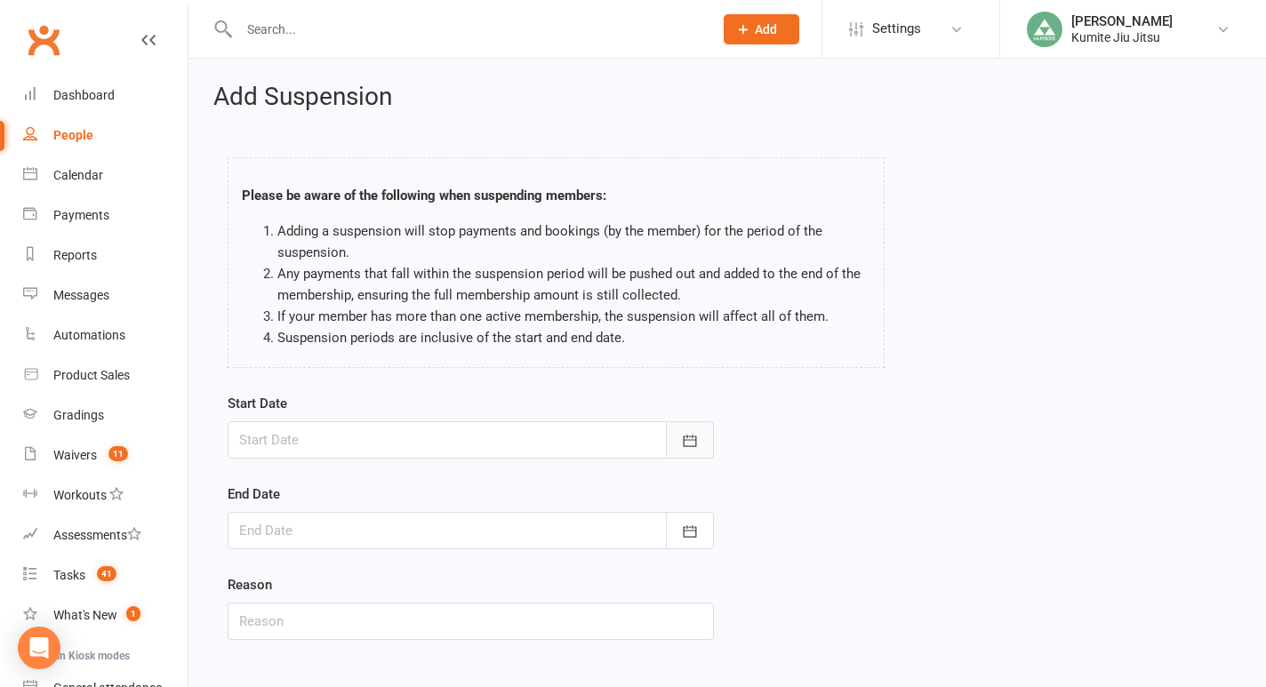
click at [692, 440] on icon "button" at bounding box center [690, 441] width 13 height 12
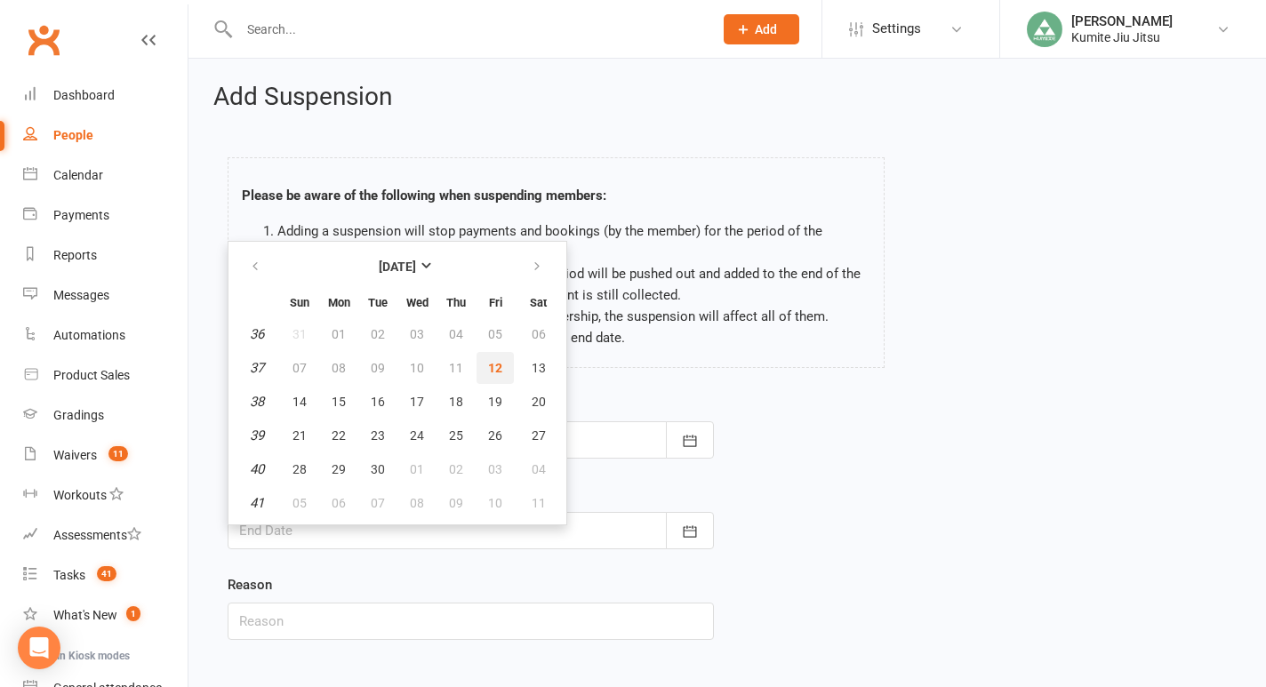
click at [502, 366] on button "12" at bounding box center [495, 368] width 37 height 32
type input "[DATE]"
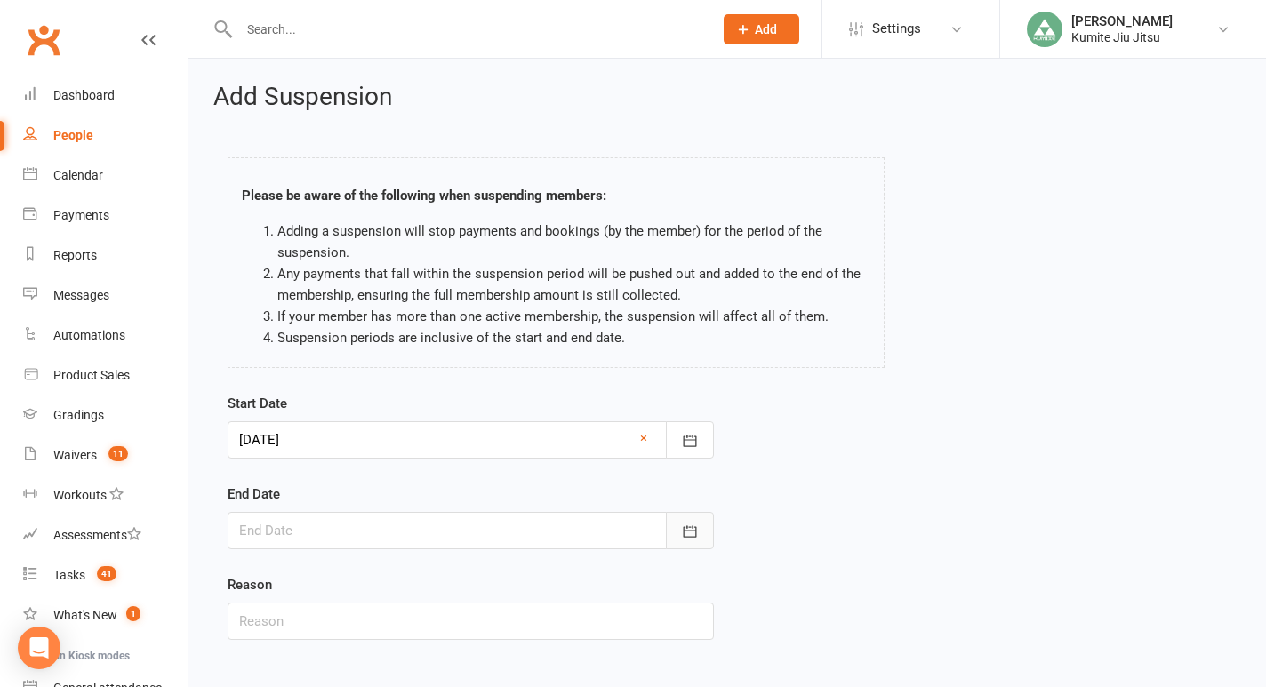
click at [685, 531] on icon "button" at bounding box center [690, 532] width 13 height 12
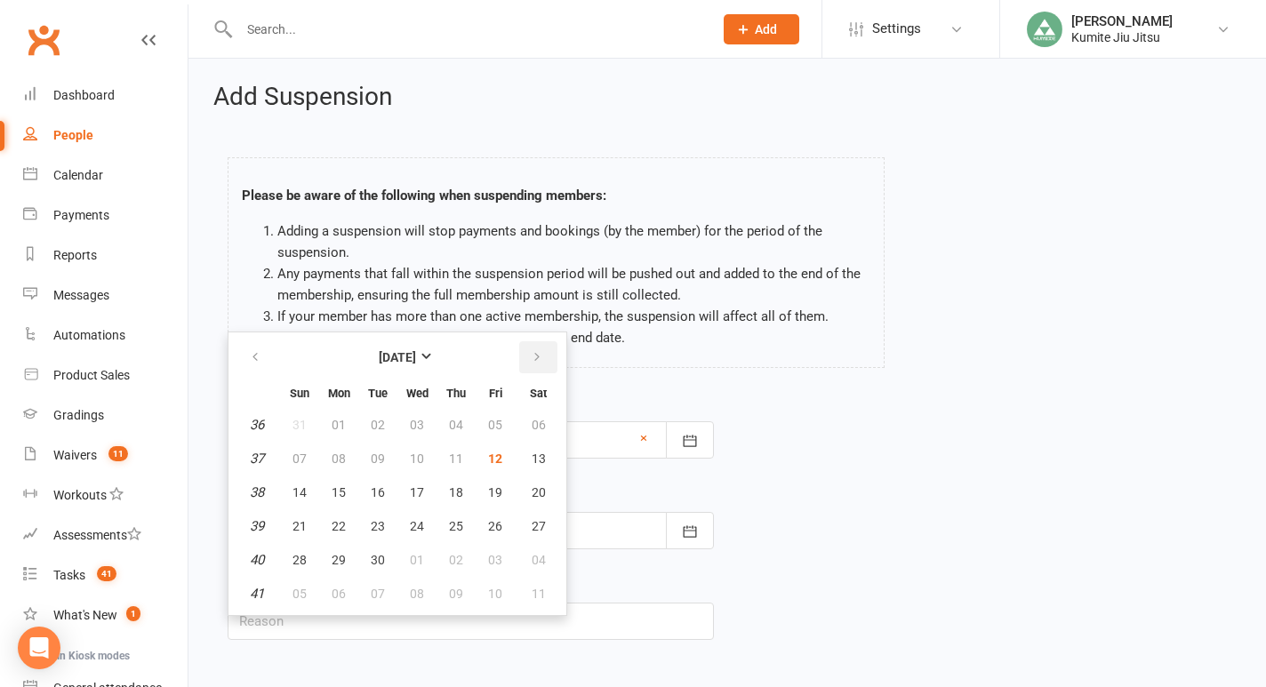
click at [534, 353] on icon "button" at bounding box center [537, 357] width 12 height 14
click at [454, 456] on span "09" at bounding box center [456, 459] width 14 height 14
type input "[DATE]"
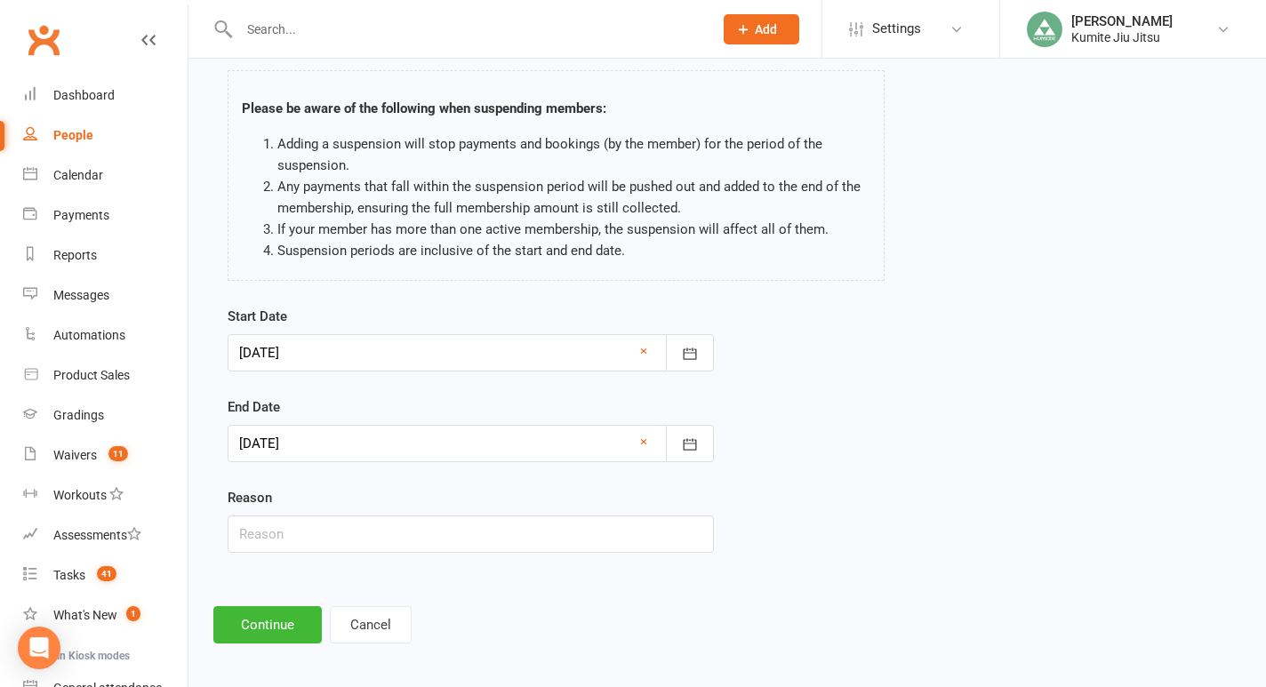
scroll to position [94, 0]
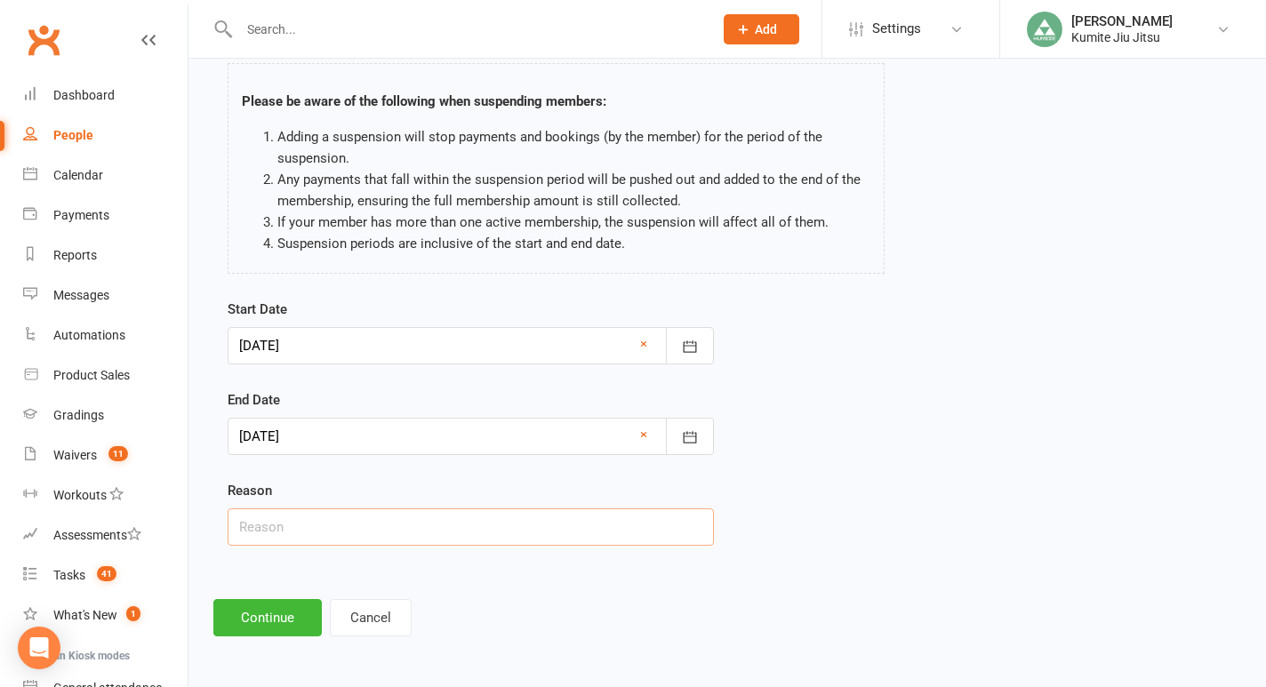
click at [384, 514] on input "text" at bounding box center [471, 527] width 486 height 37
type input "building closure"
click at [263, 628] on button "Continue" at bounding box center [267, 617] width 109 height 37
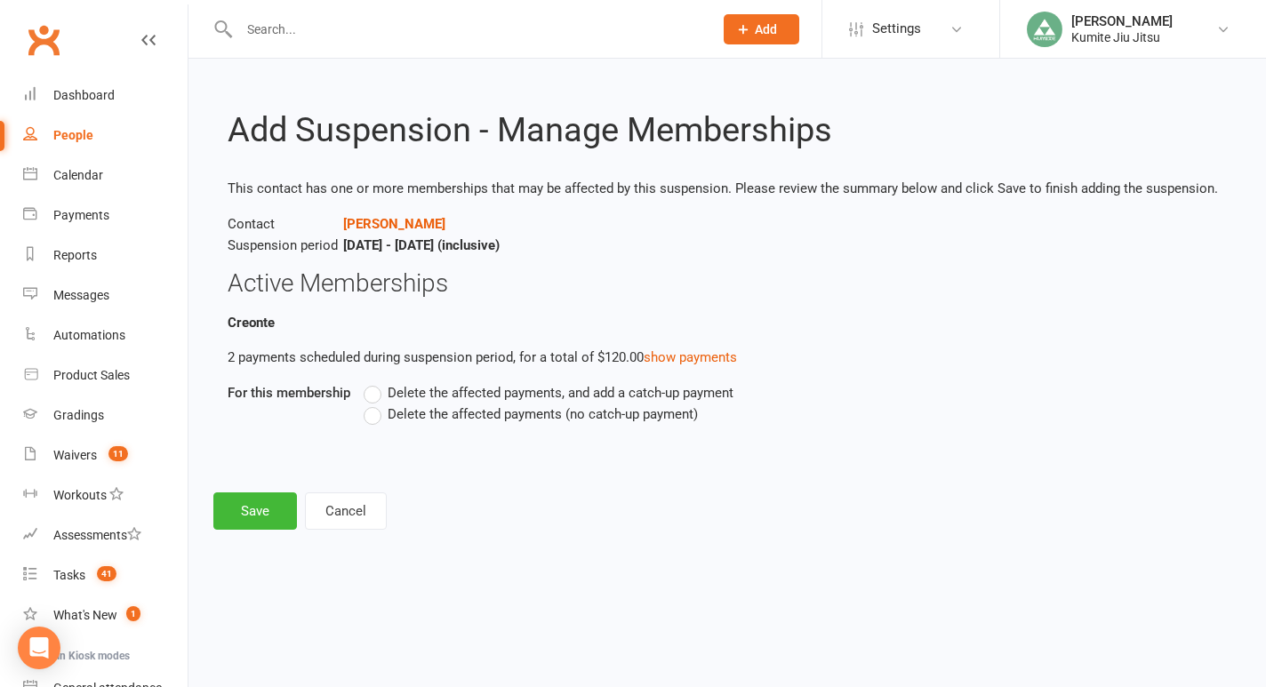
scroll to position [0, 0]
click at [420, 422] on span "Delete the affected payments (no catch-up payment)" at bounding box center [543, 413] width 310 height 19
click at [375, 404] on input "Delete the affected payments (no catch-up payment)" at bounding box center [370, 404] width 12 height 0
click at [254, 519] on button "Save" at bounding box center [255, 511] width 84 height 37
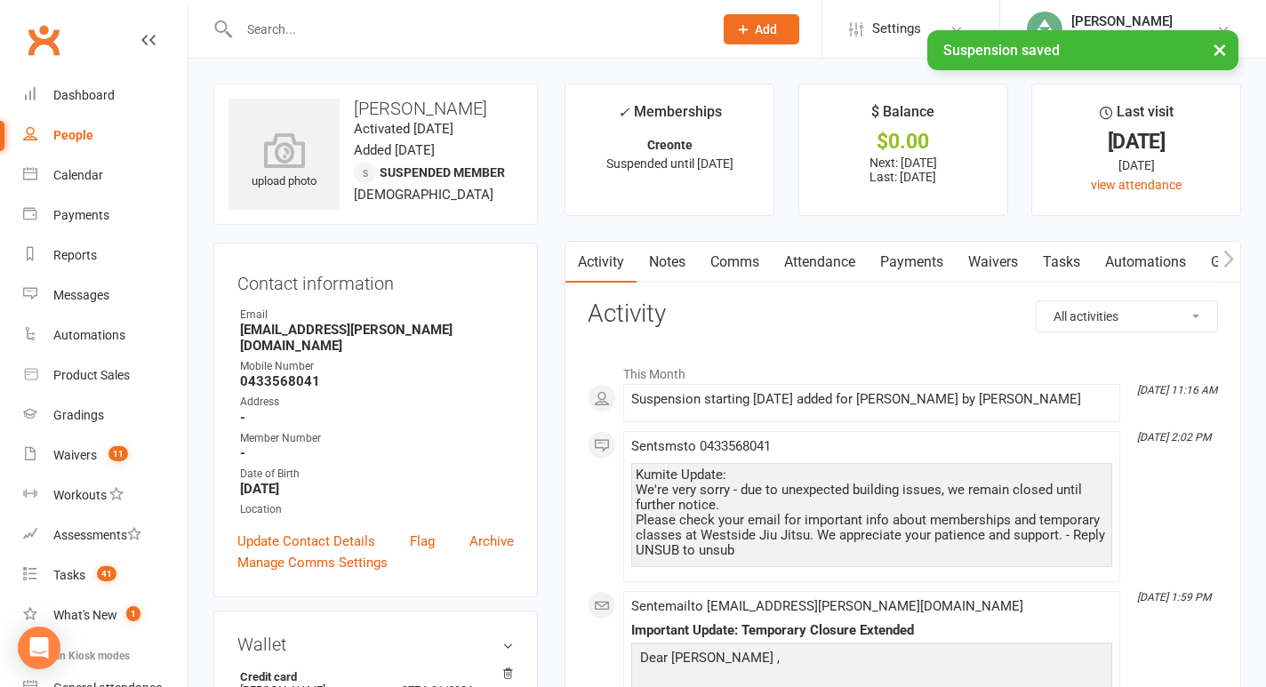
click at [917, 251] on link "Payments" at bounding box center [912, 262] width 88 height 41
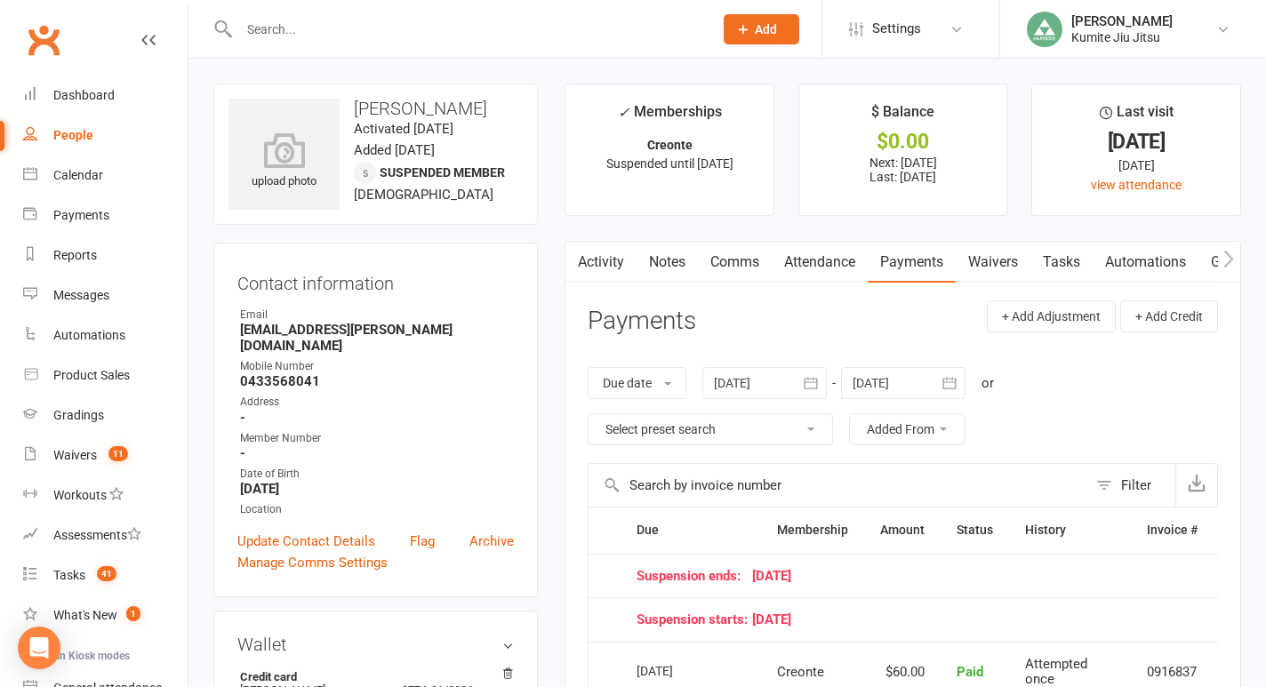
click at [1075, 261] on link "Tasks" at bounding box center [1062, 262] width 62 height 41
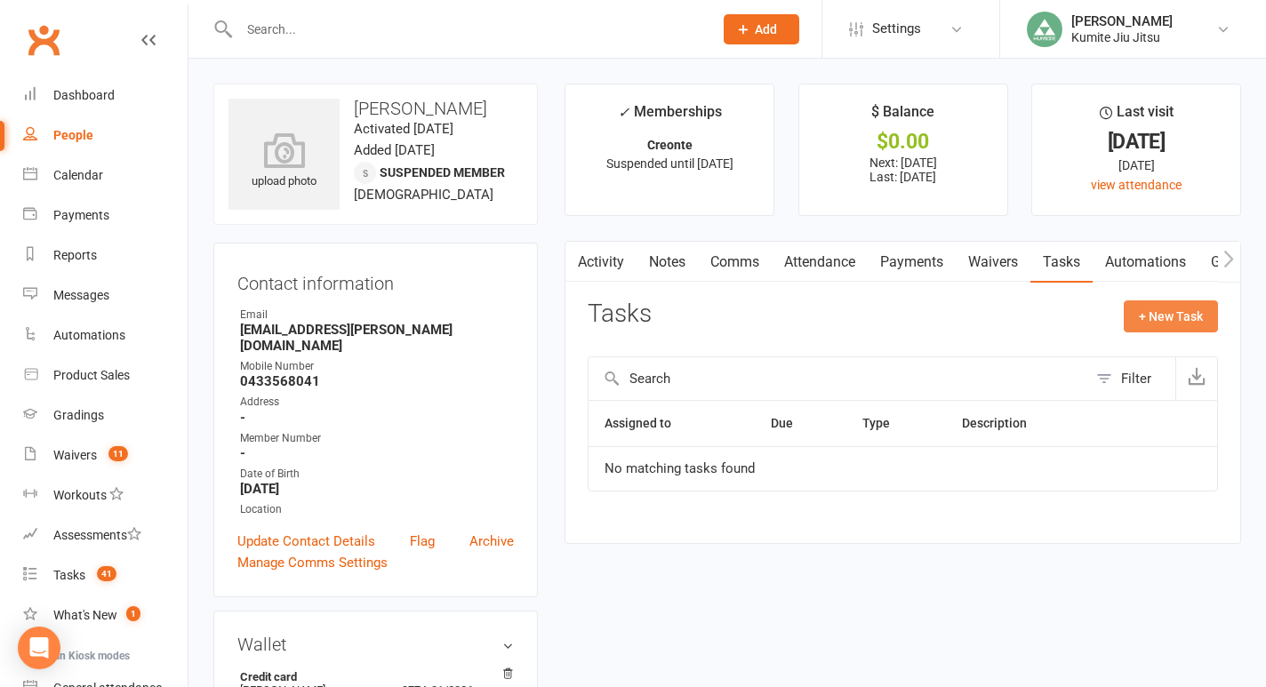
click at [1147, 317] on button "+ New Task" at bounding box center [1171, 317] width 94 height 32
select select "49706"
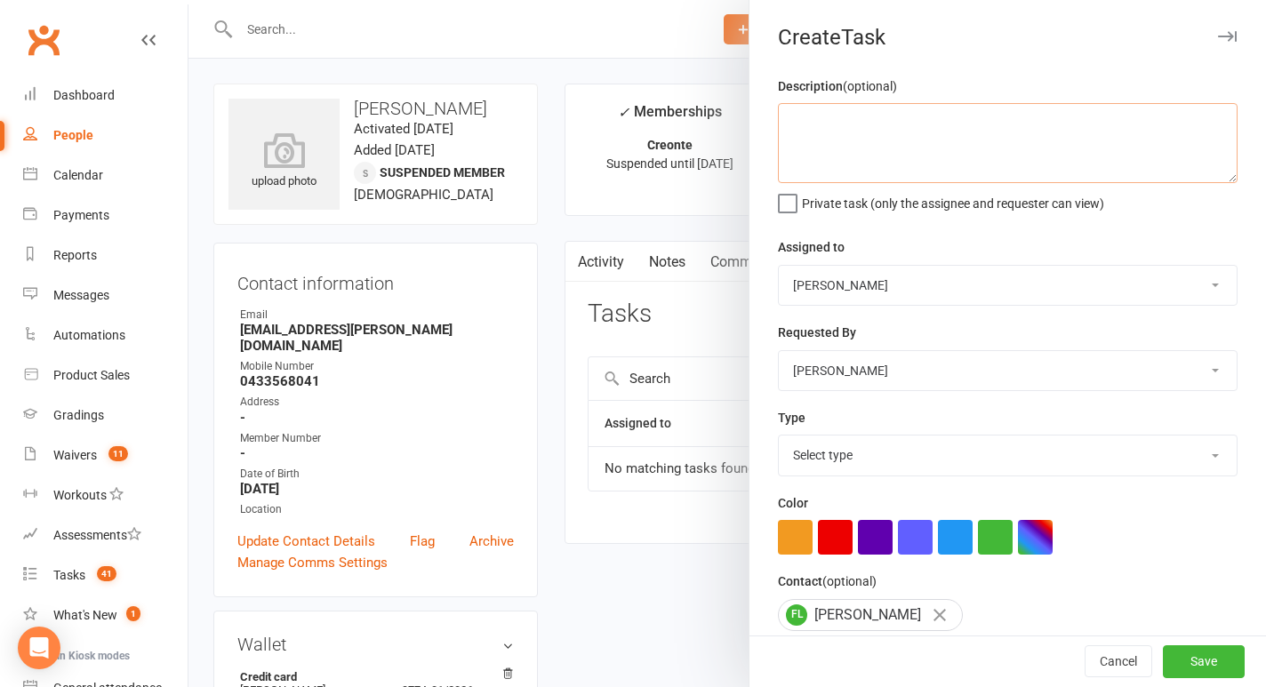
click at [903, 136] on textarea at bounding box center [1008, 143] width 460 height 80
type textarea "SUSPENDED"
click at [837, 446] on select "Select type E-mail In person Meeting Phone call Add new task type" at bounding box center [1008, 455] width 458 height 39
select select "28623"
click at [779, 438] on select "Select type E-mail In person Meeting Phone call Add new task type" at bounding box center [1008, 455] width 458 height 39
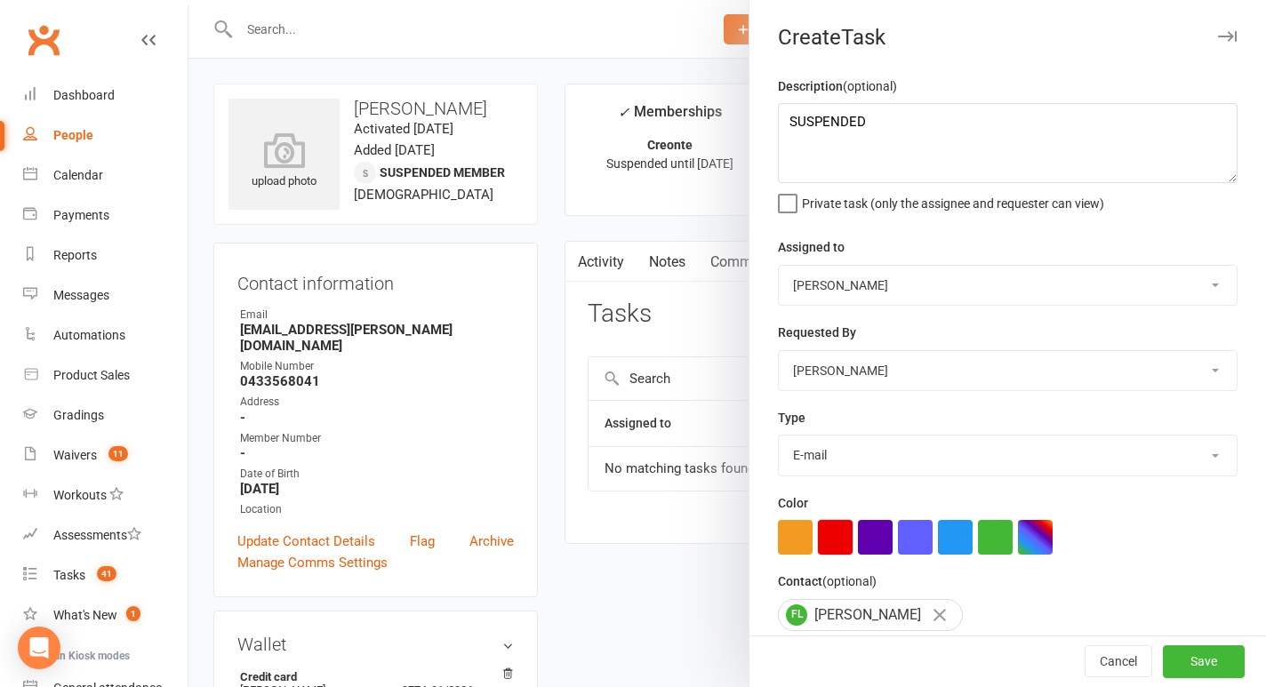
click at [833, 539] on button "button" at bounding box center [835, 537] width 35 height 35
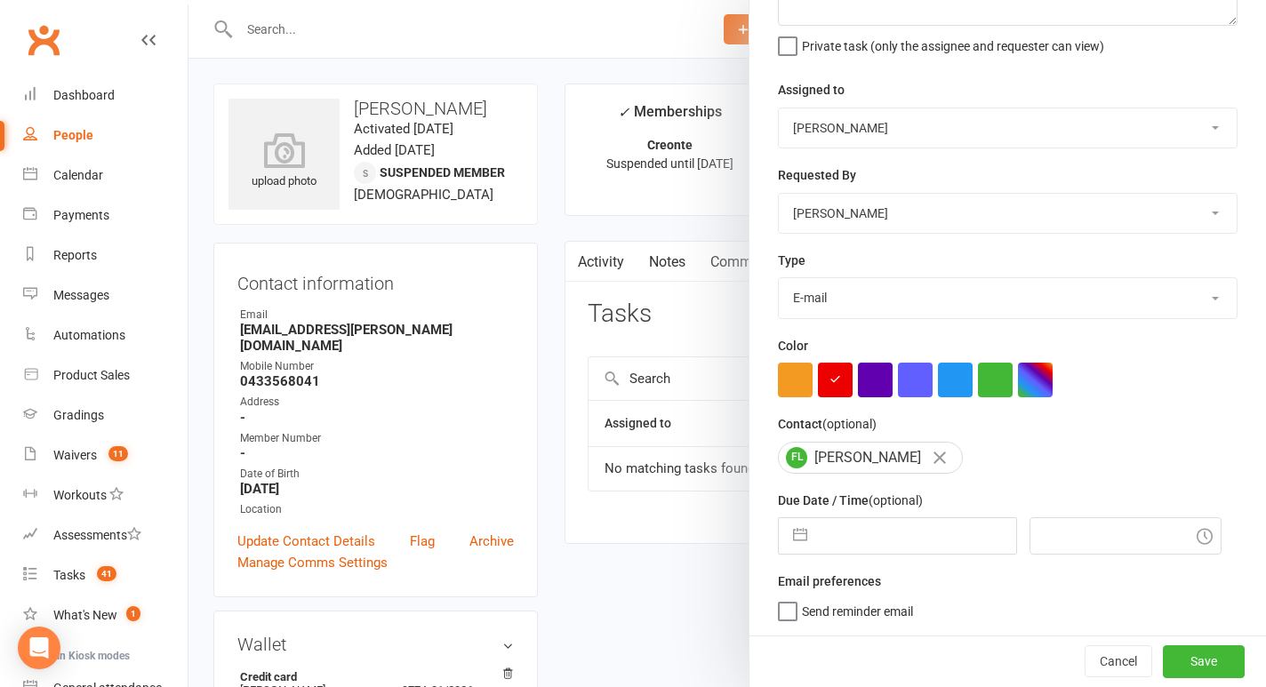
click at [800, 535] on button "button" at bounding box center [800, 536] width 32 height 36
select select "7"
select select "2025"
select select "8"
select select "2025"
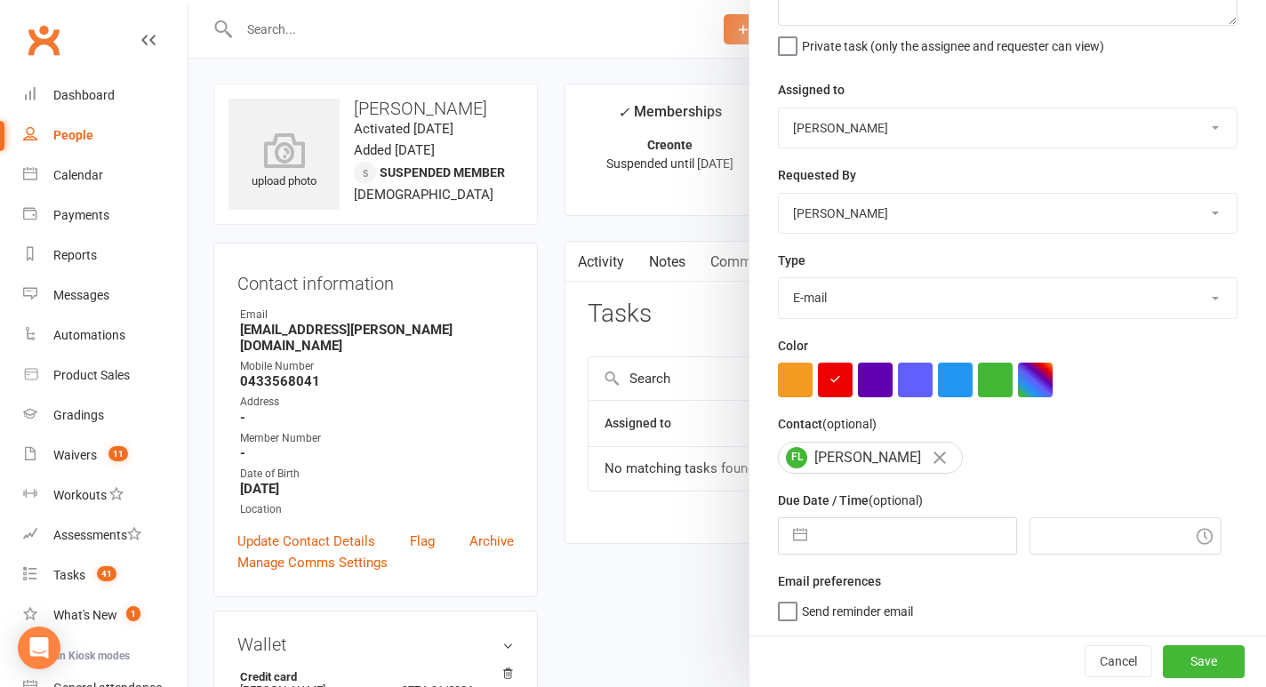
select select "9"
select select "2025"
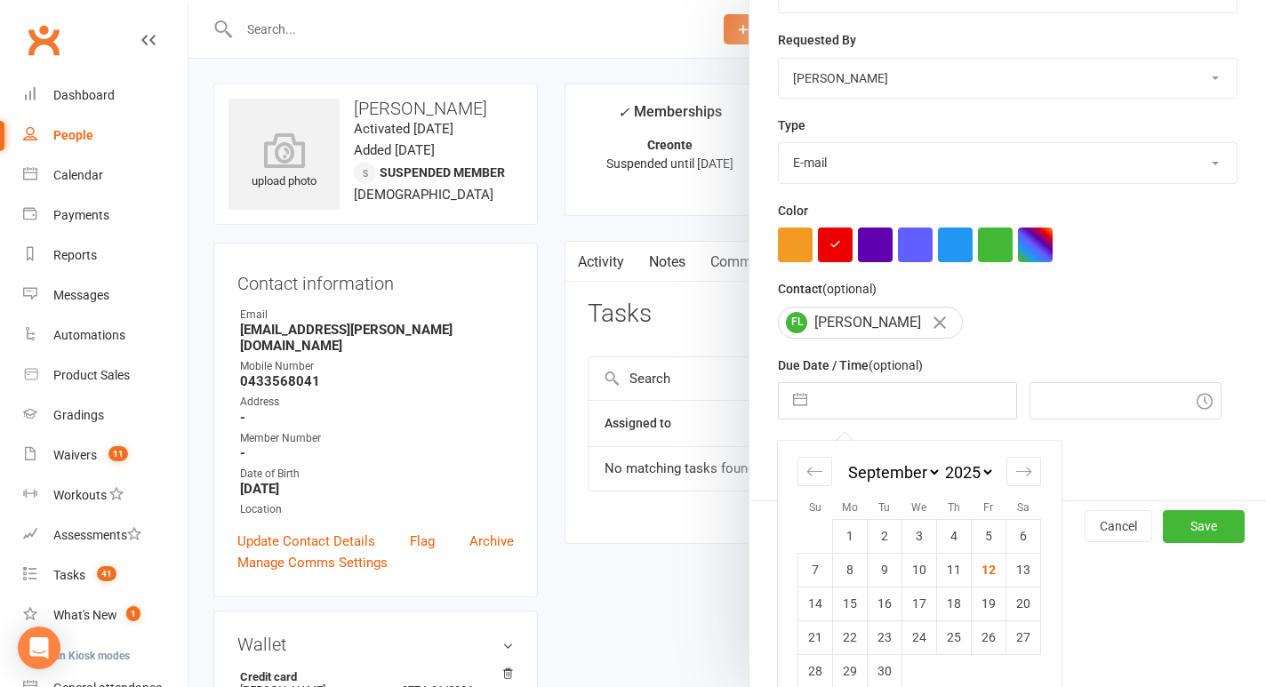
scroll to position [317, 0]
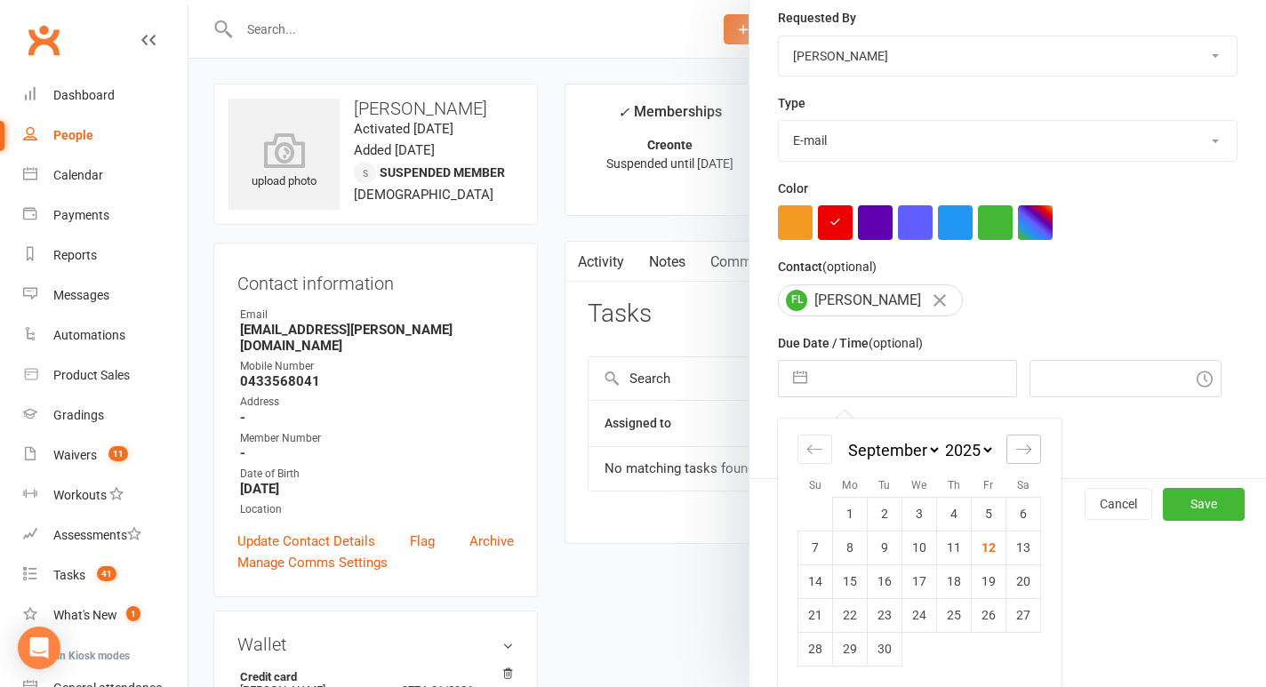
click at [1022, 448] on icon "Move forward to switch to the next month." at bounding box center [1024, 449] width 17 height 17
select select "10"
select select "2025"
click at [958, 544] on td "9" at bounding box center [954, 548] width 35 height 34
type input "[DATE]"
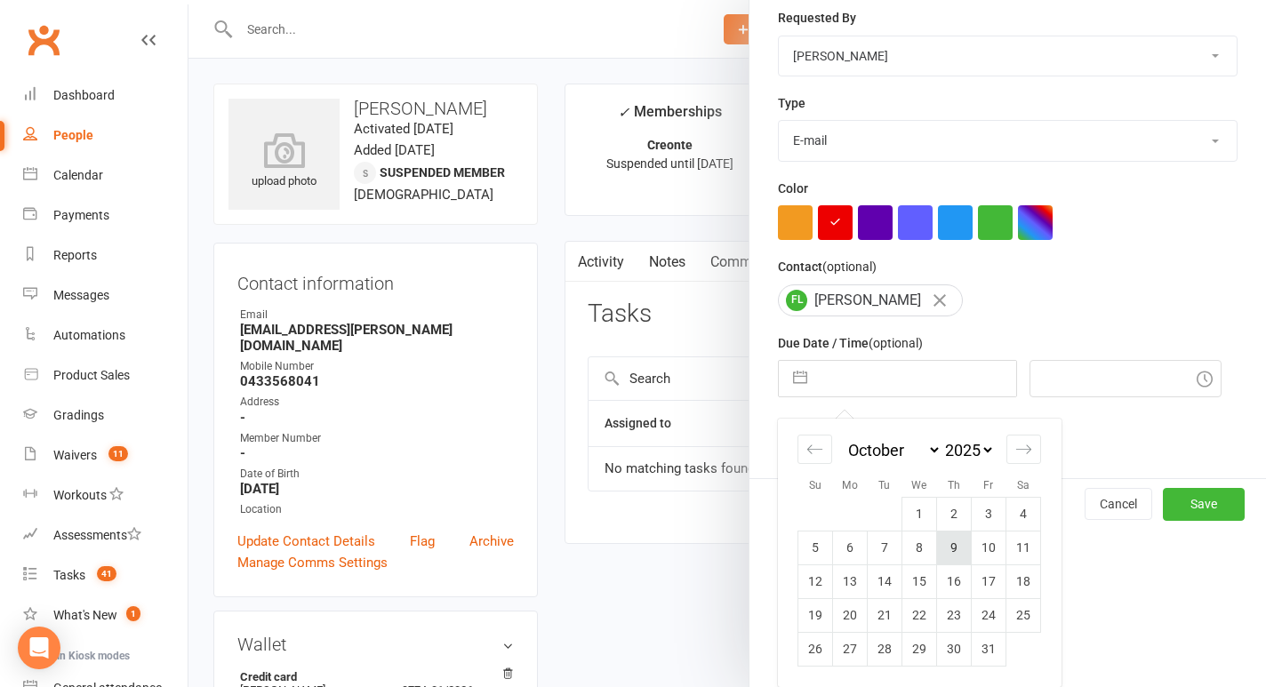
type input "11:30am"
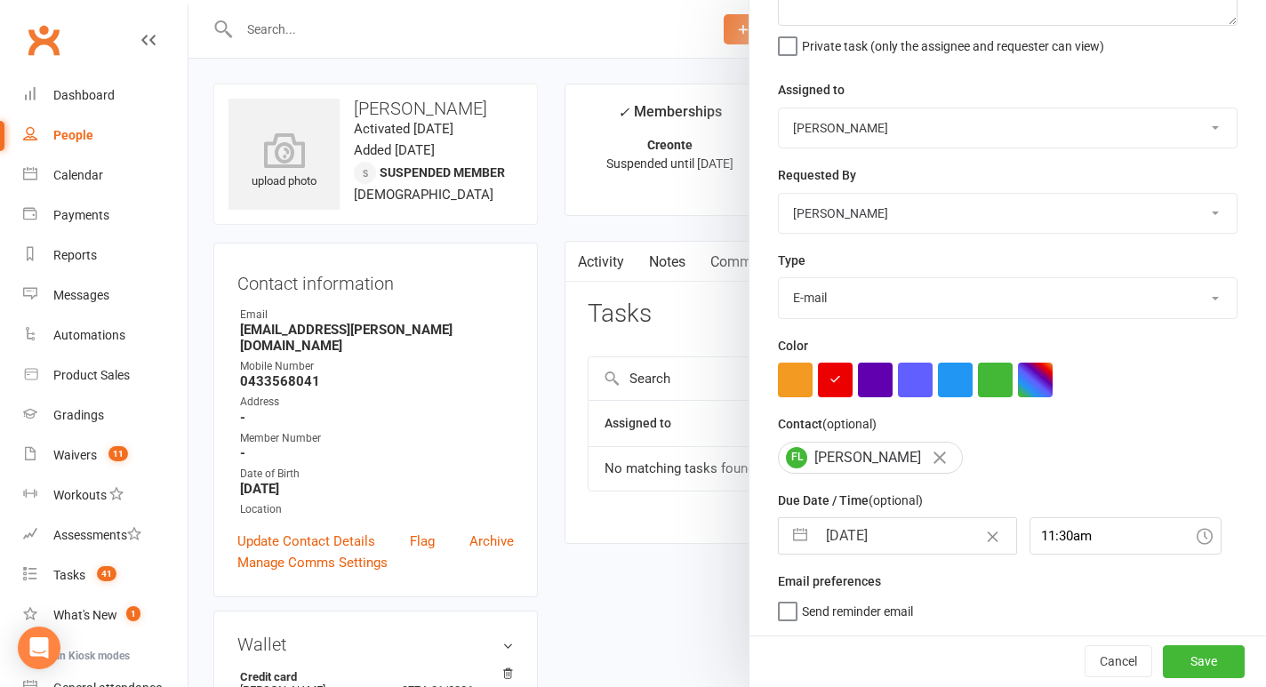
scroll to position [161, 0]
click at [1201, 658] on button "Save" at bounding box center [1204, 662] width 82 height 32
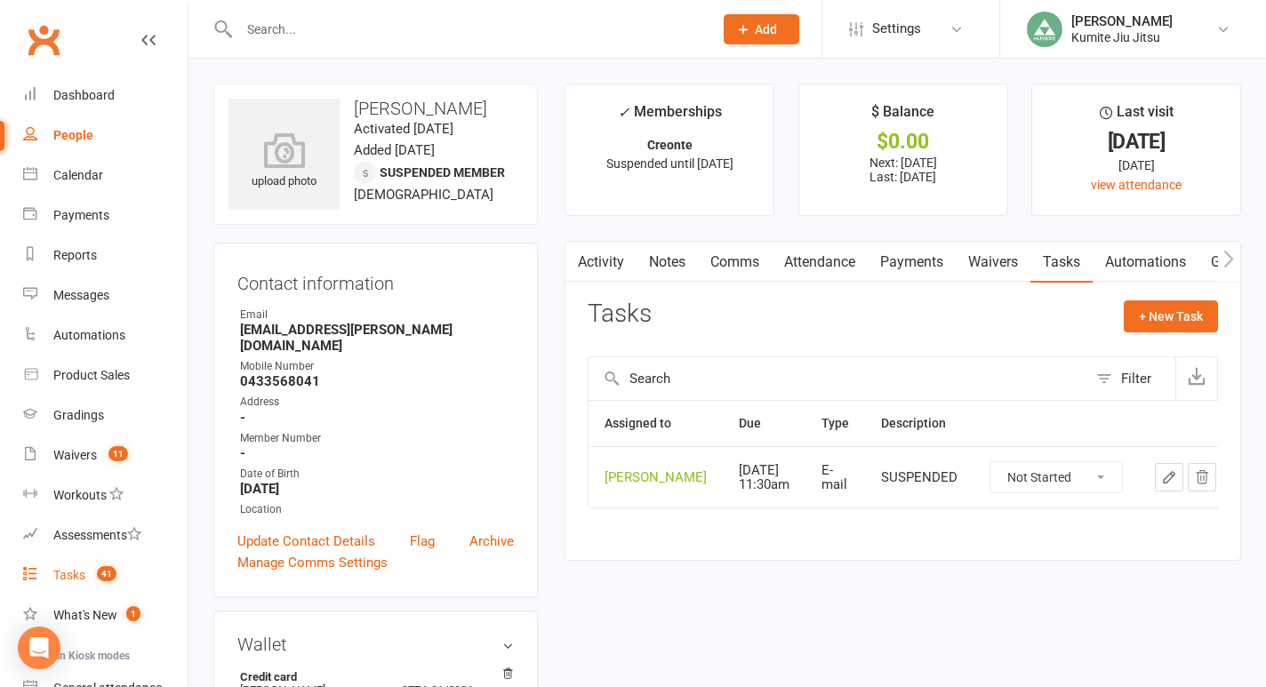
click at [102, 582] on count-badge "41" at bounding box center [102, 575] width 28 height 14
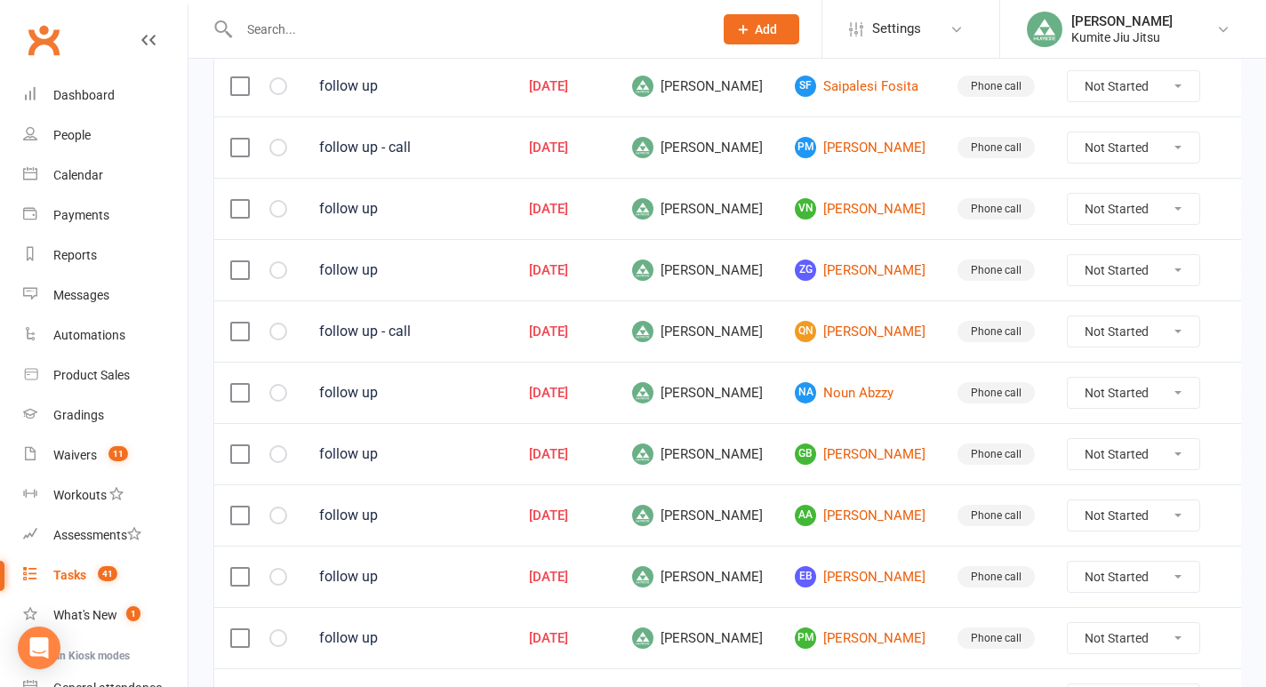
scroll to position [1314, 0]
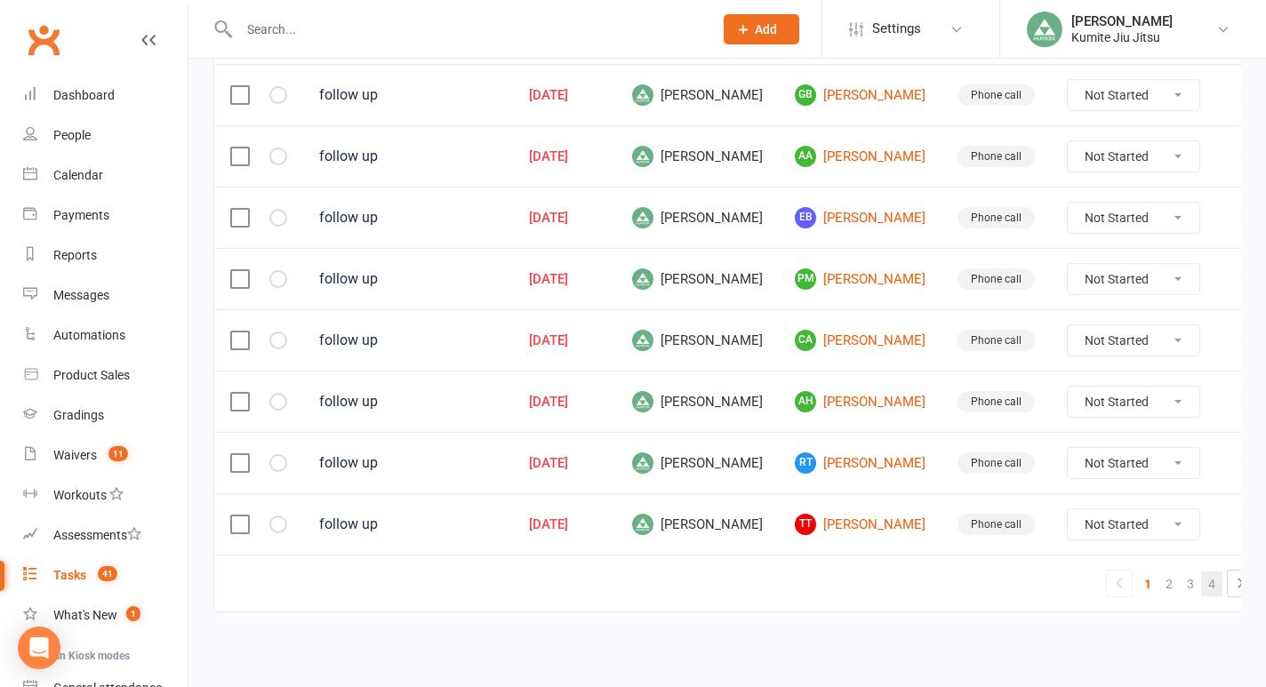
click at [1202, 591] on link "4" at bounding box center [1212, 584] width 21 height 25
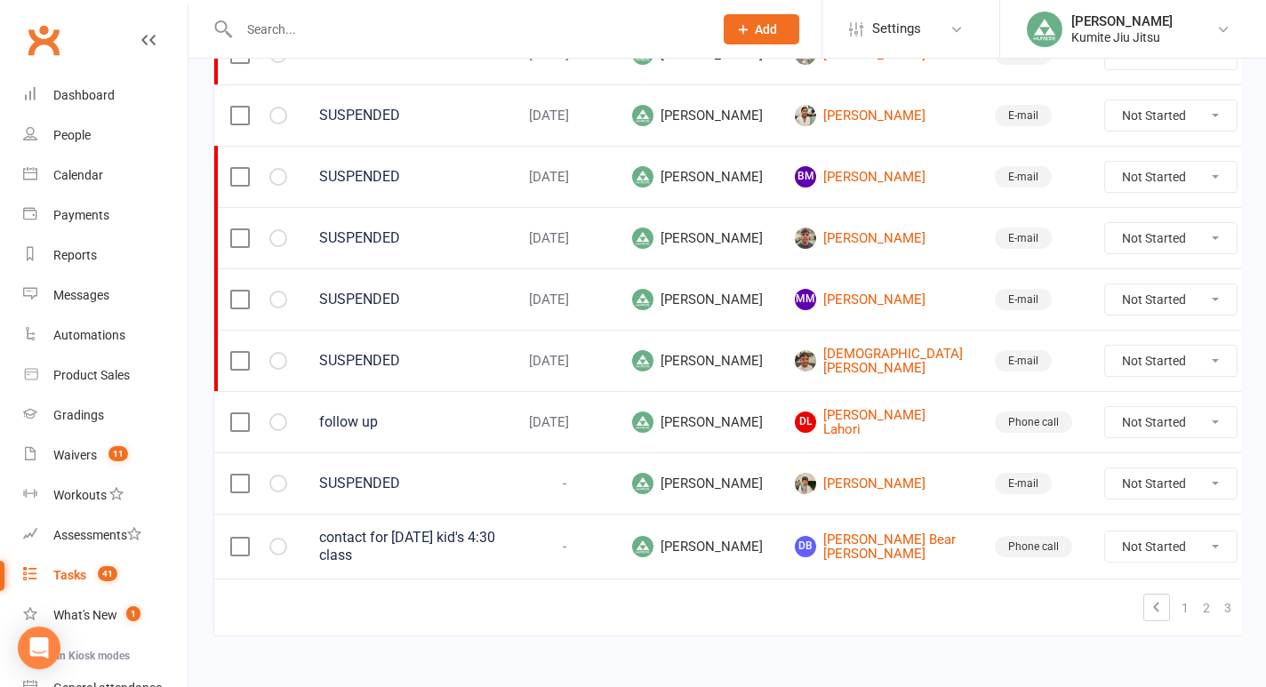
scroll to position [990, 0]
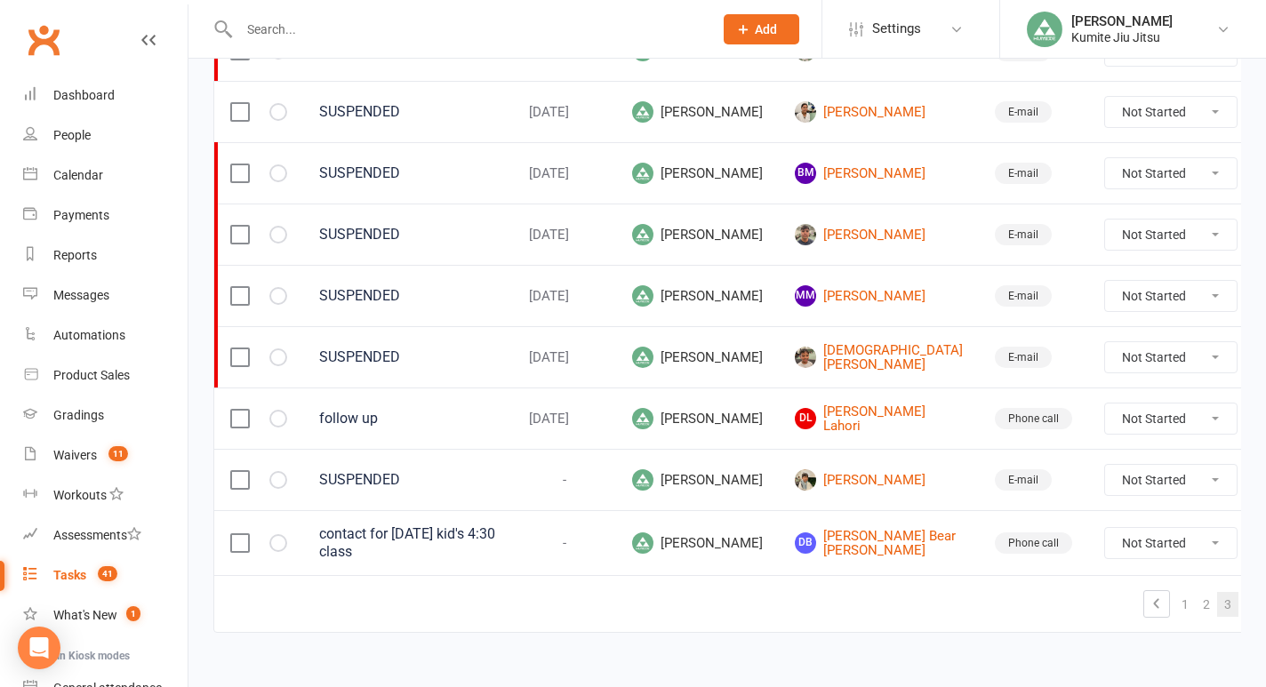
click at [1218, 605] on link "3" at bounding box center [1228, 604] width 21 height 25
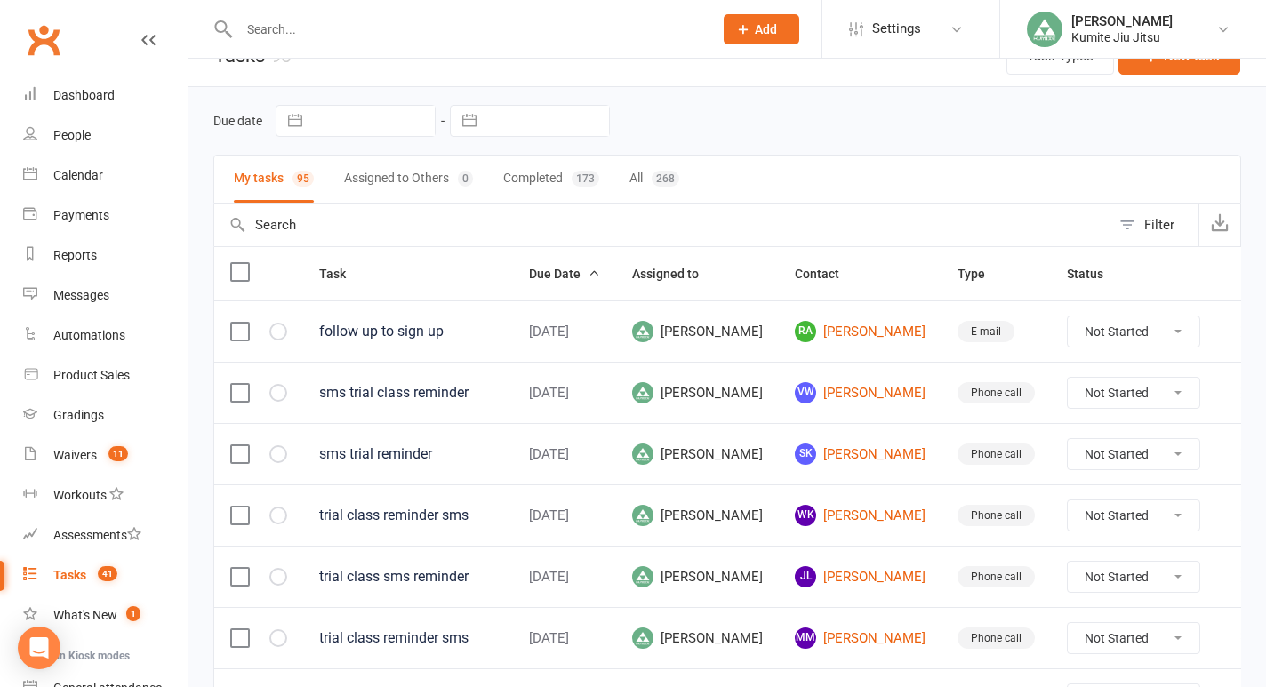
scroll to position [103, 0]
